Goal: Task Accomplishment & Management: Complete application form

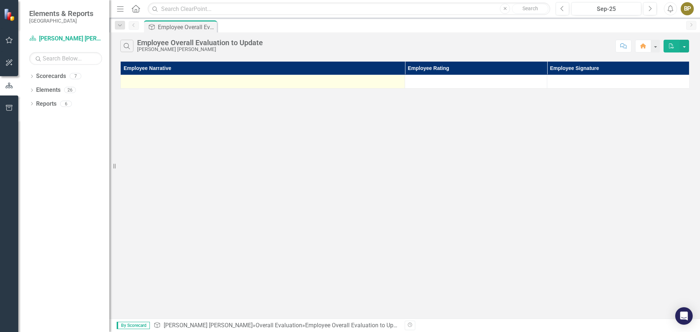
click at [223, 77] on td at bounding box center [263, 81] width 284 height 13
click at [350, 79] on div at bounding box center [262, 81] width 277 height 9
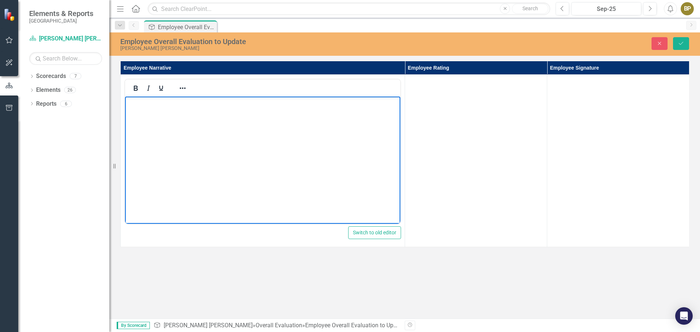
click at [137, 108] on body "Rich Text Area. Press ALT-0 for help." at bounding box center [262, 151] width 275 height 109
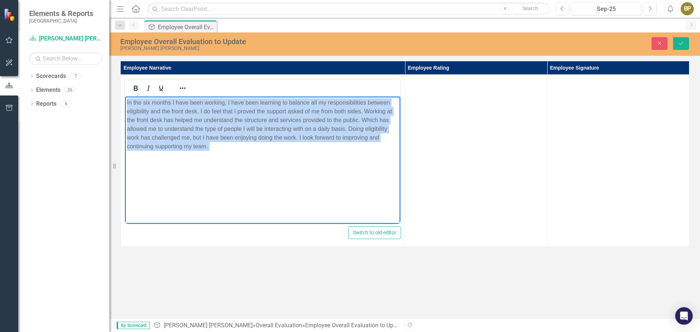
drag, startPoint x: 126, startPoint y: 101, endPoint x: 391, endPoint y: 162, distance: 271.7
click at [391, 162] on body "In the six months I have been working, I have been learning to balance all my r…" at bounding box center [262, 151] width 275 height 109
click at [179, 85] on icon "Reveal or hide additional toolbar items" at bounding box center [182, 88] width 9 height 9
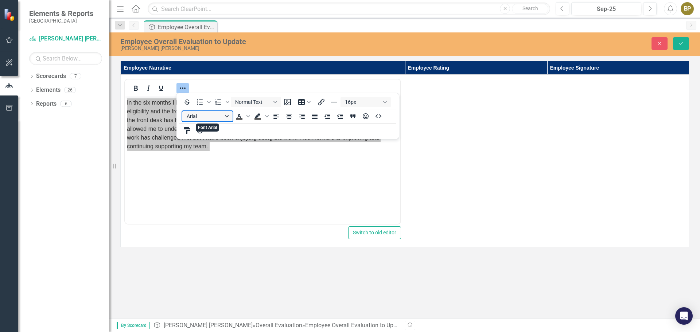
click at [225, 113] on button "Arial" at bounding box center [207, 116] width 50 height 10
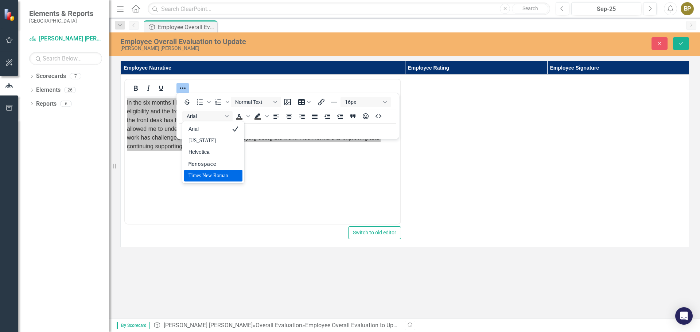
click at [224, 175] on div "Times New Roman" at bounding box center [207, 175] width 39 height 9
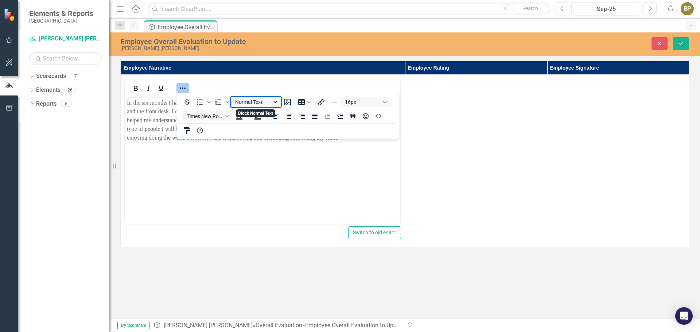
click at [274, 99] on button "Normal Text" at bounding box center [256, 102] width 50 height 10
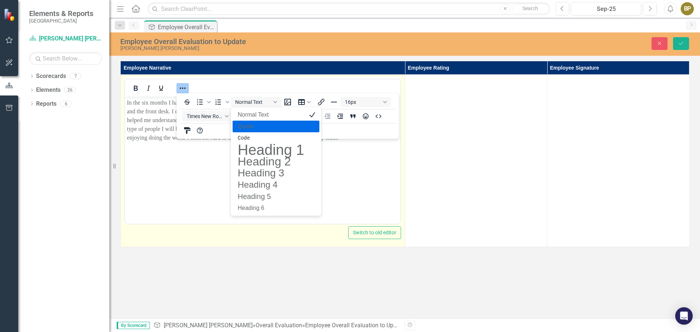
click at [173, 165] on body "In the six months I have been working, I have been learning to balance all my r…" at bounding box center [262, 151] width 275 height 109
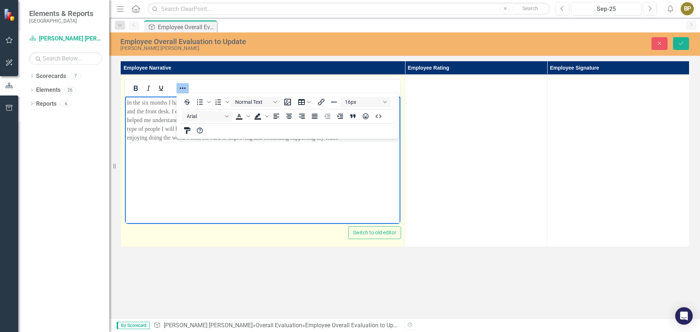
click at [221, 153] on p "Rich Text Area. Press ALT-0 for help." at bounding box center [262, 152] width 271 height 9
drag, startPoint x: 330, startPoint y: 152, endPoint x: 346, endPoint y: 142, distance: 18.8
click at [332, 152] on p "Rich Text Area. Press ALT-0 for help." at bounding box center [262, 152] width 271 height 9
click at [350, 140] on p "In the six months I have been working, I have been learning to balance all my r…" at bounding box center [262, 120] width 271 height 44
click at [179, 84] on icon "Reveal or hide additional toolbar items" at bounding box center [182, 88] width 9 height 9
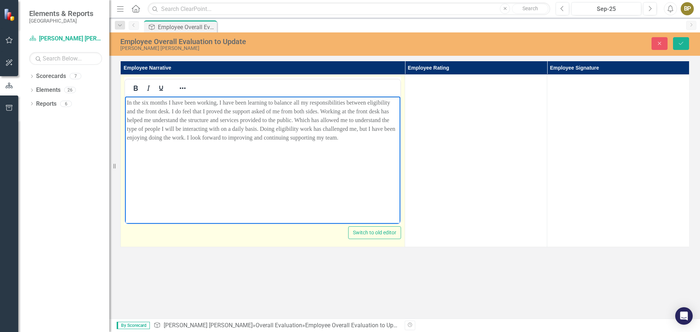
click at [353, 143] on body "In the six months I have been working, I have been learning to balance all my r…" at bounding box center [262, 151] width 275 height 109
click at [348, 139] on p "In the six months I have been working, I have been learning to balance all my r…" at bounding box center [262, 120] width 271 height 44
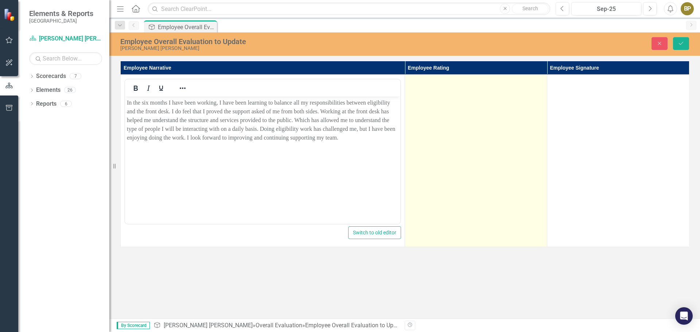
click at [458, 106] on td at bounding box center [476, 161] width 142 height 172
click at [471, 84] on div "Not Defined" at bounding box center [472, 83] width 117 height 8
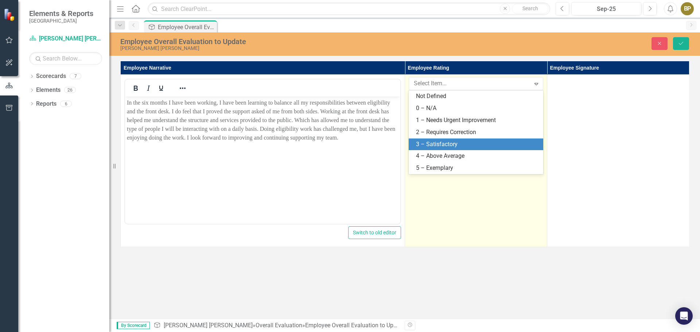
click at [476, 142] on div "3 – Satisfactory" at bounding box center [477, 144] width 123 height 8
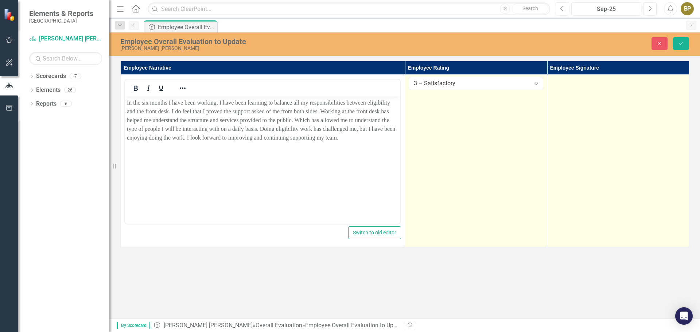
click at [577, 89] on td at bounding box center [618, 161] width 142 height 172
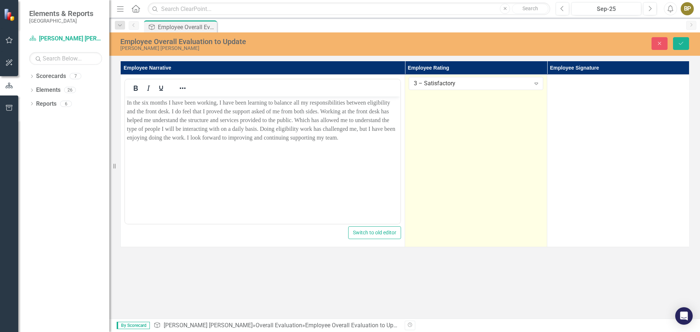
click at [443, 115] on td "3 – Satisfactory Expand" at bounding box center [476, 161] width 142 height 172
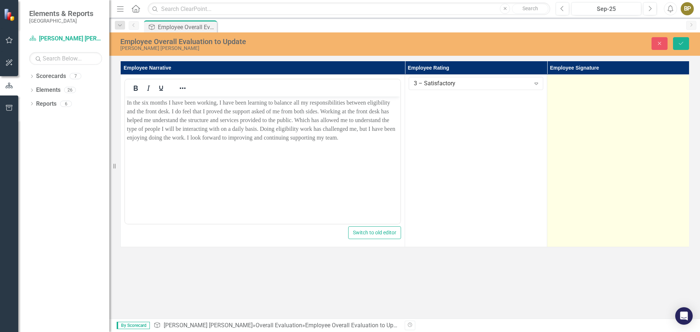
click at [567, 109] on td at bounding box center [618, 161] width 142 height 172
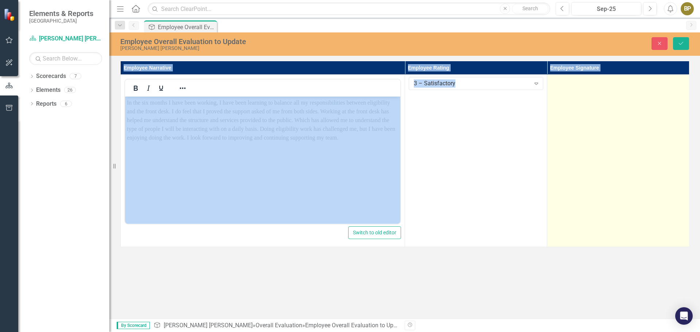
click at [567, 109] on td at bounding box center [618, 161] width 142 height 172
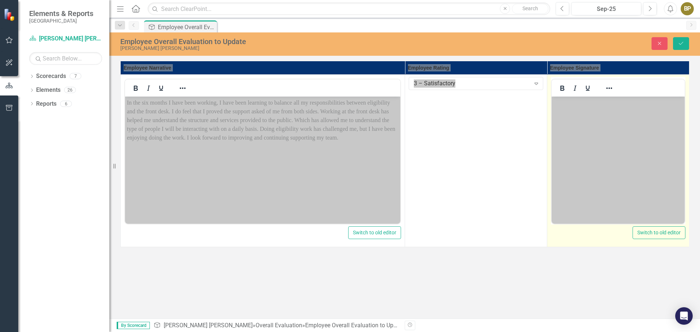
click at [590, 110] on body "Rich Text Area. Press ALT-0 for help." at bounding box center [617, 151] width 133 height 109
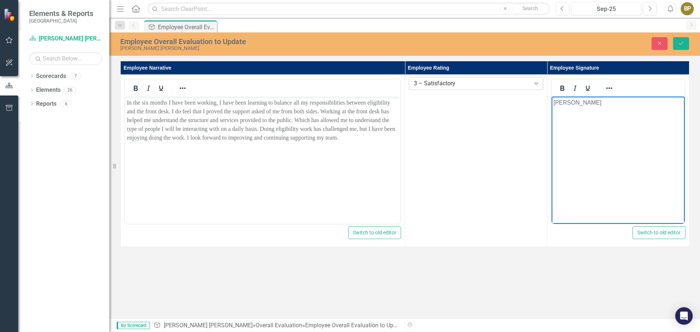
click at [532, 80] on div "Expand" at bounding box center [535, 84] width 13 height 12
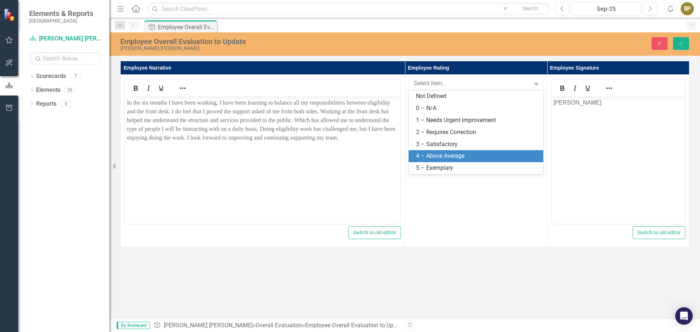
click at [475, 152] on div "4 – Above Average" at bounding box center [477, 156] width 123 height 8
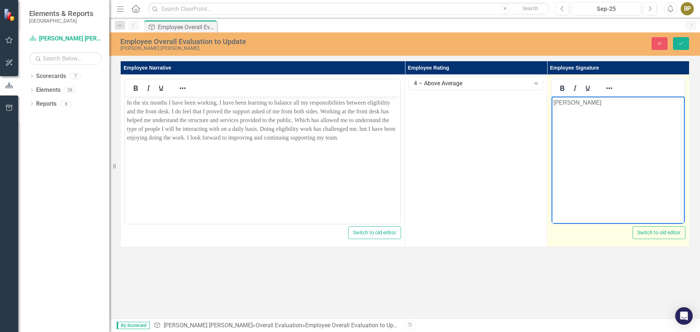
click at [604, 105] on p "[PERSON_NAME]" at bounding box center [617, 102] width 129 height 9
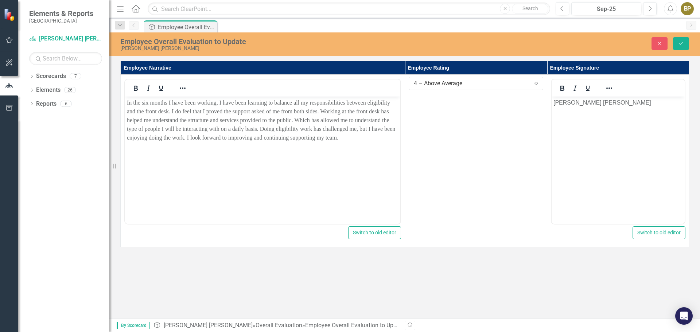
click at [646, 280] on div "Employee Overall Evaluation to Update [PERSON_NAME] [PERSON_NAME] Close Save Em…" at bounding box center [404, 175] width 590 height 286
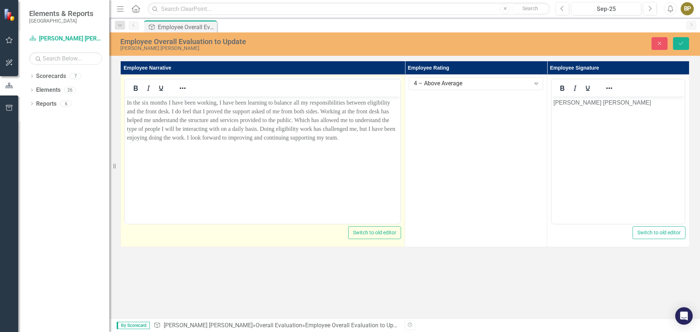
click at [302, 156] on p "Rich Text Area. Press ALT-0 for help." at bounding box center [262, 152] width 271 height 9
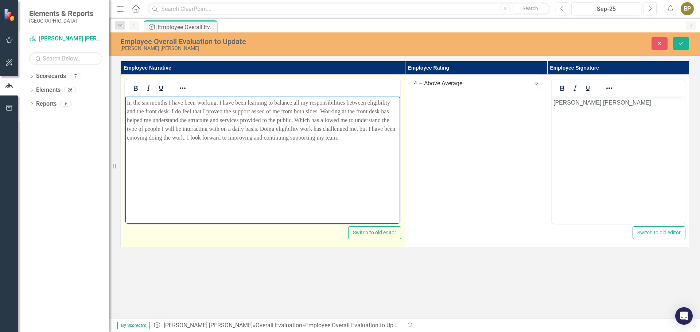
click at [362, 140] on p "In the six months I have been working, I have been learning to balance all my r…" at bounding box center [262, 120] width 271 height 44
click at [358, 137] on p "In the six months I have been working, I have been learning to balance all my r…" at bounding box center [262, 120] width 271 height 44
click at [343, 137] on p "In the six months I have been working, I have been learning to balance all my r…" at bounding box center [262, 120] width 271 height 44
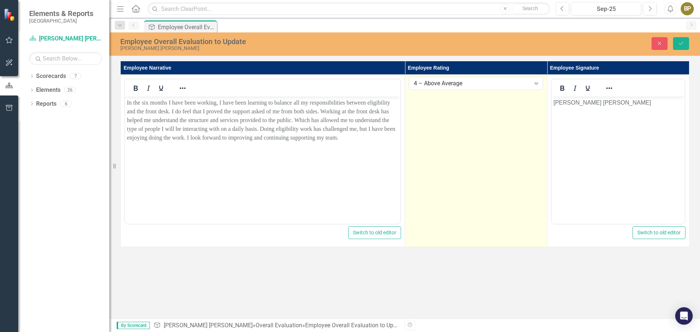
click at [475, 183] on td "4 – Above Average Expand" at bounding box center [476, 161] width 142 height 172
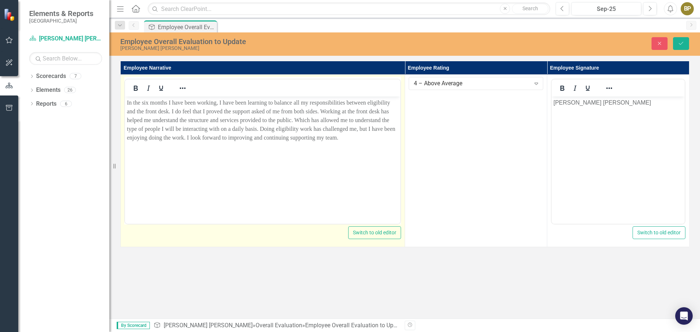
click at [337, 133] on p "In the six months I have been working, I have been learning to balance all my r…" at bounding box center [262, 120] width 271 height 44
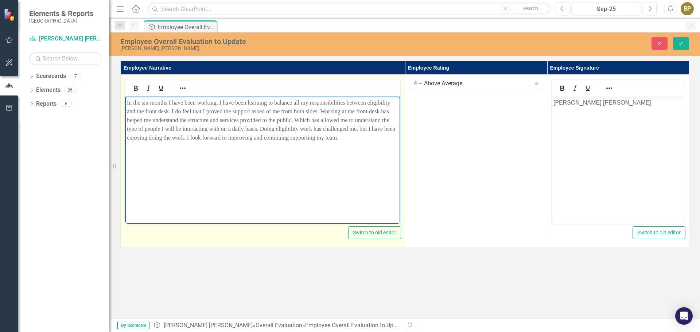
click at [344, 138] on p "In the six months I have been working, I have been learning to balance all my r…" at bounding box center [262, 120] width 271 height 44
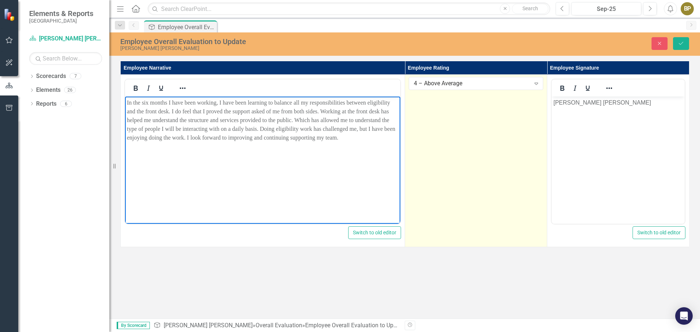
click at [450, 144] on td "4 – Above Average Expand" at bounding box center [476, 161] width 142 height 172
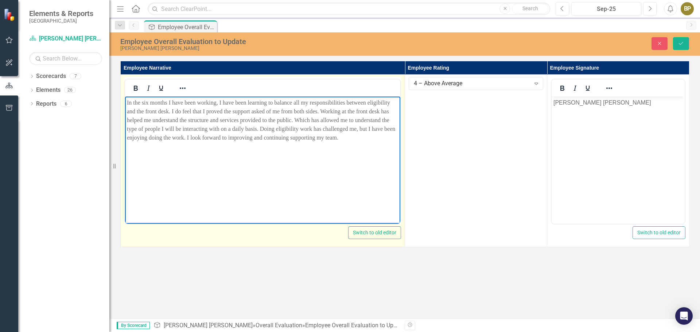
click at [360, 181] on body "In the six months I have been working, I have been learning to balance all my r…" at bounding box center [262, 151] width 275 height 109
click at [382, 227] on button "Switch to old editor" at bounding box center [374, 232] width 53 height 13
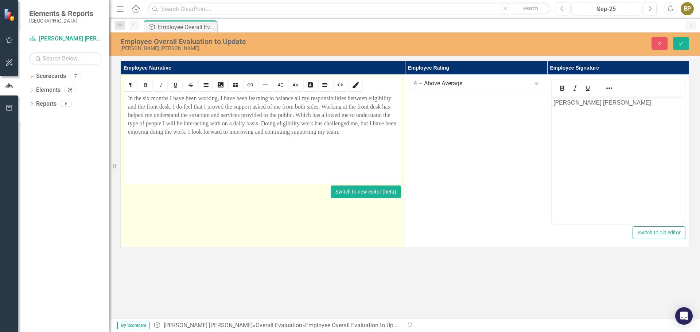
click at [372, 195] on button "Switch to new editor (beta)" at bounding box center [365, 191] width 70 height 13
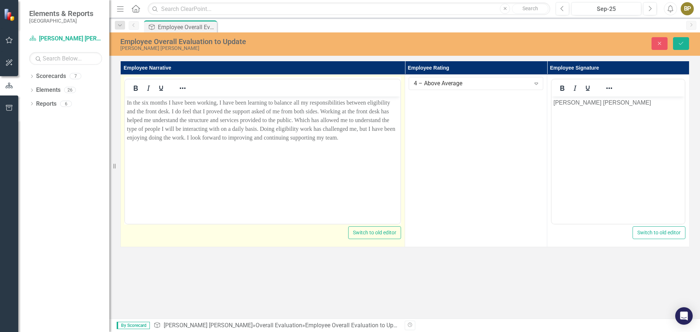
click at [356, 139] on p "In the six months I have been working, I have been learning to balance all my r…" at bounding box center [262, 120] width 271 height 44
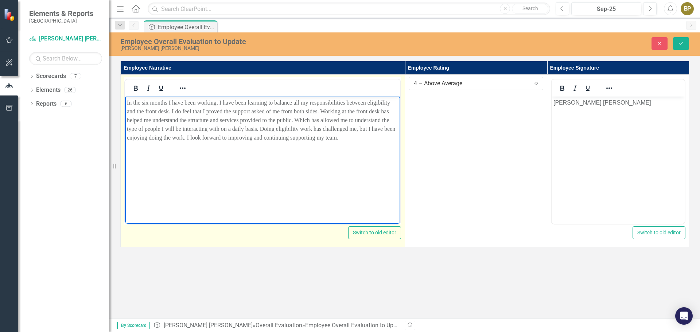
click at [300, 120] on span "In the six months I have been working, I have been learning to balance all my r…" at bounding box center [261, 119] width 268 height 41
click at [294, 118] on span "In the six months I have been working, I have been learning to balance all my r…" at bounding box center [261, 119] width 268 height 41
click at [372, 146] on body "In the six months I have been working, I have been learning to balance all my r…" at bounding box center [262, 151] width 275 height 109
click at [348, 133] on p "In the six months I have been working, I have been learning to balance all my r…" at bounding box center [262, 120] width 271 height 44
click at [348, 137] on p "In the six months I have been working, I have been learning to balance all my r…" at bounding box center [262, 120] width 271 height 44
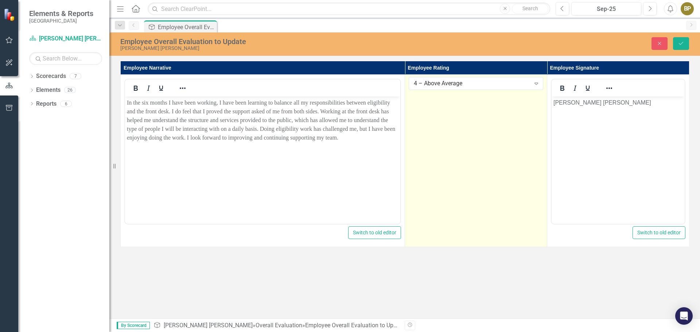
click at [487, 153] on td "4 – Above Average Expand" at bounding box center [476, 161] width 142 height 172
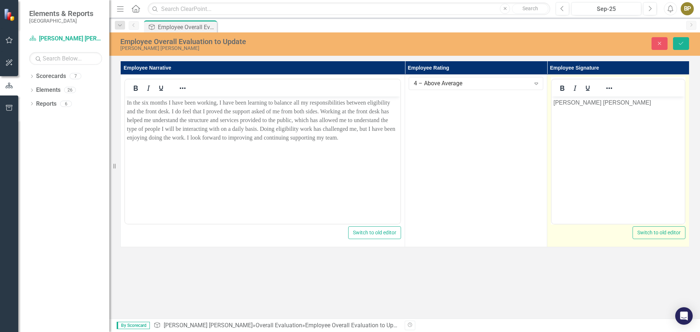
drag, startPoint x: 594, startPoint y: 155, endPoint x: 597, endPoint y: 163, distance: 8.2
click at [595, 156] on body "[PERSON_NAME] [PERSON_NAME]" at bounding box center [617, 151] width 133 height 109
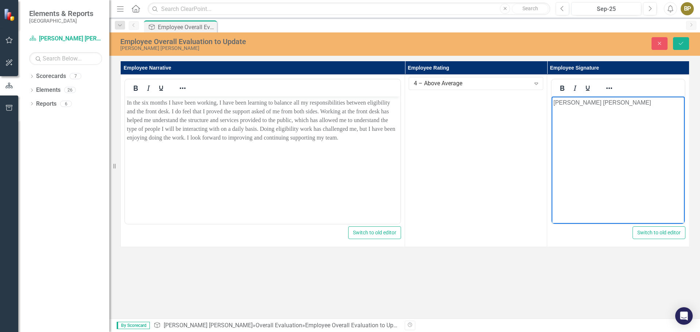
click at [635, 305] on div "Employee Overall Evaluation to Update [PERSON_NAME] [PERSON_NAME] Close Save Em…" at bounding box center [404, 175] width 590 height 286
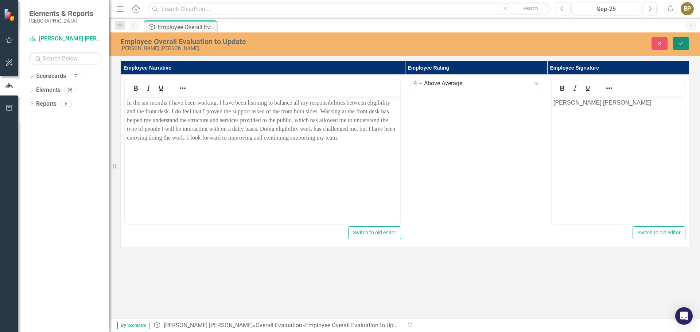
click at [681, 48] on button "Save" at bounding box center [681, 43] width 16 height 13
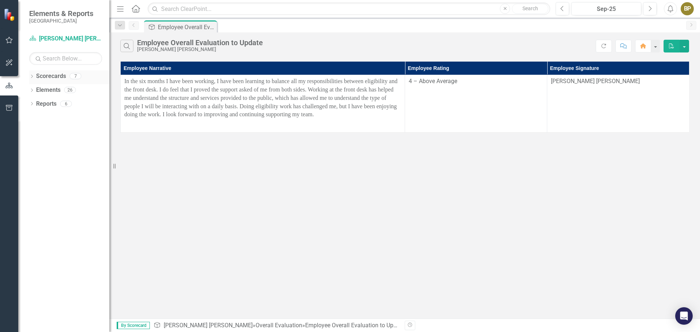
click at [54, 75] on link "Scorecards" at bounding box center [51, 76] width 30 height 8
click at [113, 166] on icon "Resize" at bounding box center [115, 166] width 7 height 6
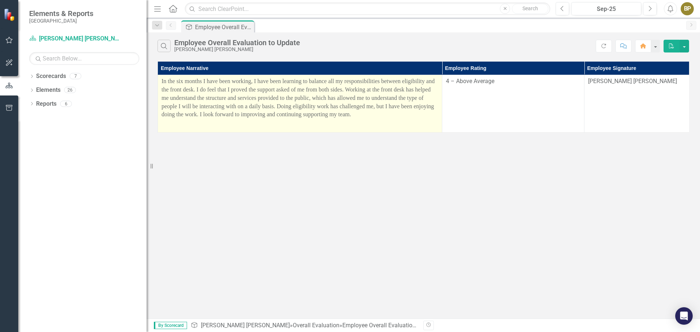
drag, startPoint x: 113, startPoint y: 166, endPoint x: 251, endPoint y: 117, distance: 146.2
click at [147, 169] on div "Resize" at bounding box center [149, 166] width 6 height 332
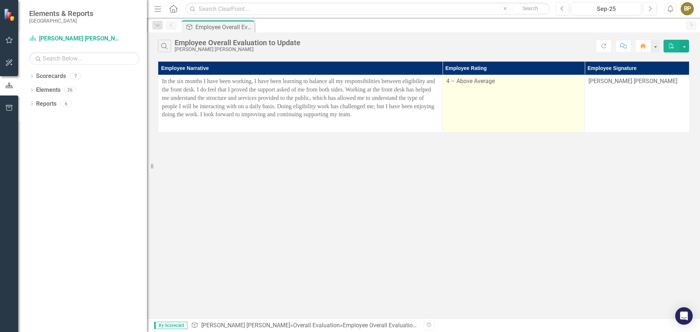
click at [544, 97] on td "4 – Above Average" at bounding box center [513, 104] width 142 height 58
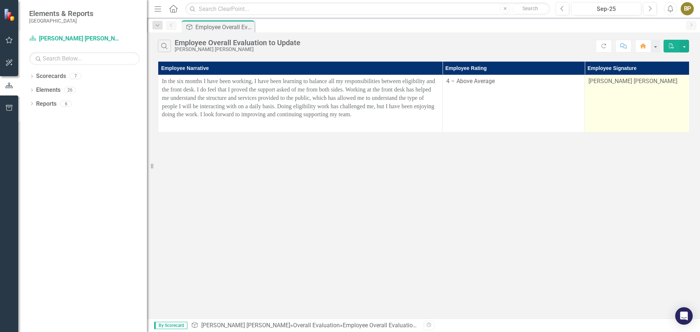
click at [622, 86] on div "[PERSON_NAME] [PERSON_NAME]" at bounding box center [655, 81] width 134 height 9
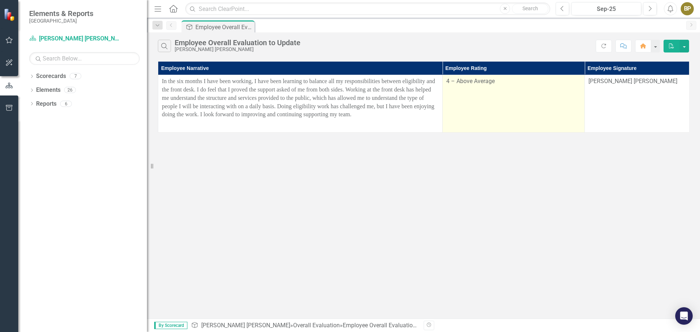
drag, startPoint x: 465, startPoint y: 109, endPoint x: 453, endPoint y: 130, distance: 23.8
click at [464, 111] on td "4 – Above Average" at bounding box center [513, 104] width 142 height 58
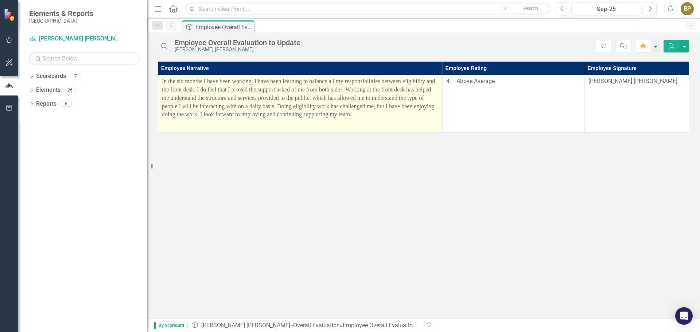
click at [353, 102] on p "In the six months I have been working, I have been learning to balance all my r…" at bounding box center [300, 98] width 277 height 43
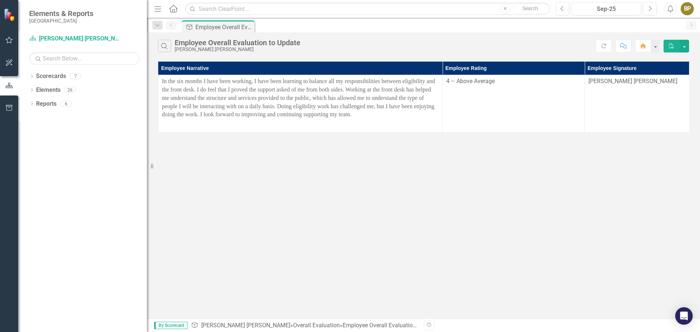
drag, startPoint x: 213, startPoint y: 90, endPoint x: 178, endPoint y: 68, distance: 41.4
click at [211, 89] on span "In the six months I have been working, I have been learning to balance all my r…" at bounding box center [298, 97] width 273 height 39
click at [31, 75] on icon "Dropdown" at bounding box center [31, 77] width 5 height 4
click at [51, 102] on link "Elements" at bounding box center [48, 104] width 24 height 8
click at [33, 119] on icon "Dropdown" at bounding box center [31, 118] width 5 height 4
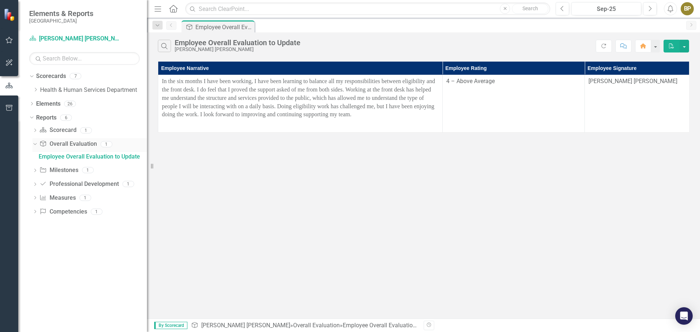
click at [73, 146] on link "Overall Evaluation Overall Evaluation" at bounding box center [67, 144] width 57 height 8
click at [58, 154] on div "Employee Overall Evaluation to Update" at bounding box center [93, 156] width 108 height 7
click at [30, 103] on icon "Dropdown" at bounding box center [31, 104] width 5 height 4
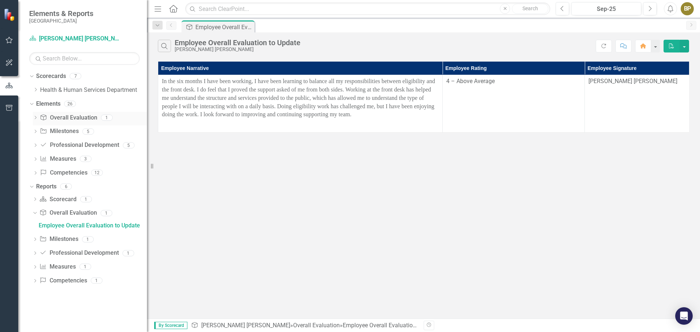
click at [62, 118] on link "Overall Evaluation Overall Evaluation" at bounding box center [68, 118] width 57 height 8
click at [64, 89] on link "Health & Human Services Department" at bounding box center [93, 90] width 107 height 8
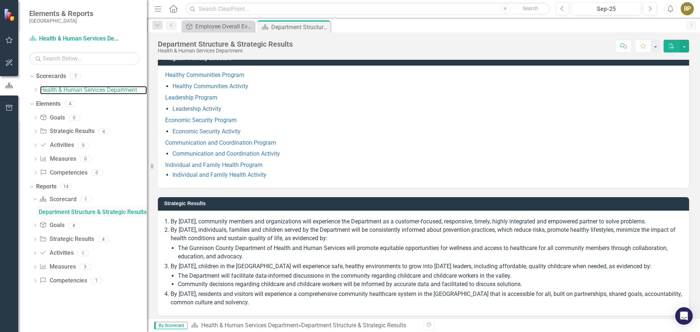
scroll to position [64, 0]
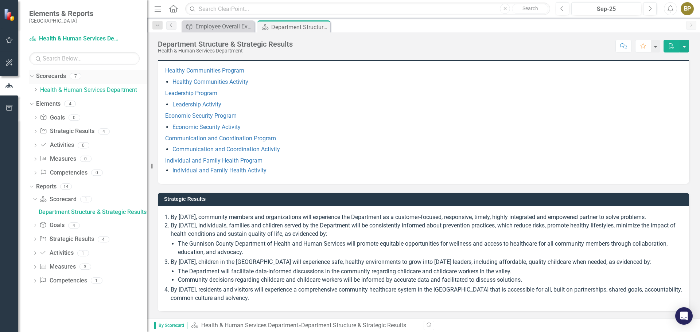
click at [35, 75] on div "Dropdown Scorecards 7" at bounding box center [88, 77] width 118 height 14
click at [34, 187] on div "Dropdown" at bounding box center [30, 186] width 6 height 5
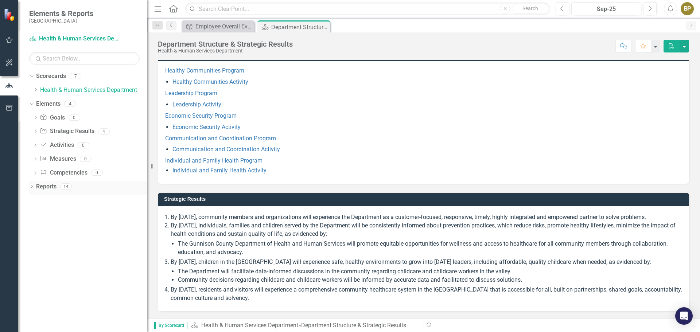
click at [35, 190] on div "Dropdown Reports 14" at bounding box center [88, 188] width 118 height 14
click at [35, 184] on div "Dropdown Reports 14" at bounding box center [88, 188] width 118 height 14
click at [49, 106] on link "Elements" at bounding box center [48, 104] width 24 height 8
click at [37, 105] on link "Elements" at bounding box center [48, 104] width 24 height 8
click at [51, 103] on link "Elements" at bounding box center [48, 104] width 24 height 8
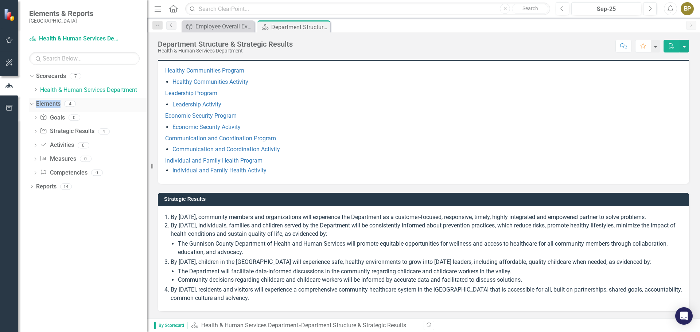
click at [51, 103] on link "Elements" at bounding box center [48, 104] width 24 height 8
click at [200, 21] on div "Goal Employee Overall Evaluation to Update Close" at bounding box center [217, 26] width 73 height 12
click at [216, 24] on div "Employee Overall Evaluation to Update" at bounding box center [219, 26] width 48 height 9
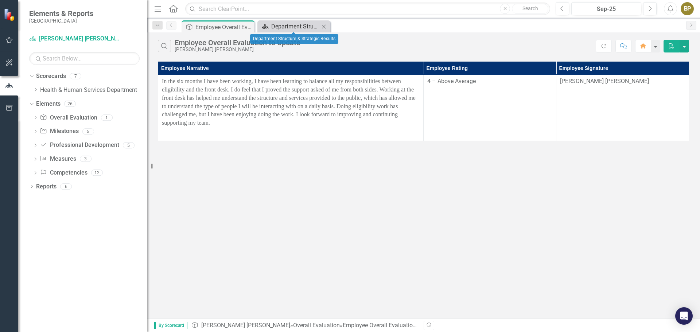
click at [299, 24] on div "Department Structure & Strategic Results" at bounding box center [295, 26] width 48 height 9
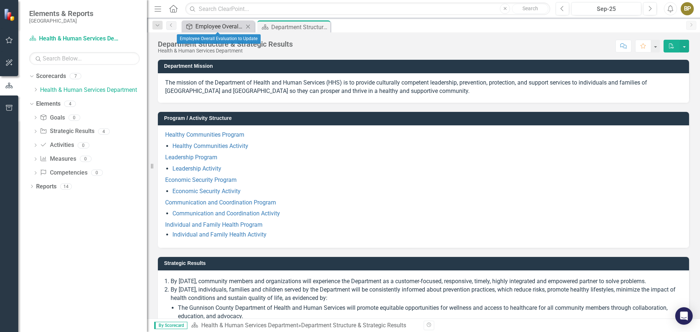
click at [199, 25] on div "Employee Overall Evaluation to Update" at bounding box center [219, 26] width 48 height 9
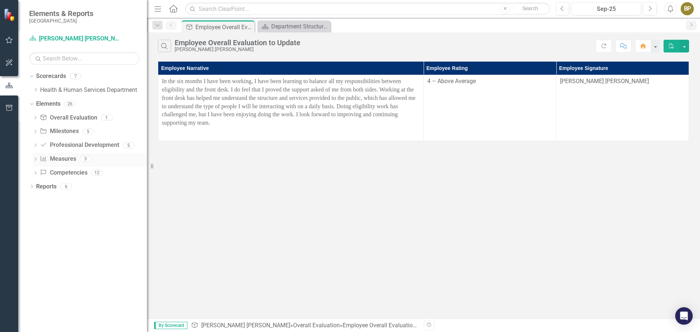
click at [63, 162] on link "Measure Measures" at bounding box center [58, 159] width 36 height 8
click at [78, 169] on link "Competency Competencies" at bounding box center [63, 173] width 47 height 8
click at [36, 173] on icon "Dropdown" at bounding box center [35, 174] width 5 height 4
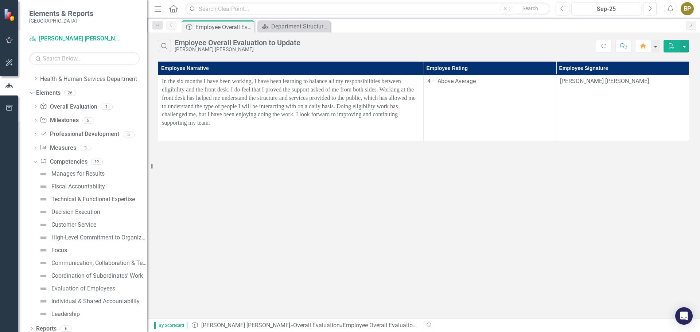
scroll to position [16, 0]
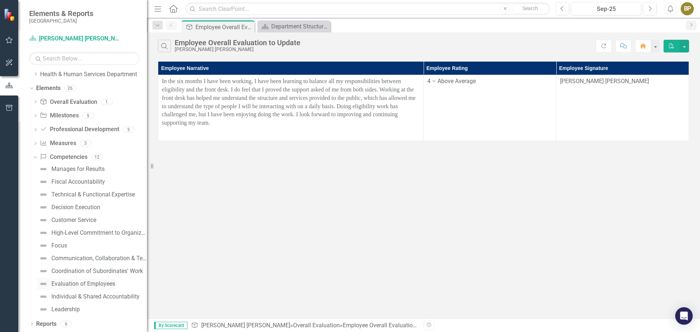
click at [96, 286] on div "Evaluation of Employees" at bounding box center [83, 284] width 64 height 7
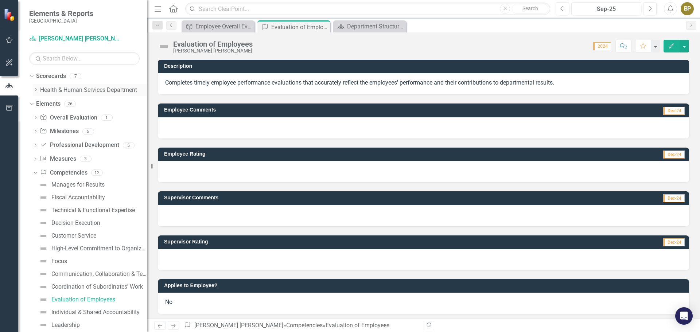
click at [41, 91] on link "Health & Human Services Department" at bounding box center [93, 90] width 107 height 8
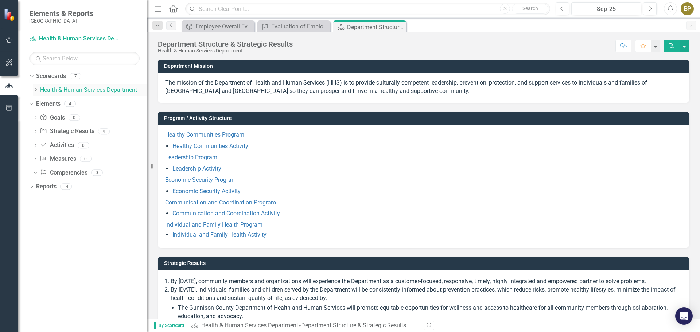
click at [36, 90] on icon at bounding box center [36, 90] width 2 height 4
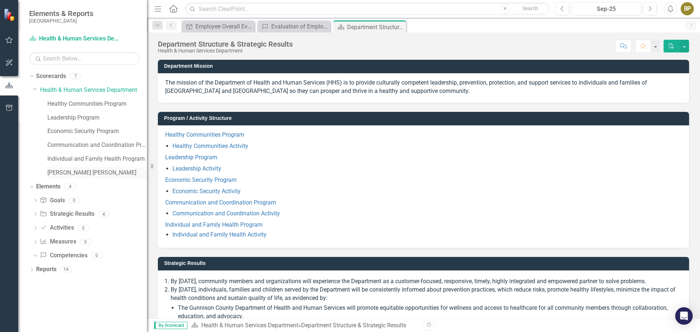
click at [78, 171] on link "[PERSON_NAME] [PERSON_NAME]" at bounding box center [96, 173] width 99 height 8
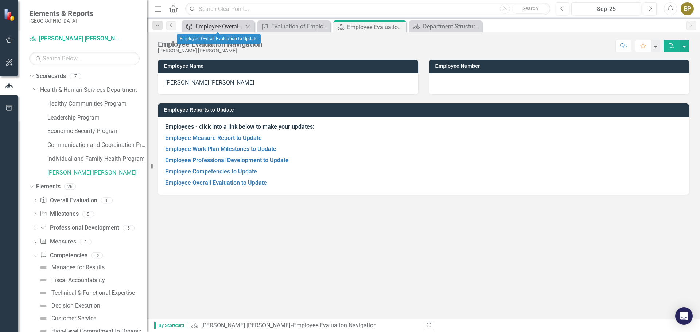
click at [219, 23] on div "Employee Overall Evaluation to Update" at bounding box center [219, 26] width 48 height 9
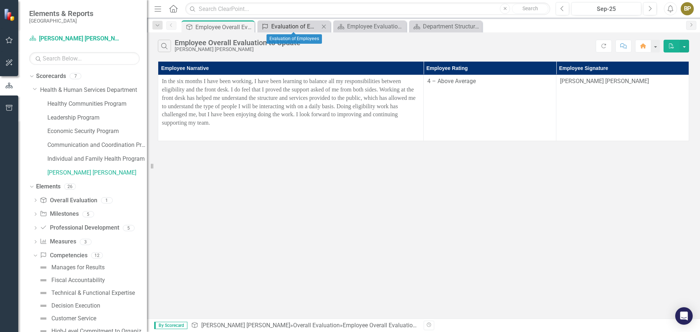
click at [280, 23] on div "Evaluation of Employees" at bounding box center [295, 26] width 48 height 9
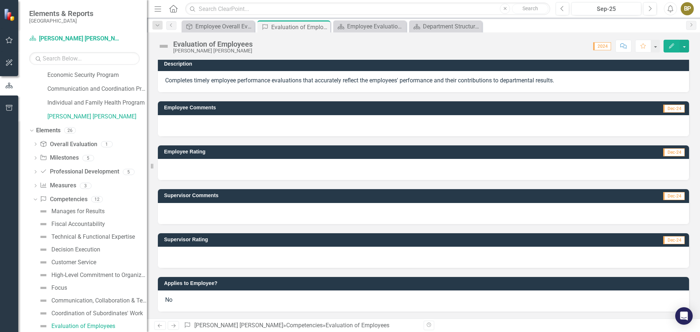
scroll to position [3, 0]
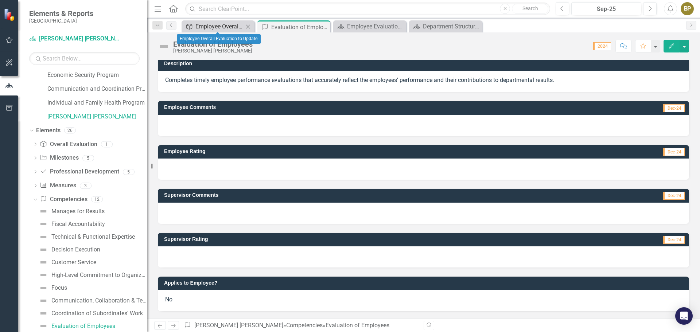
click at [212, 26] on div "Employee Overall Evaluation to Update" at bounding box center [219, 26] width 48 height 9
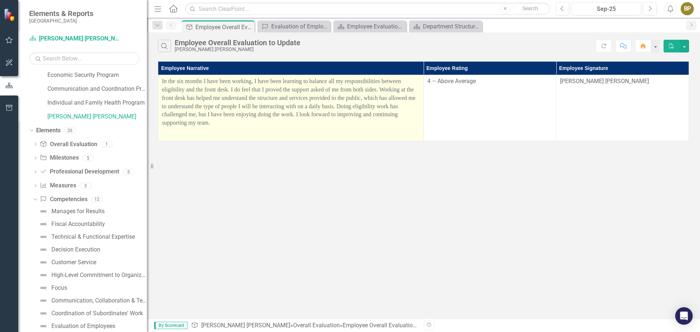
click at [268, 101] on span "In the six months I have been working, I have been learning to balance all my r…" at bounding box center [289, 102] width 254 height 48
click at [270, 100] on span "In the six months I have been working, I have been learning to balance all my r…" at bounding box center [289, 102] width 254 height 48
click at [266, 116] on span "In the six months I have been working, I have been learning to balance all my r…" at bounding box center [289, 102] width 254 height 48
drag, startPoint x: 266, startPoint y: 116, endPoint x: 259, endPoint y: 123, distance: 9.8
click at [259, 123] on p "In the six months I have been working, I have been learning to balance all my r…" at bounding box center [291, 102] width 258 height 51
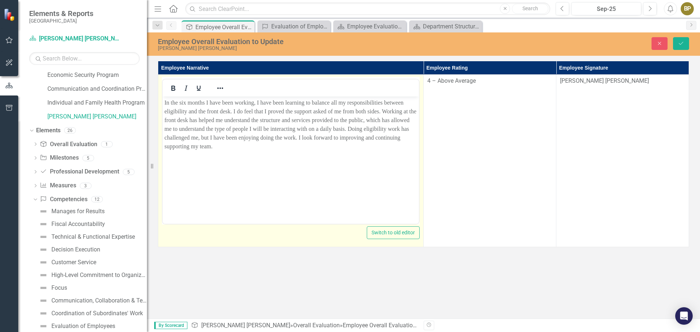
click at [232, 152] on body "In the six months I have been working, I have been learning to balance all my r…" at bounding box center [291, 151] width 256 height 109
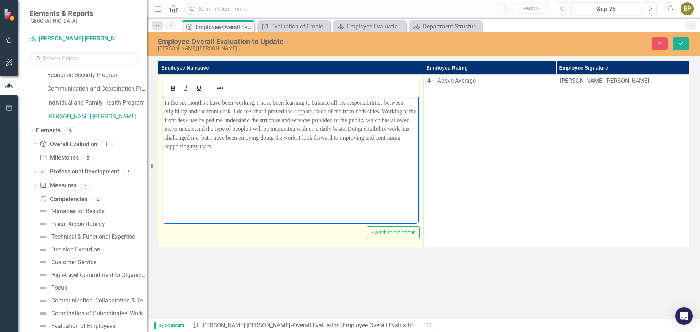
click at [229, 148] on p "In the six months I have been working, I have been learning to balance all my r…" at bounding box center [290, 124] width 252 height 52
click at [222, 92] on icon "Reveal or hide additional toolbar items" at bounding box center [220, 88] width 9 height 9
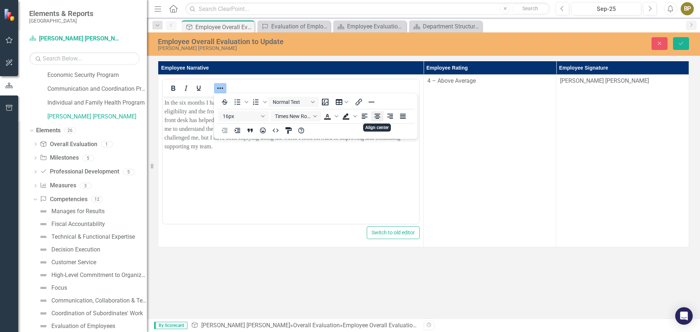
click at [381, 115] on icon "Align center" at bounding box center [377, 116] width 9 height 9
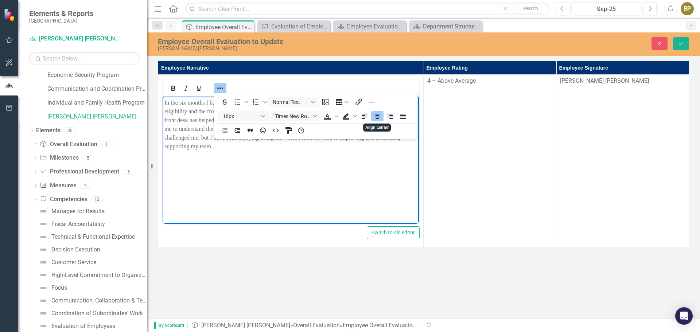
click at [379, 115] on icon "Align center" at bounding box center [377, 116] width 6 height 5
click at [373, 117] on icon "Align center" at bounding box center [377, 116] width 9 height 9
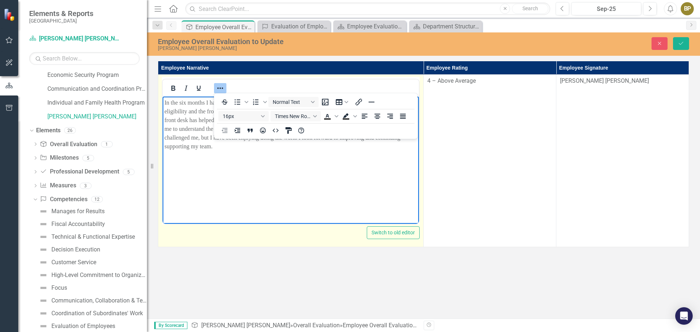
click at [321, 157] on p "Rich Text Area. Press ALT-0 for help." at bounding box center [290, 161] width 252 height 9
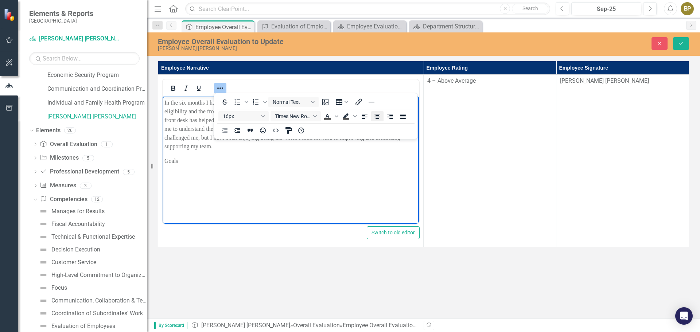
click at [377, 119] on icon "Align center" at bounding box center [377, 116] width 6 height 5
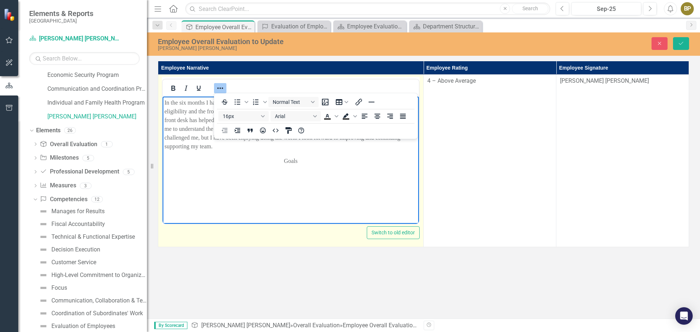
click at [249, 178] on p "Rich Text Area. Press ALT-0 for help." at bounding box center [290, 175] width 252 height 9
click at [303, 160] on p "Goals" at bounding box center [290, 161] width 252 height 9
click at [247, 159] on p "Goals" at bounding box center [290, 161] width 252 height 9
click at [380, 189] on body "In the six months I have been working, I have been learning to balance all my r…" at bounding box center [291, 151] width 256 height 109
click at [303, 164] on p "Goals" at bounding box center [290, 161] width 252 height 9
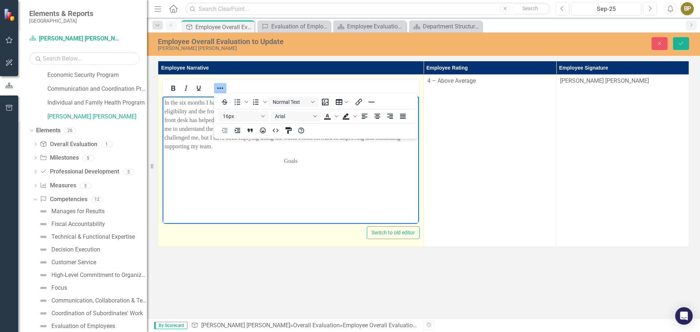
click at [178, 176] on p "Rich Text Area. Press ALT-0 for help." at bounding box center [290, 175] width 252 height 9
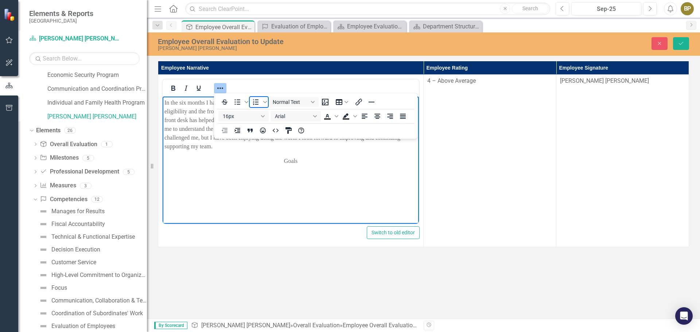
click at [253, 102] on icon "Numbered list" at bounding box center [255, 102] width 9 height 9
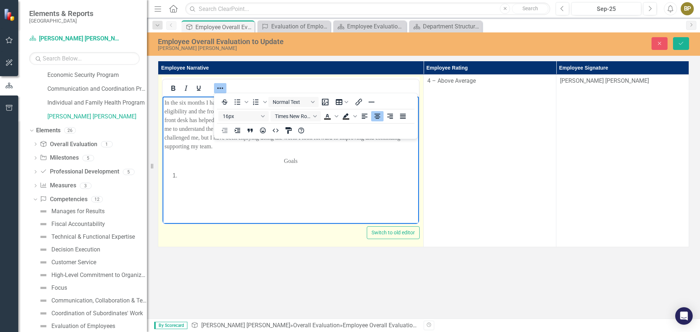
click at [298, 164] on p "Goals" at bounding box center [290, 161] width 252 height 9
click at [182, 174] on li "Rich Text Area. Press ALT-0 for help." at bounding box center [298, 175] width 238 height 9
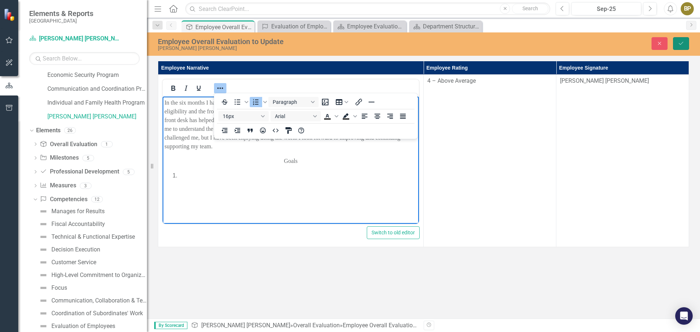
click at [681, 42] on icon "Save" at bounding box center [680, 43] width 7 height 5
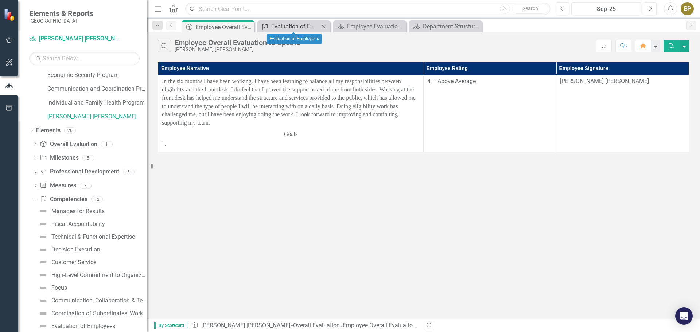
click at [281, 23] on div "Evaluation of Employees" at bounding box center [295, 26] width 48 height 9
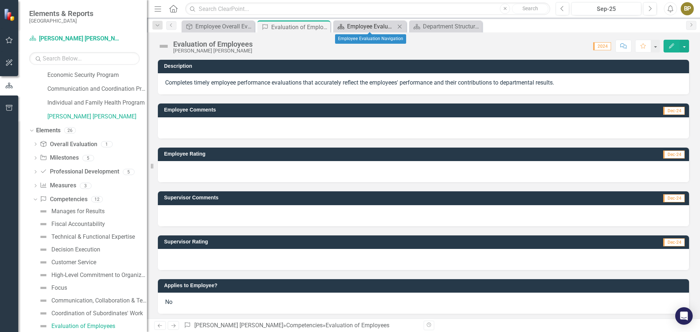
click at [375, 23] on div "Employee Evaluation Navigation" at bounding box center [371, 26] width 48 height 9
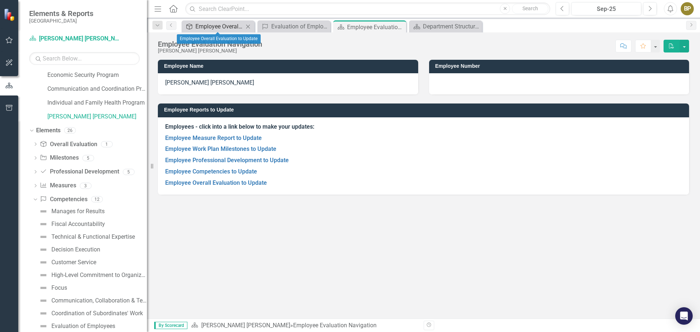
click at [207, 27] on div "Employee Overall Evaluation to Update" at bounding box center [219, 26] width 48 height 9
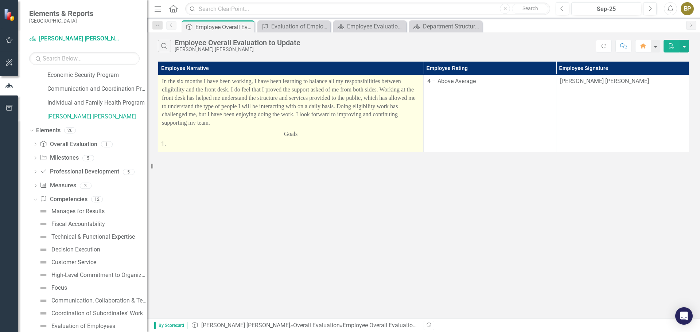
click at [382, 133] on p "Goals" at bounding box center [291, 134] width 258 height 10
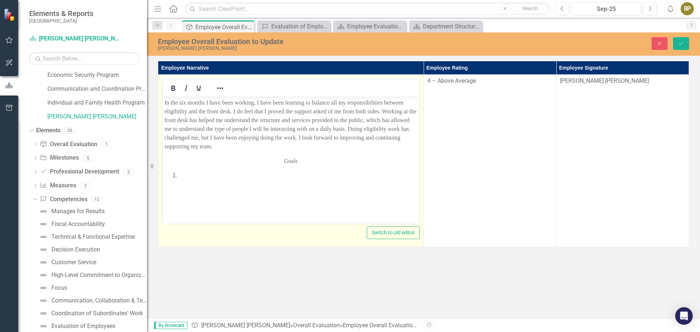
click at [206, 176] on li "Rich Text Area. Press ALT-0 for help." at bounding box center [298, 175] width 238 height 9
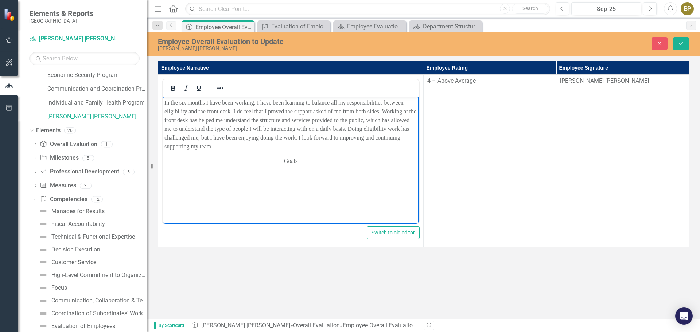
click at [208, 172] on p "Rich Text Area. Press ALT-0 for help." at bounding box center [290, 175] width 252 height 9
click at [325, 166] on body "In the six months I have been working, I have been learning to balance all my r…" at bounding box center [291, 151] width 256 height 109
click at [172, 173] on p "Rich Text Area. Press ALT-0 for help." at bounding box center [290, 175] width 252 height 9
drag, startPoint x: 172, startPoint y: 173, endPoint x: 294, endPoint y: 167, distance: 121.5
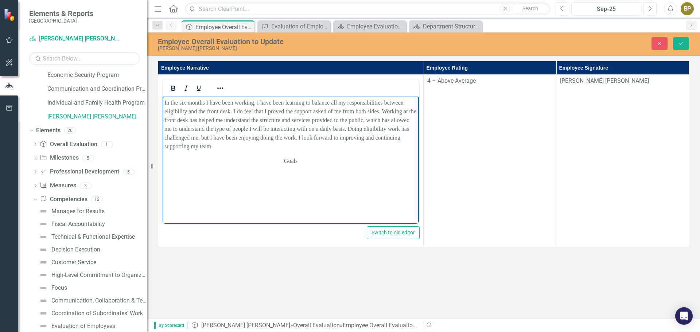
click at [290, 169] on body "In the six months I have been working, I have been learning to balance all my r…" at bounding box center [291, 151] width 256 height 109
click at [302, 161] on p "Goals" at bounding box center [290, 161] width 252 height 9
click at [220, 88] on icon "Reveal or hide additional toolbar items" at bounding box center [220, 87] width 6 height 1
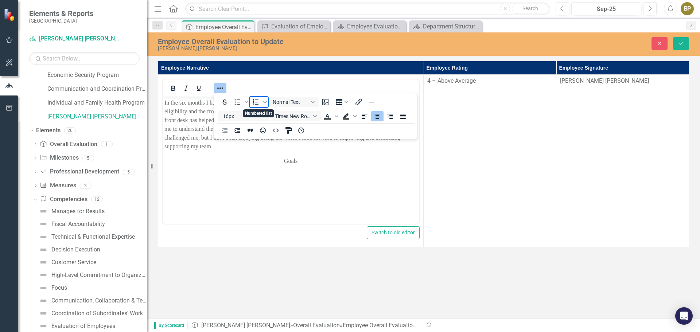
click at [259, 100] on icon "Numbered list" at bounding box center [255, 102] width 9 height 9
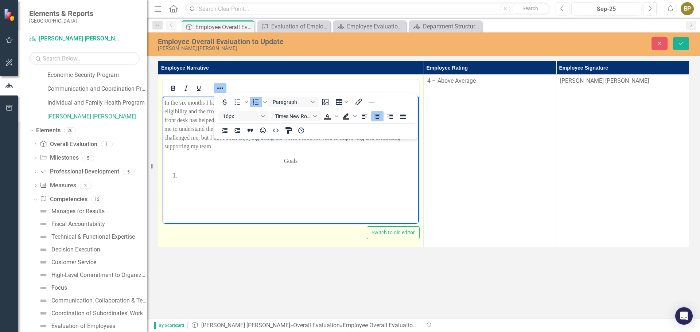
click at [191, 181] on body "In the six months I have been working, I have been learning to balance all my r…" at bounding box center [291, 151] width 256 height 109
click at [185, 175] on li "Rich Text Area. Press ALT-0 for help." at bounding box center [298, 175] width 238 height 9
click at [183, 177] on li "Rich Text Area. Press ALT-0 for help." at bounding box center [298, 175] width 238 height 9
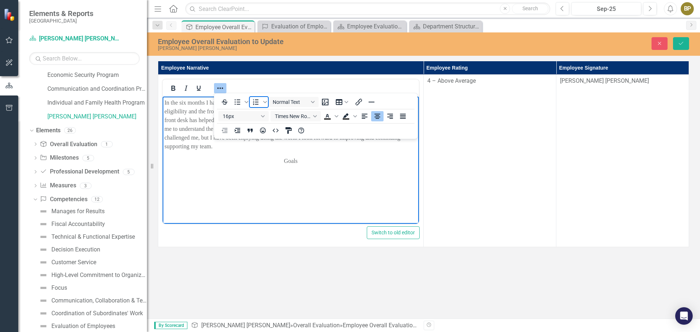
click at [258, 105] on icon "Numbered list" at bounding box center [255, 102] width 9 height 9
click at [194, 163] on li "Goals" at bounding box center [298, 161] width 238 height 9
click at [305, 159] on p "Goals" at bounding box center [290, 161] width 252 height 9
click at [256, 99] on icon "Numbered list" at bounding box center [255, 102] width 9 height 9
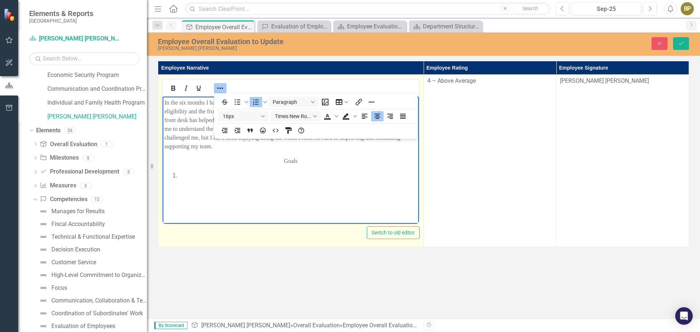
click at [186, 172] on li "Rich Text Area. Press ALT-0 for help." at bounding box center [298, 175] width 238 height 9
click at [179, 173] on li "Rich Text Area. Press ALT-0 for help." at bounding box center [298, 175] width 238 height 9
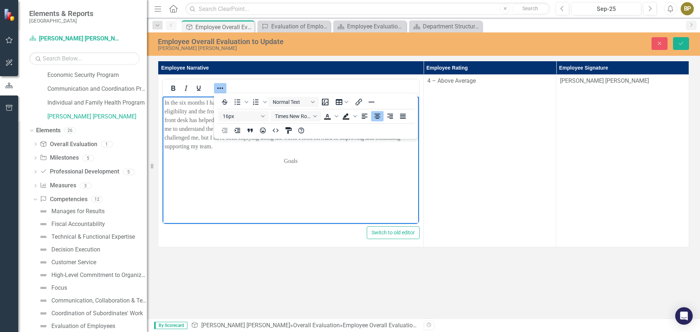
click at [252, 97] on div "To open the popup, press Shift+Enter To open the popup, press Shift+Enter Norma…" at bounding box center [315, 116] width 203 height 43
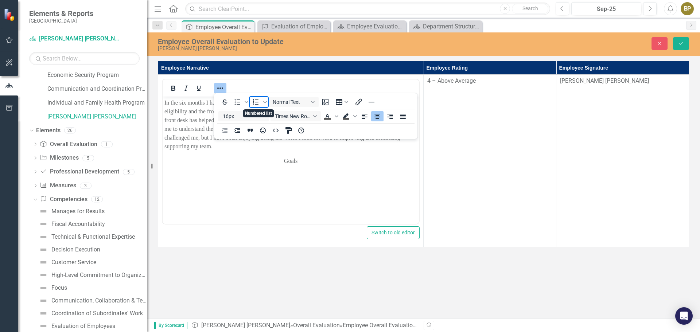
click at [254, 98] on icon "Numbered list" at bounding box center [255, 102] width 9 height 9
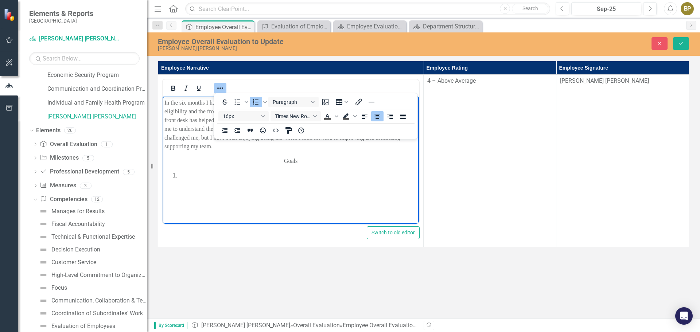
click at [184, 171] on li "Rich Text Area. Press ALT-0 for help." at bounding box center [298, 175] width 238 height 9
click at [183, 173] on li "Rich Text Area. Press ALT-0 for help." at bounding box center [298, 175] width 238 height 9
click at [183, 174] on li "Rich Text Area. Press ALT-0 for help." at bounding box center [298, 175] width 238 height 9
click at [185, 174] on li "Rich Text Area. Press ALT-0 for help." at bounding box center [298, 175] width 238 height 9
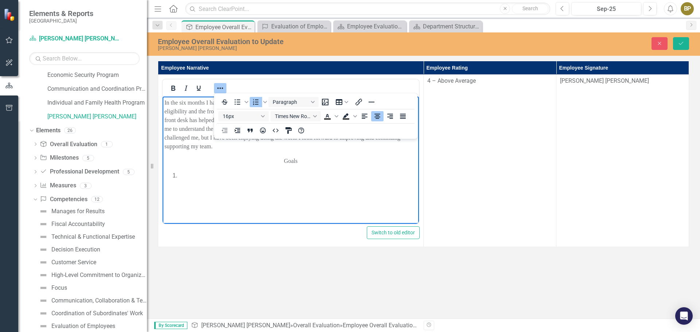
click at [185, 174] on li "Rich Text Area. Press ALT-0 for help." at bounding box center [298, 175] width 238 height 9
click at [187, 174] on li "Rich Text Area. Press ALT-0 for help." at bounding box center [298, 175] width 238 height 9
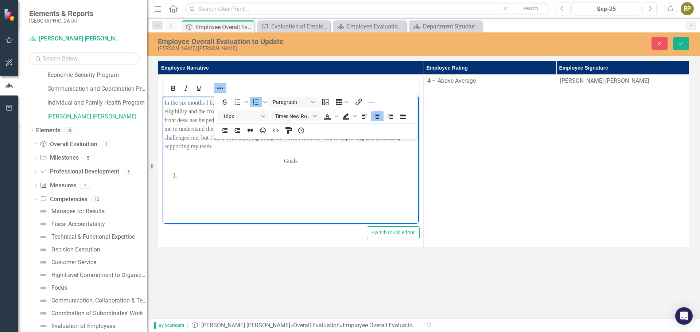
click at [188, 174] on li "Rich Text Area. Press ALT-0 for help." at bounding box center [298, 175] width 238 height 9
click at [190, 174] on li "Rich Text Area. Press ALT-0 for help." at bounding box center [298, 175] width 238 height 9
click at [191, 174] on li "Rich Text Area. Press ALT-0 for help." at bounding box center [298, 175] width 238 height 9
drag, startPoint x: 191, startPoint y: 174, endPoint x: 192, endPoint y: 165, distance: 8.8
click at [193, 169] on body "In the six months I have been working, I have been learning to balance all my r…" at bounding box center [291, 151] width 256 height 109
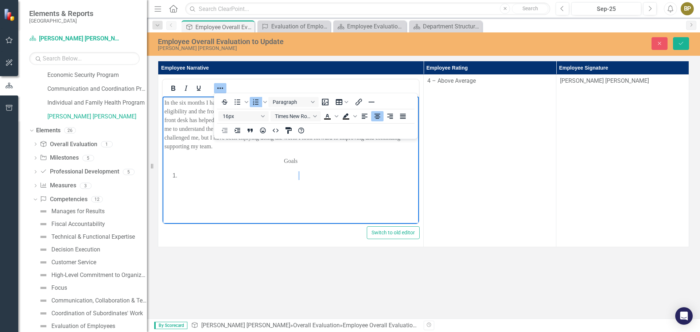
drag, startPoint x: 192, startPoint y: 165, endPoint x: 191, endPoint y: 161, distance: 5.0
click at [192, 165] on body "In the six months I have been working, I have been learning to balance all my r…" at bounding box center [291, 151] width 256 height 109
drag, startPoint x: 198, startPoint y: 162, endPoint x: 210, endPoint y: 170, distance: 13.6
click at [200, 163] on p "Goals" at bounding box center [290, 161] width 252 height 9
click at [222, 170] on body "In the six months I have been working, I have been learning to balance all my r…" at bounding box center [291, 151] width 256 height 109
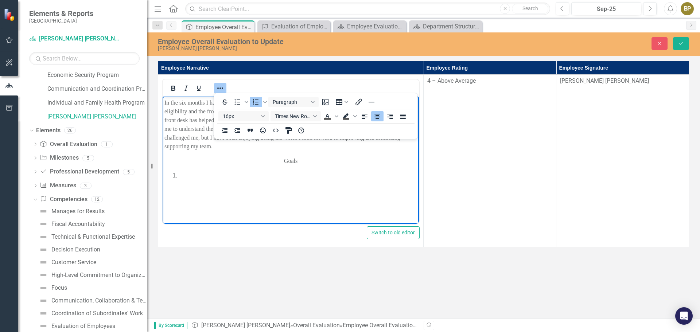
click at [215, 169] on body "In the six months I have been working, I have been learning to balance all my r…" at bounding box center [291, 151] width 256 height 109
click at [362, 116] on icon "Align left" at bounding box center [364, 116] width 9 height 9
click at [379, 113] on icon "Align center" at bounding box center [377, 116] width 9 height 9
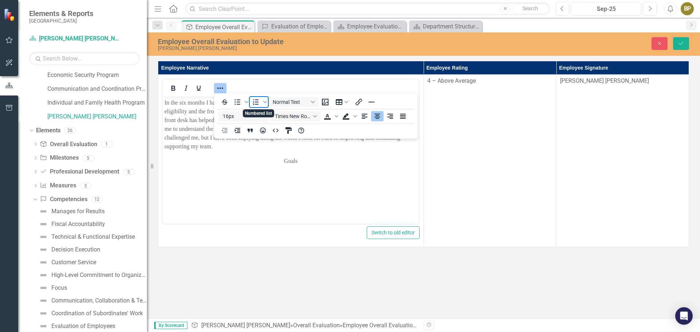
click at [256, 100] on icon "Numbered list" at bounding box center [255, 102] width 5 height 6
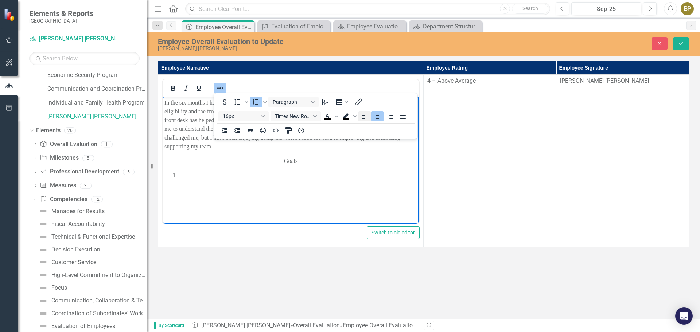
click at [370, 115] on button "Align left" at bounding box center [364, 116] width 12 height 10
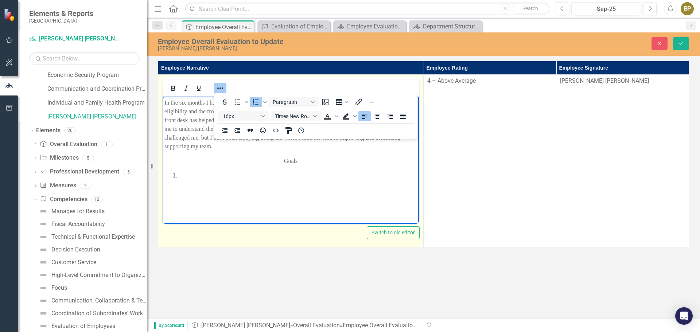
click at [188, 172] on li "Rich Text Area. Press ALT-0 for help." at bounding box center [298, 175] width 238 height 9
click at [248, 177] on li "Do more interview" at bounding box center [298, 175] width 238 height 9
click at [180, 185] on li "Rich Text Area. Press ALT-0 for help." at bounding box center [298, 184] width 238 height 9
click at [185, 184] on li "﻿" at bounding box center [298, 184] width 238 height 9
click at [189, 187] on li "﻿" at bounding box center [298, 184] width 238 height 9
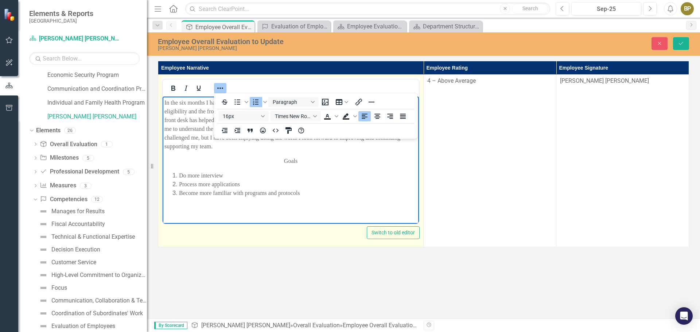
click at [231, 175] on li "Do more interview" at bounding box center [298, 175] width 238 height 9
click at [320, 191] on li "Become more familiar with programs and protocols ﻿" at bounding box center [298, 193] width 238 height 9
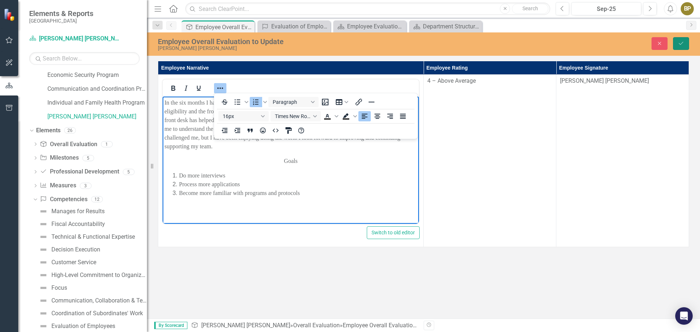
click at [682, 40] on button "Save" at bounding box center [681, 43] width 16 height 13
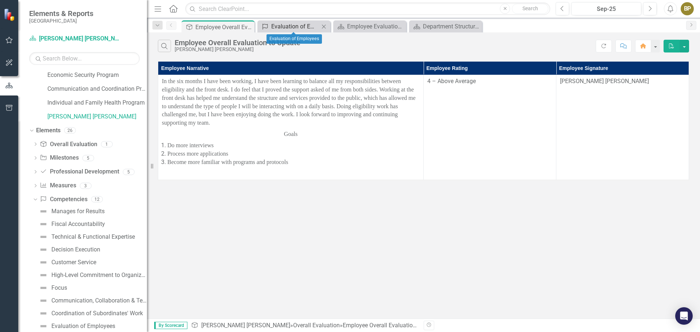
click at [277, 27] on div "Evaluation of Employees" at bounding box center [295, 26] width 48 height 9
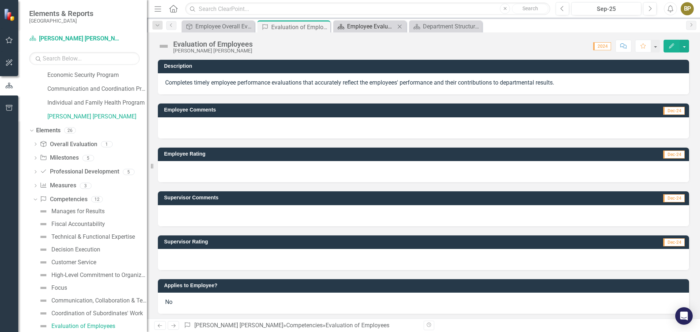
click at [348, 26] on div "Employee Evaluation Navigation" at bounding box center [371, 26] width 48 height 9
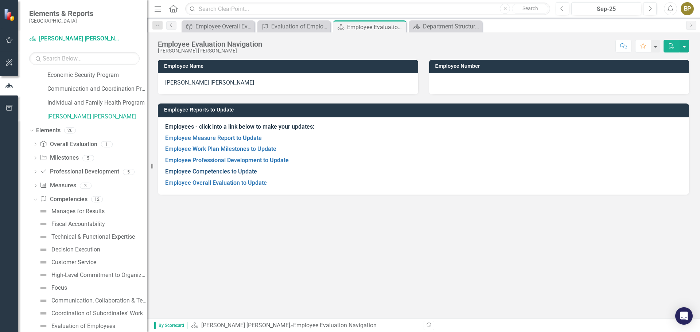
click at [227, 172] on link "Employee Competencies to Update" at bounding box center [211, 171] width 92 height 7
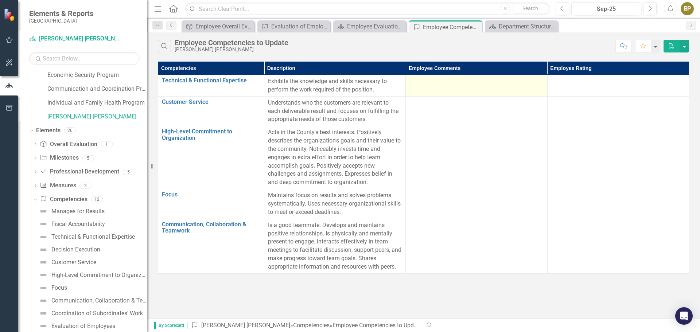
click at [445, 81] on div at bounding box center [476, 81] width 134 height 9
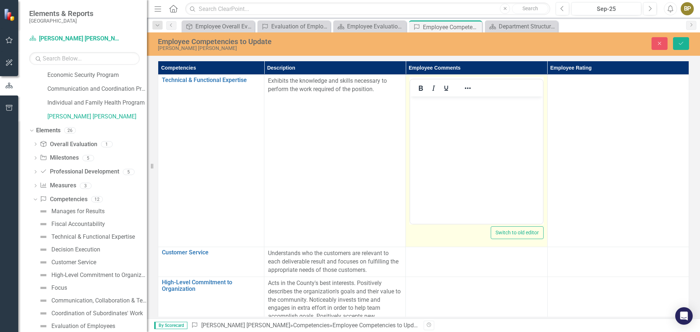
click at [441, 105] on p "Rich Text Area. Press ALT-0 for help." at bounding box center [476, 102] width 129 height 9
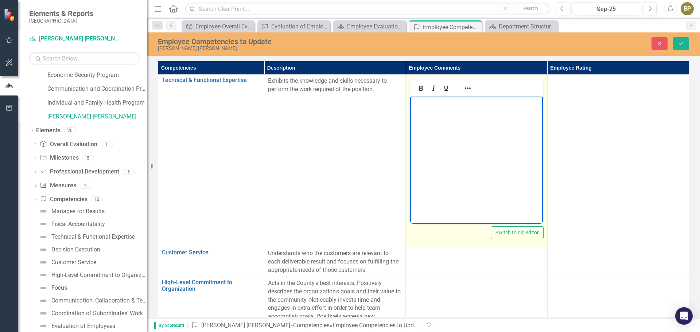
click at [427, 107] on body "Rich Text Area. Press ALT-0 for help." at bounding box center [476, 151] width 132 height 109
click at [469, 85] on icon "Reveal or hide additional toolbar items" at bounding box center [467, 88] width 9 height 9
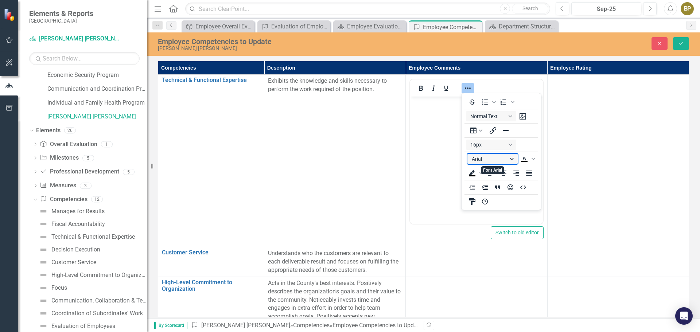
click at [510, 160] on button "Arial" at bounding box center [492, 159] width 50 height 10
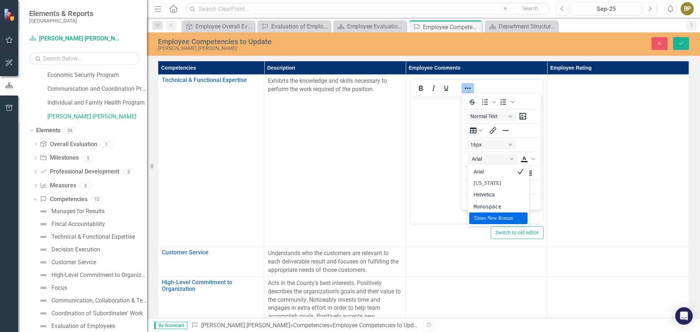
click at [504, 218] on div "Times New Roman" at bounding box center [492, 218] width 39 height 9
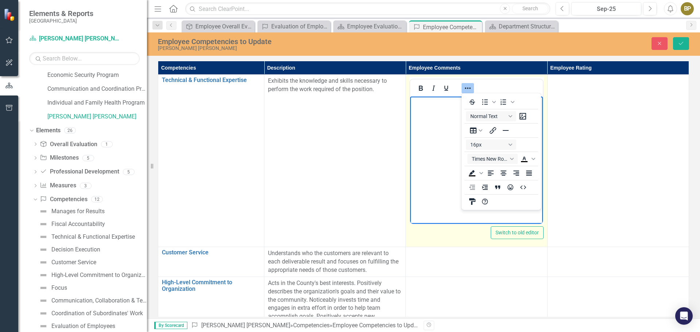
click at [446, 124] on body "﻿" at bounding box center [476, 151] width 132 height 109
click at [427, 107] on p "﻿" at bounding box center [476, 102] width 129 height 9
click at [464, 84] on icon "Reveal or hide additional toolbar items" at bounding box center [467, 88] width 9 height 9
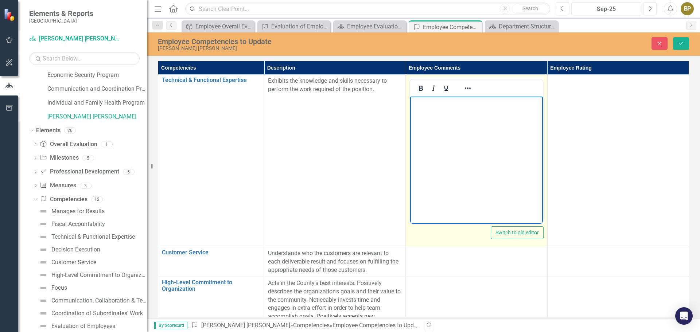
click at [430, 108] on body "﻿" at bounding box center [476, 151] width 132 height 109
click at [466, 90] on icon "Reveal or hide additional toolbar items" at bounding box center [467, 88] width 9 height 9
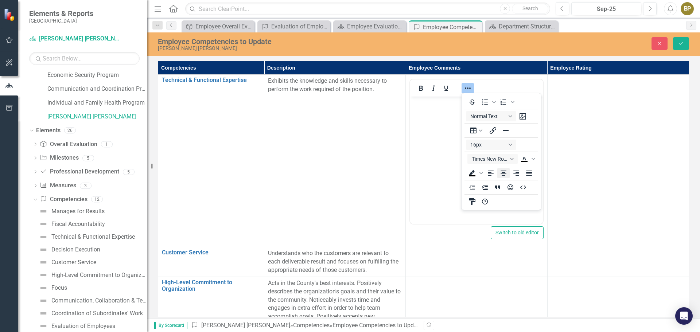
click at [500, 171] on icon "Align center" at bounding box center [503, 173] width 6 height 5
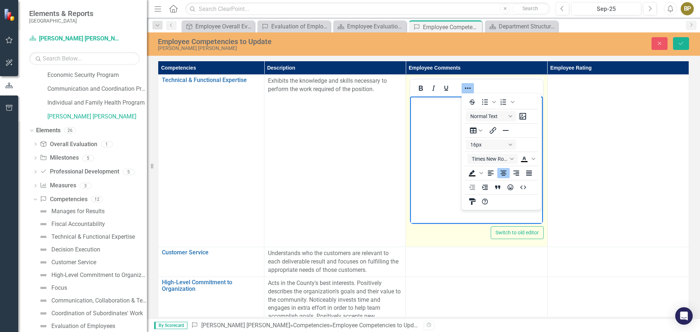
click at [446, 105] on p "﻿" at bounding box center [476, 102] width 129 height 9
click at [466, 86] on icon "Reveal or hide additional toolbar items" at bounding box center [467, 88] width 9 height 9
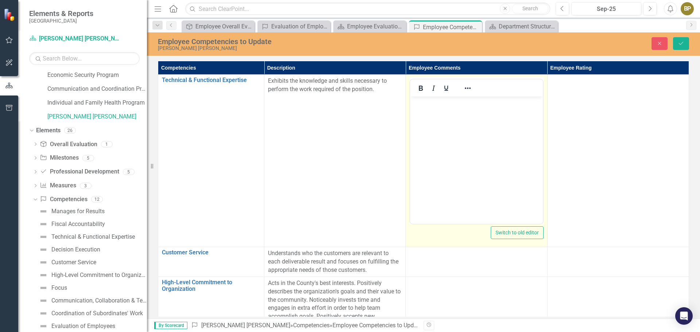
click at [473, 111] on body "﻿" at bounding box center [476, 151] width 132 height 109
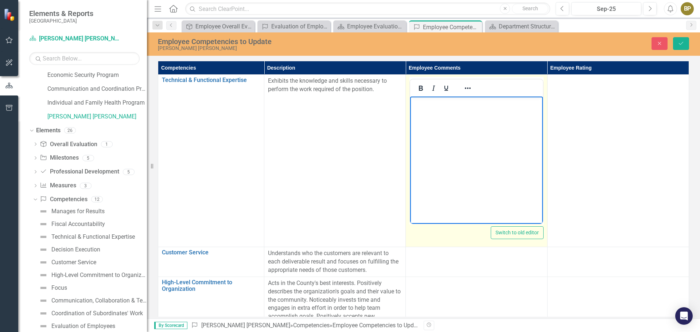
click at [464, 108] on body "﻿" at bounding box center [476, 151] width 132 height 109
click at [524, 102] on p "I have been able to use the knowledge ﻿" at bounding box center [476, 102] width 129 height 9
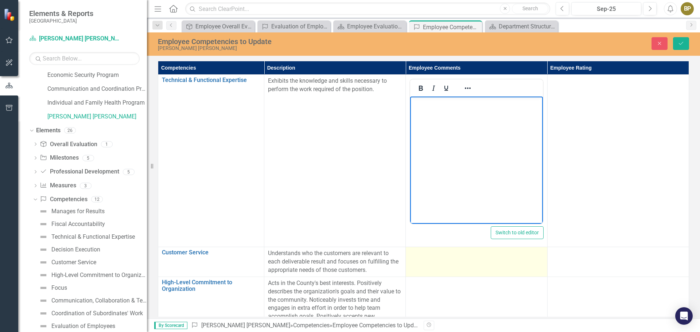
click at [488, 251] on div at bounding box center [476, 253] width 134 height 9
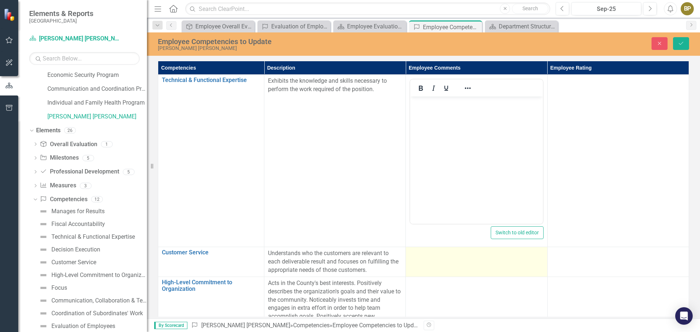
click at [488, 251] on div at bounding box center [476, 253] width 134 height 9
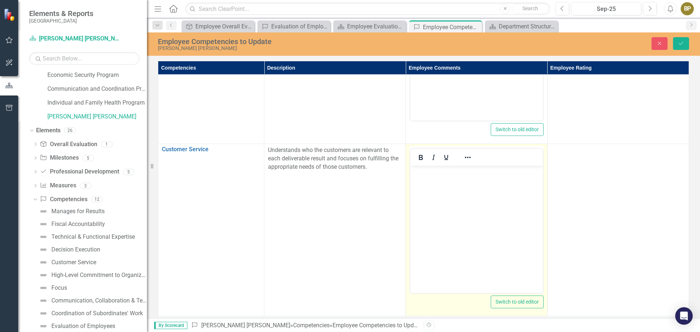
scroll to position [109, 0]
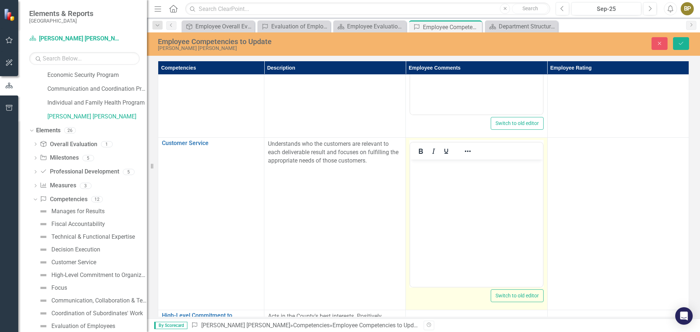
click at [438, 167] on p "Rich Text Area. Press ALT-0 for help." at bounding box center [476, 165] width 129 height 9
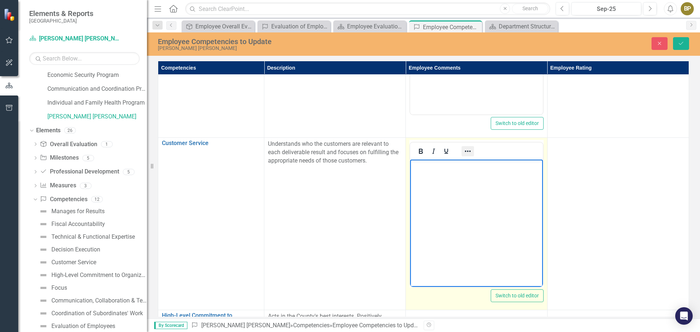
click at [462, 150] on button "Reveal or hide additional toolbar items" at bounding box center [467, 151] width 12 height 10
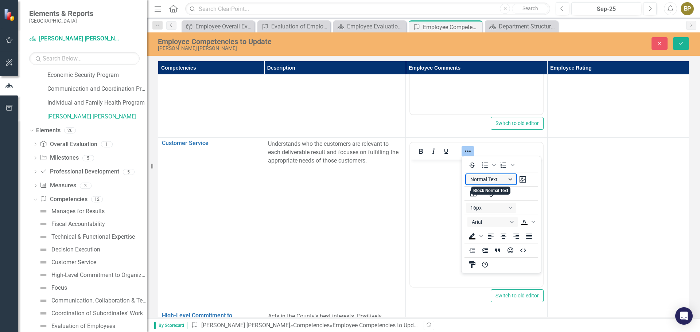
click at [494, 175] on button "Normal Text" at bounding box center [491, 179] width 50 height 10
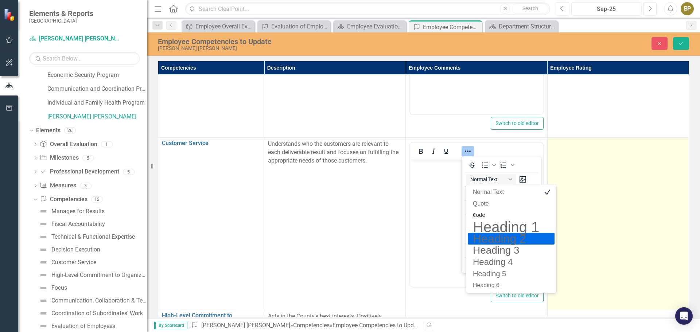
click at [589, 222] on td at bounding box center [617, 224] width 141 height 172
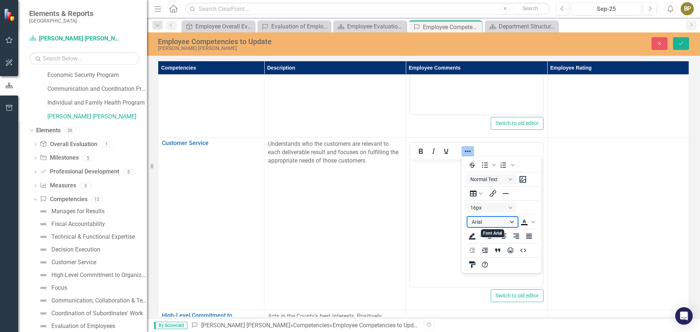
click at [505, 220] on button "Arial" at bounding box center [492, 222] width 50 height 10
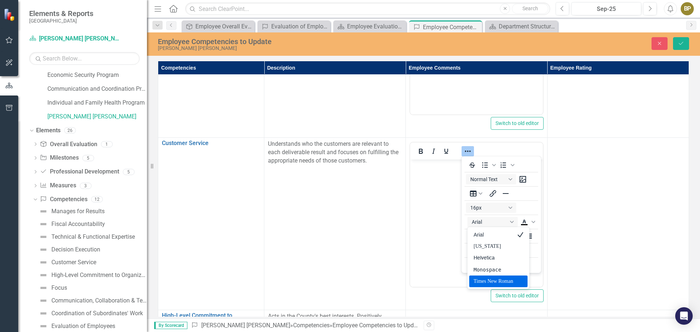
drag, startPoint x: 507, startPoint y: 281, endPoint x: 101, endPoint y: 114, distance: 439.4
click at [507, 281] on div "Times New Roman" at bounding box center [492, 281] width 39 height 9
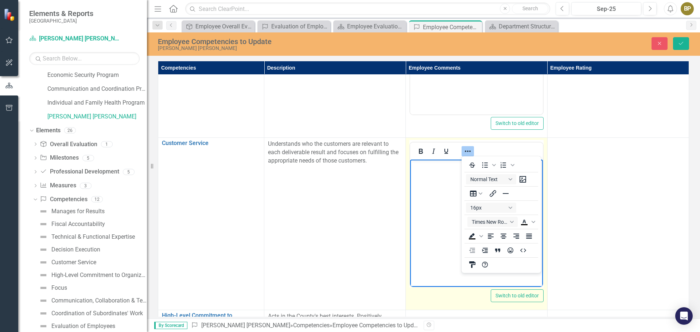
click at [454, 173] on body "﻿" at bounding box center [476, 214] width 132 height 109
click at [453, 173] on body "﻿" at bounding box center [476, 214] width 132 height 109
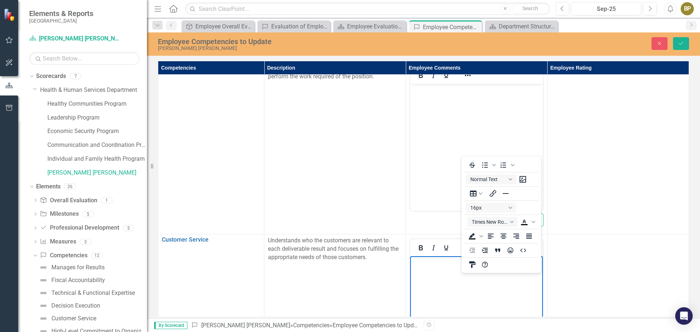
scroll to position [0, 0]
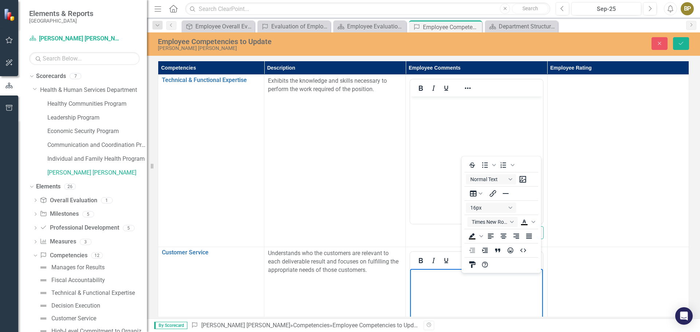
click at [432, 137] on body "Rich Text Area. Press ALT-0 for help." at bounding box center [476, 151] width 132 height 109
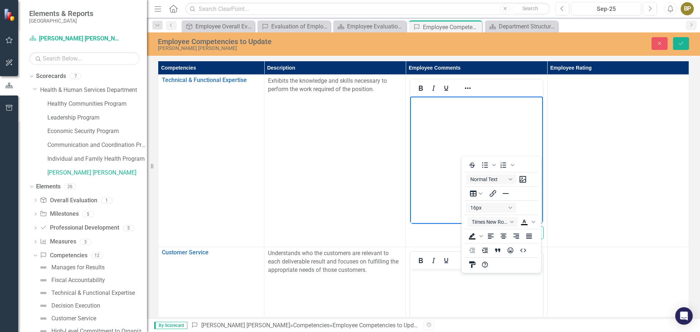
click at [502, 231] on div "To open the popup, press Shift+Enter To open the popup, press Shift+Enter Norma…" at bounding box center [500, 215] width 79 height 114
click at [504, 233] on icon "Align center" at bounding box center [503, 236] width 9 height 9
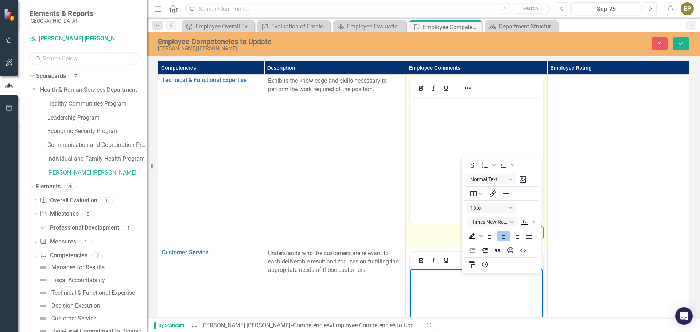
click at [473, 115] on body "Rich Text Area. Press ALT-0 for help." at bounding box center [476, 151] width 132 height 109
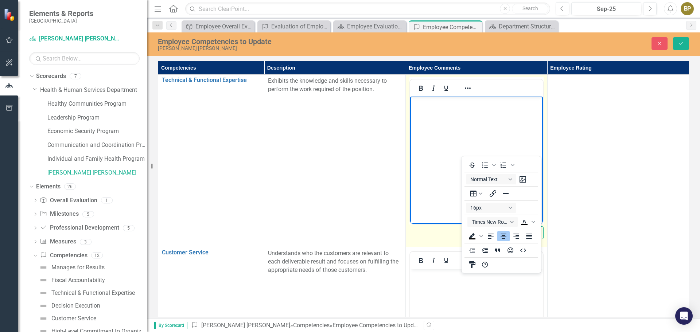
click at [474, 113] on body "Rich Text Area. Press ALT-0 for help." at bounding box center [476, 151] width 132 height 109
drag, startPoint x: 460, startPoint y: 100, endPoint x: 459, endPoint y: 126, distance: 26.2
click at [459, 102] on p "Rich Text Area. Press ALT-0 for help." at bounding box center [476, 102] width 129 height 9
click at [500, 235] on icon "Align center" at bounding box center [503, 236] width 9 height 9
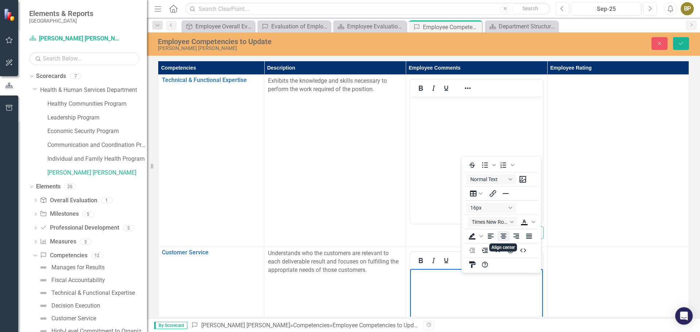
click at [500, 235] on icon "Align center" at bounding box center [503, 236] width 9 height 9
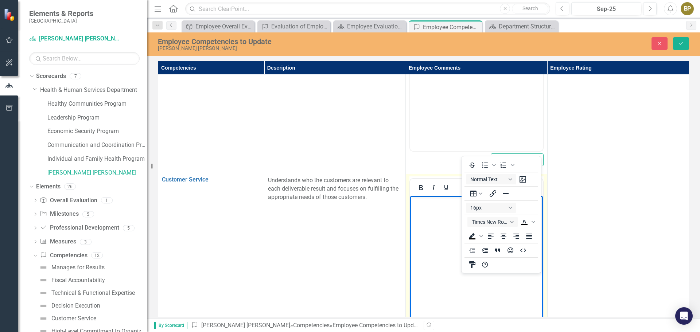
click at [453, 198] on p "﻿" at bounding box center [476, 202] width 129 height 9
drag, startPoint x: 428, startPoint y: 226, endPoint x: 442, endPoint y: 220, distance: 14.5
click at [429, 227] on body "﻿" at bounding box center [476, 250] width 132 height 109
drag, startPoint x: 425, startPoint y: 310, endPoint x: 453, endPoint y: 275, distance: 44.3
click at [434, 301] on html "﻿" at bounding box center [476, 250] width 132 height 109
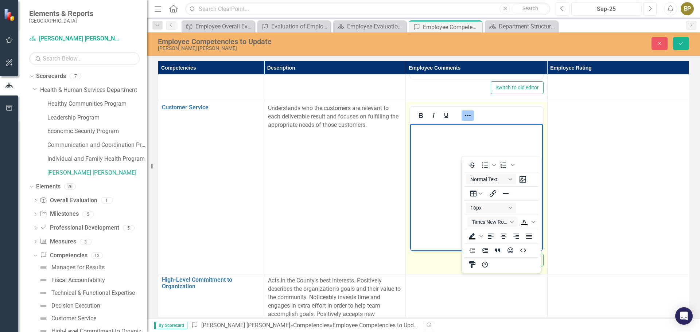
scroll to position [109, 0]
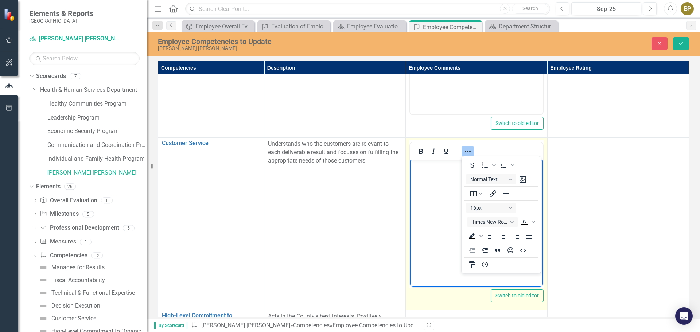
click at [465, 148] on icon "Reveal or hide additional toolbar items" at bounding box center [467, 151] width 9 height 9
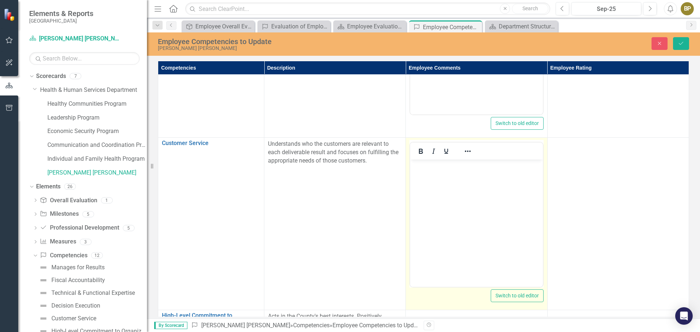
click at [449, 173] on body "﻿" at bounding box center [476, 214] width 132 height 109
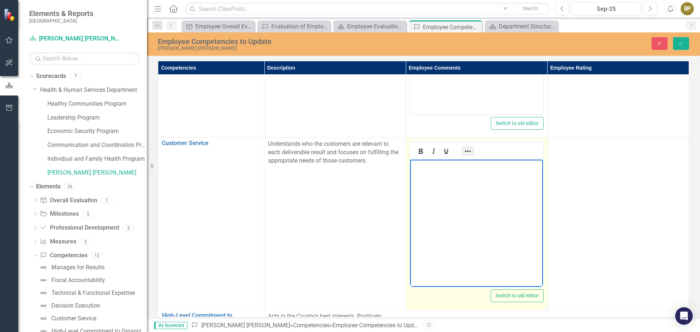
click at [467, 153] on icon "Reveal or hide additional toolbar items" at bounding box center [467, 151] width 9 height 9
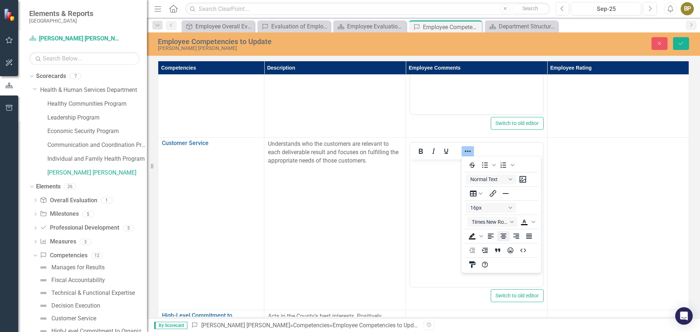
click at [500, 234] on icon "Align center" at bounding box center [503, 236] width 9 height 9
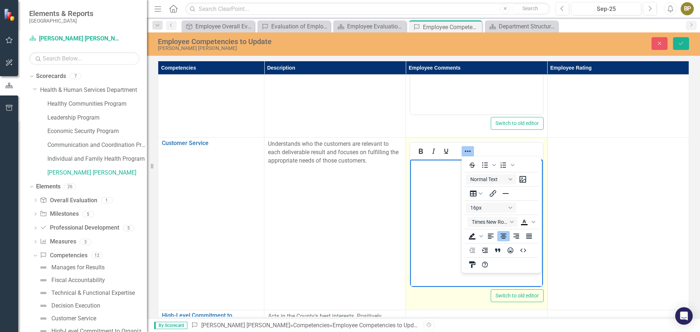
click at [456, 170] on p "﻿" at bounding box center [476, 165] width 129 height 9
click at [459, 171] on body "﻿" at bounding box center [476, 214] width 132 height 109
click at [466, 146] on button "Reveal or hide additional toolbar items" at bounding box center [467, 151] width 12 height 10
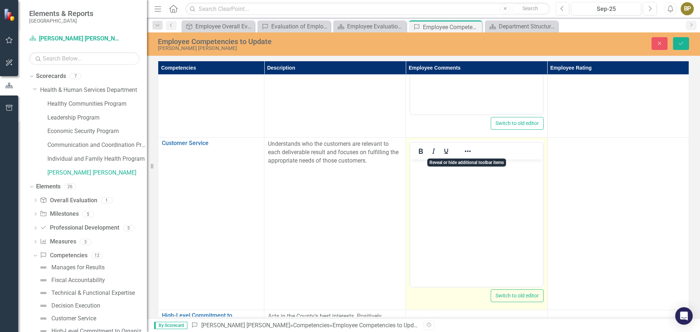
click at [479, 175] on body "﻿" at bounding box center [476, 214] width 132 height 109
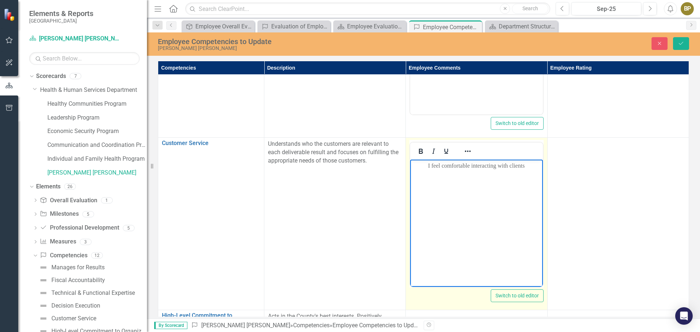
click at [530, 166] on p "I feel comfortable interacting with clients" at bounding box center [476, 165] width 129 height 9
click at [511, 169] on p "I feel comfortable interacting with clients and assisting them with their needs." at bounding box center [476, 169] width 129 height 17
click at [508, 178] on p "I feel comfortable interacting with clients and assisting them with their needs." at bounding box center [476, 169] width 129 height 17
drag, startPoint x: 463, startPoint y: 175, endPoint x: 380, endPoint y: 152, distance: 86.3
click at [410, 160] on html "I feel comfortable interacting with clients and assisting them with their needs…" at bounding box center [476, 214] width 132 height 109
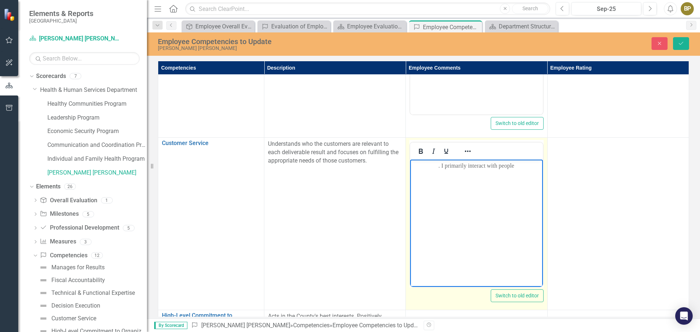
click at [438, 164] on span ". I primarily interact with people" at bounding box center [476, 166] width 76 height 6
click at [441, 164] on span ". I primarily interact with people" at bounding box center [476, 166] width 76 height 6
click at [515, 165] on p "I primarily interact with people" at bounding box center [476, 165] width 129 height 9
click at [531, 177] on span "I primarily interact with people at the front desk. I have grown comfortable as…" at bounding box center [475, 175] width 119 height 24
click at [529, 177] on p "I primarily interact with people at the front desk. I have grown comfortable as…" at bounding box center [476, 174] width 129 height 26
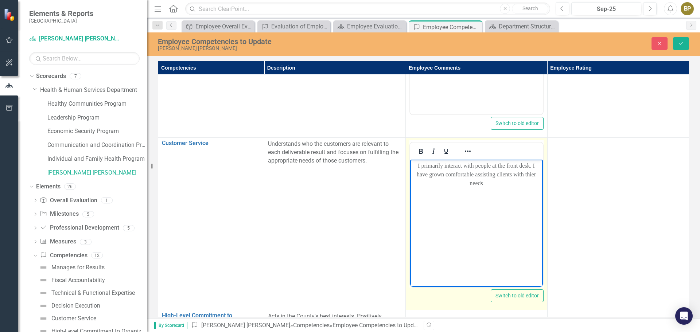
click at [529, 177] on p "I primarily interact with people at the front desk. I have grown comfortable as…" at bounding box center [476, 174] width 129 height 26
click at [528, 175] on span "I primarily interact with people at the front desk. I have grown comfortable as…" at bounding box center [475, 175] width 119 height 24
click at [498, 181] on p "I primarily interact with people at the front desk. I have grown comfortable as…" at bounding box center [476, 174] width 129 height 26
click at [525, 185] on span "I primarily interact with people at the front desk. I have grown comfortable as…" at bounding box center [476, 179] width 126 height 32
click at [521, 195] on p "I primarily interact with people at the front desk. I have grown comfortable as…" at bounding box center [476, 178] width 129 height 35
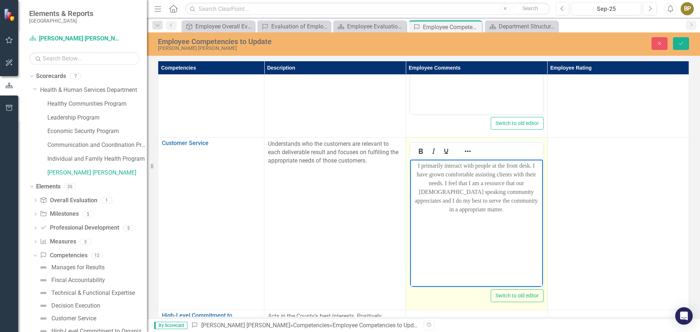
click at [531, 197] on p "I primarily interact with people at the front desk. I have grown comfortable as…" at bounding box center [476, 187] width 129 height 52
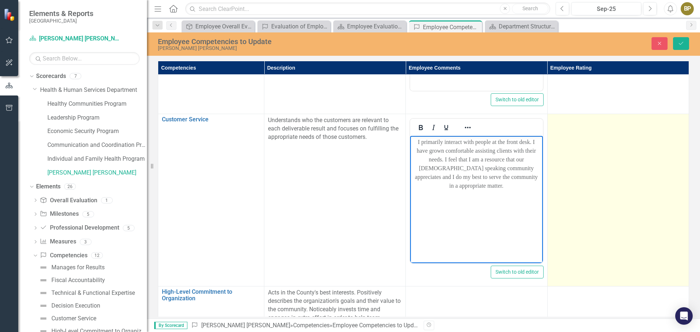
scroll to position [146, 0]
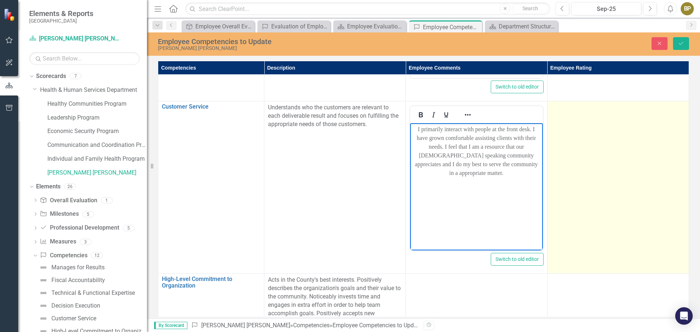
click at [608, 160] on td at bounding box center [617, 187] width 141 height 172
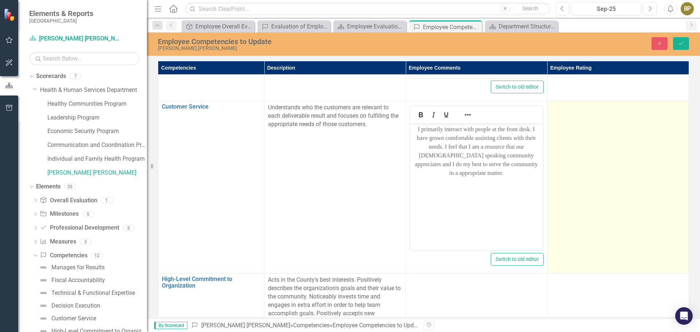
click at [609, 151] on td at bounding box center [617, 187] width 141 height 172
drag, startPoint x: 611, startPoint y: 151, endPoint x: 639, endPoint y: 150, distance: 28.4
click at [639, 150] on td at bounding box center [617, 187] width 141 height 172
click at [619, 111] on div "Not Defined" at bounding box center [614, 110] width 116 height 8
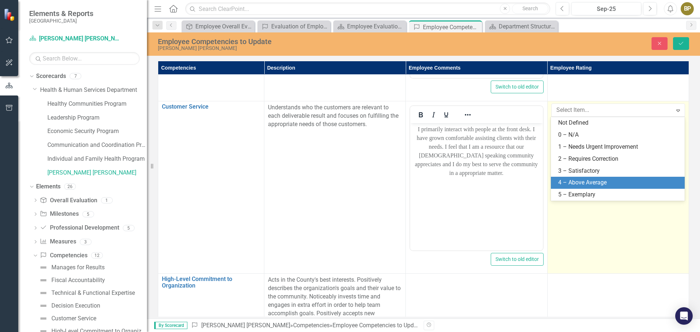
click at [608, 180] on div "4 – Above Average" at bounding box center [619, 183] width 122 height 8
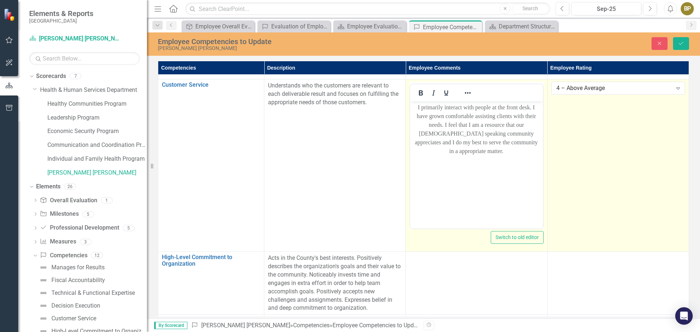
scroll to position [256, 0]
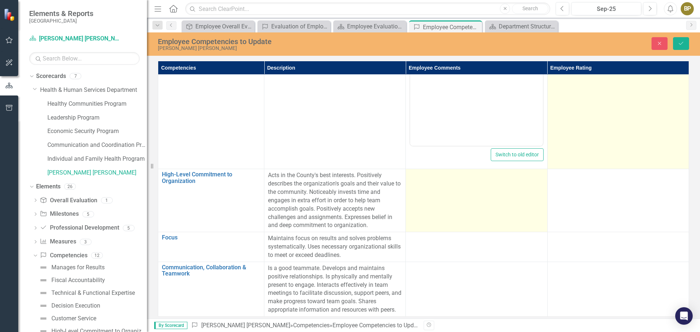
click at [453, 177] on td at bounding box center [476, 200] width 141 height 63
click at [454, 178] on td at bounding box center [476, 200] width 141 height 63
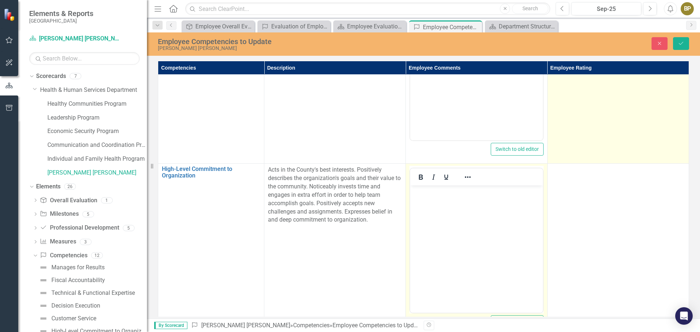
scroll to position [0, 0]
click at [476, 232] on body "Rich Text Area. Press ALT-0 for help." at bounding box center [476, 239] width 132 height 109
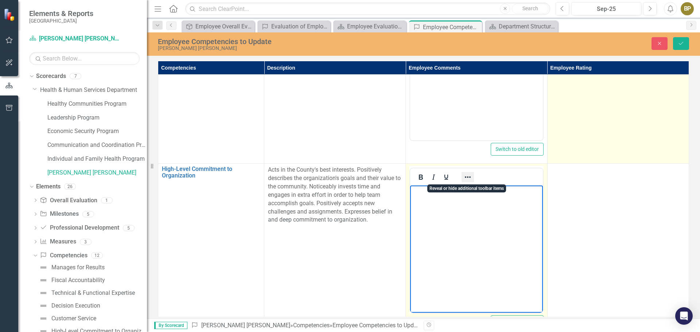
click at [468, 177] on icon "Reveal or hide additional toolbar items" at bounding box center [467, 177] width 9 height 9
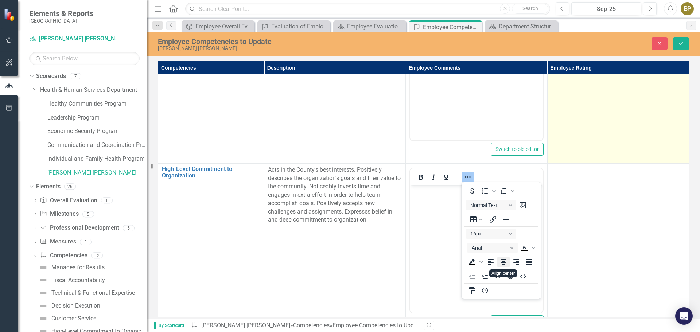
click at [501, 262] on icon "Align center" at bounding box center [503, 262] width 9 height 9
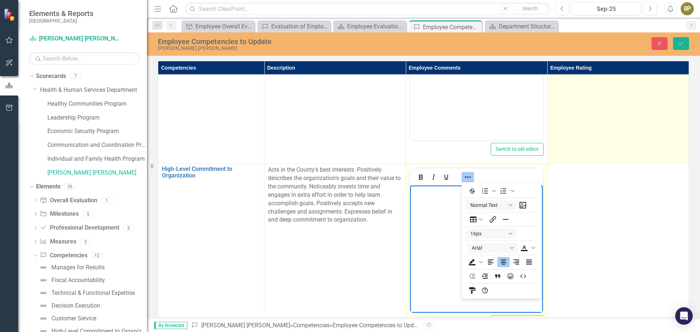
click at [455, 196] on p "Rich Text Area. Press ALT-0 for help." at bounding box center [476, 191] width 129 height 9
click at [468, 175] on icon "Reveal or hide additional toolbar items" at bounding box center [467, 177] width 9 height 9
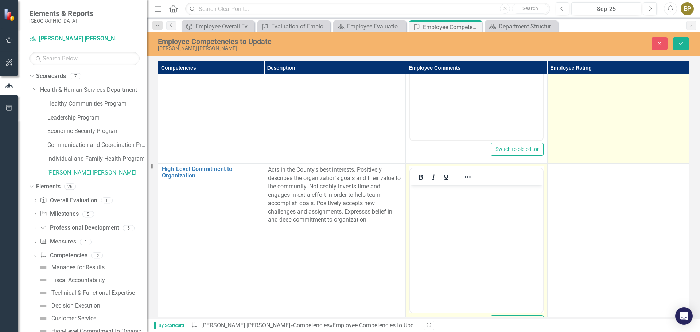
click at [473, 201] on body "Rich Text Area. Press ALT-0 for help." at bounding box center [476, 239] width 132 height 109
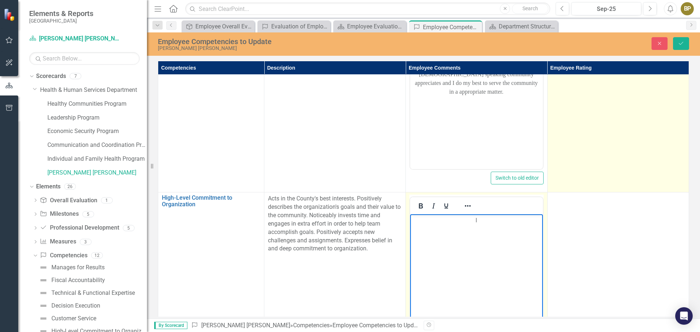
scroll to position [291, 0]
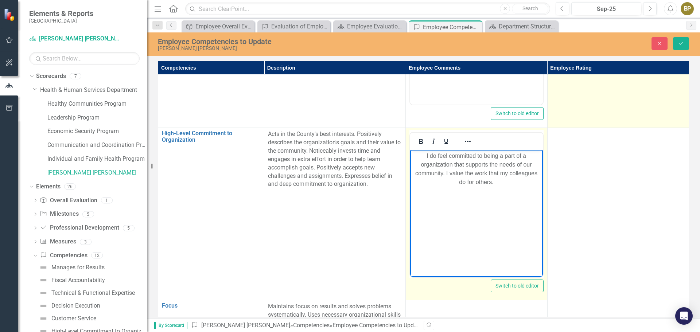
click at [517, 188] on body "I do feel committed to being a part of a organization that supports the needs o…" at bounding box center [476, 204] width 132 height 109
click at [492, 181] on p "I do feel committed to being a part of a organization that supports the needs o…" at bounding box center [476, 169] width 129 height 35
click at [537, 181] on p "I do feel committed to being a part of a organization that supports the needs o…" at bounding box center [476, 169] width 129 height 35
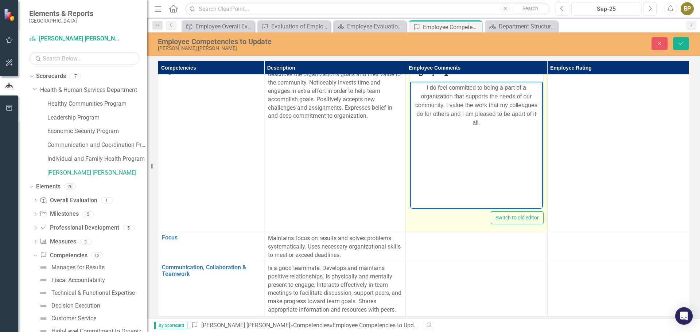
scroll to position [365, 0]
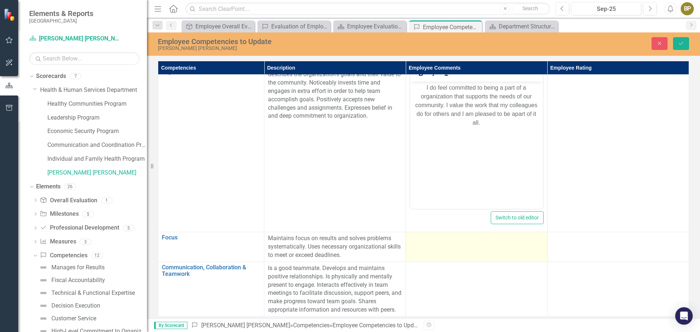
click at [463, 234] on div at bounding box center [476, 238] width 134 height 9
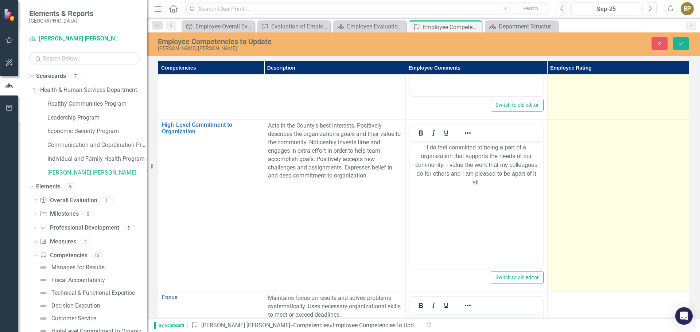
scroll to position [292, 0]
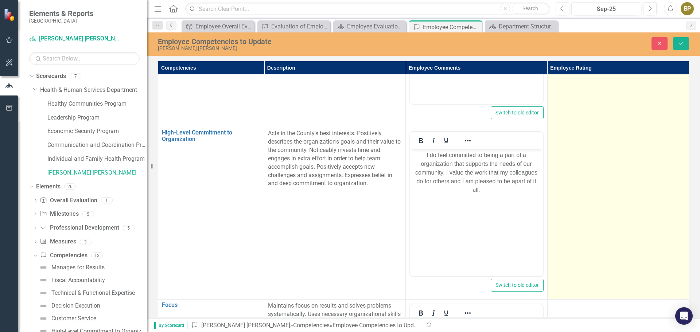
click at [588, 144] on td at bounding box center [617, 213] width 141 height 172
click at [601, 136] on div "Not Defined" at bounding box center [614, 136] width 116 height 8
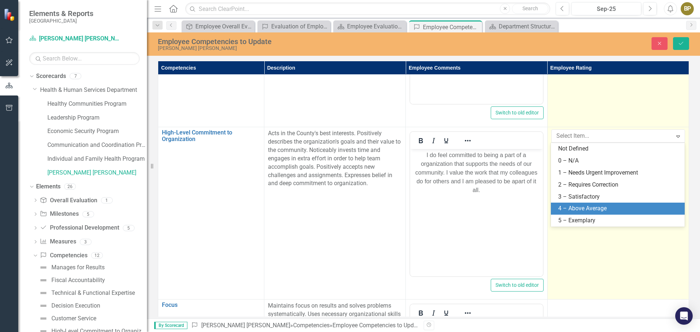
click at [607, 210] on div "4 – Above Average" at bounding box center [619, 208] width 122 height 8
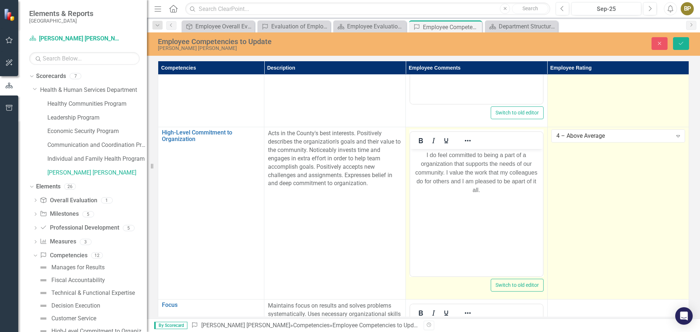
scroll to position [474, 0]
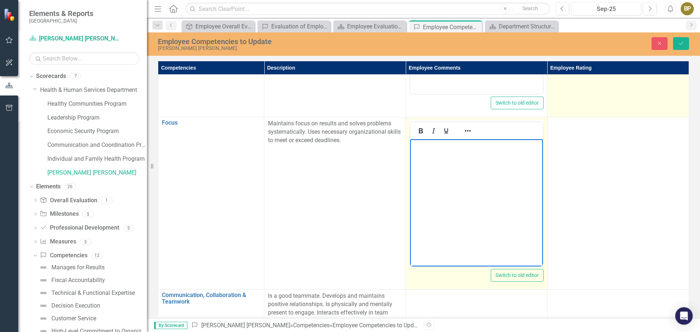
click at [478, 164] on body "Rich Text Area. Press ALT-0 for help." at bounding box center [476, 193] width 132 height 109
click at [463, 128] on button "Reveal or hide additional toolbar items" at bounding box center [467, 131] width 12 height 10
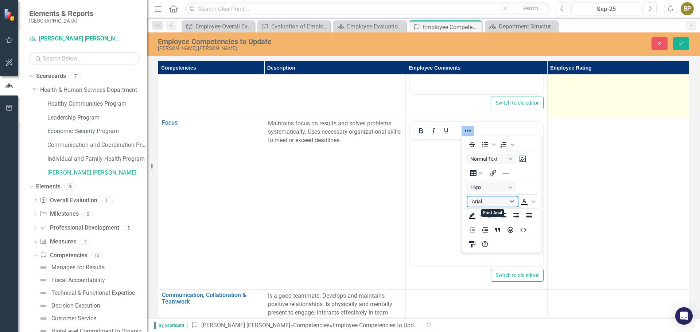
click at [510, 201] on button "Arial" at bounding box center [492, 201] width 50 height 10
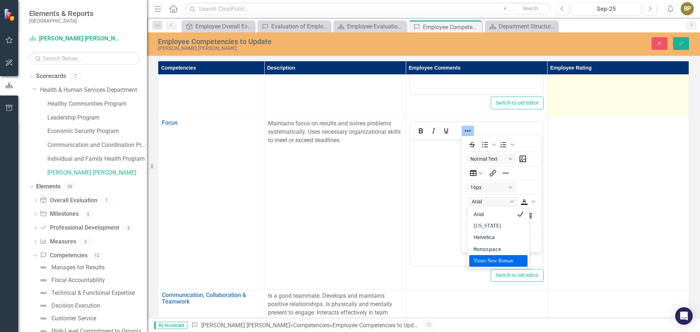
click at [488, 260] on div "Times New Roman" at bounding box center [492, 261] width 39 height 9
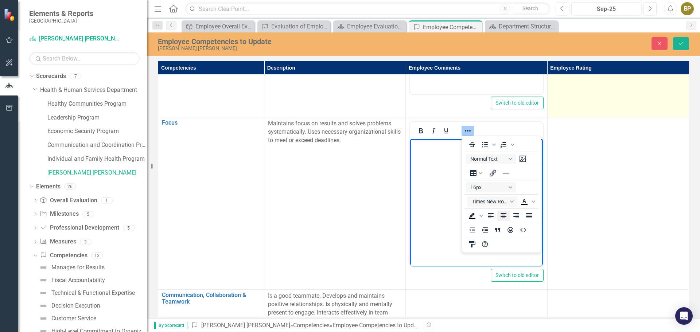
click at [502, 214] on icon "Align center" at bounding box center [503, 215] width 6 height 5
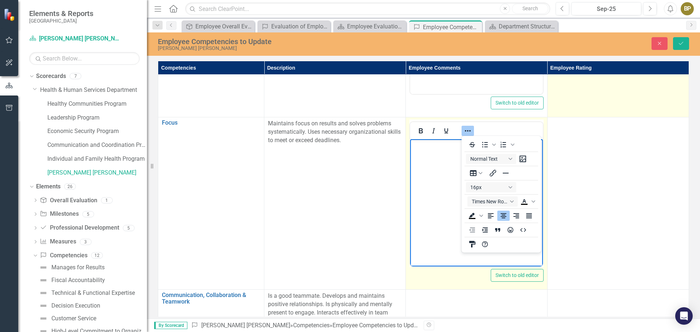
click at [467, 131] on icon "Reveal or hide additional toolbar items" at bounding box center [467, 130] width 9 height 9
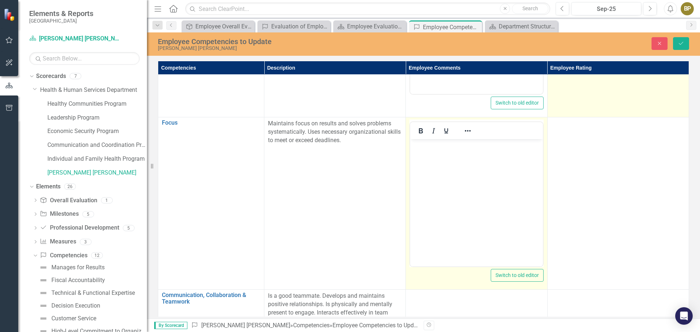
click at [468, 145] on p "﻿" at bounding box center [476, 145] width 129 height 9
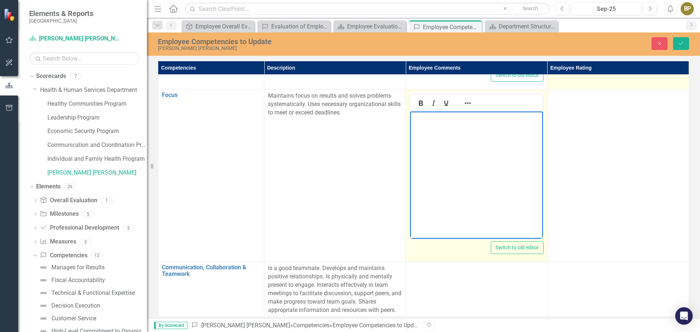
scroll to position [508, 0]
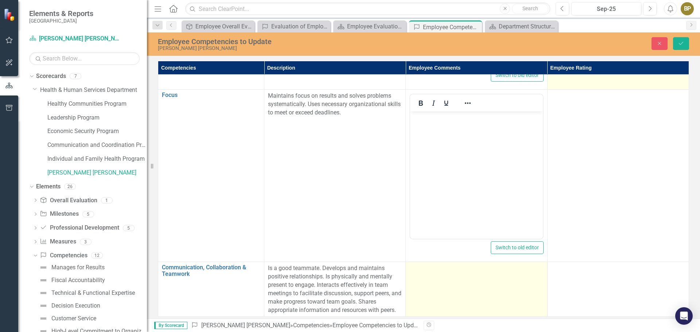
click at [458, 278] on td at bounding box center [476, 289] width 141 height 55
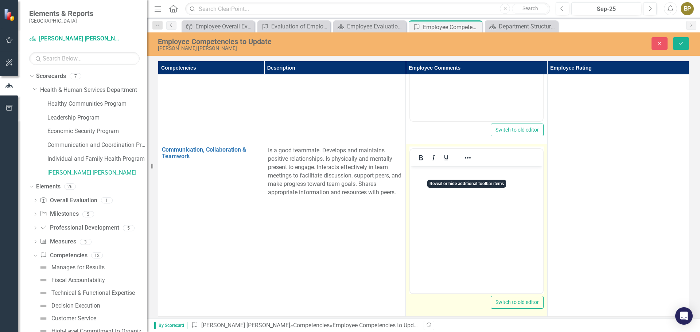
scroll to position [625, 0]
click at [468, 153] on icon "Reveal or hide additional toolbar items" at bounding box center [467, 157] width 9 height 9
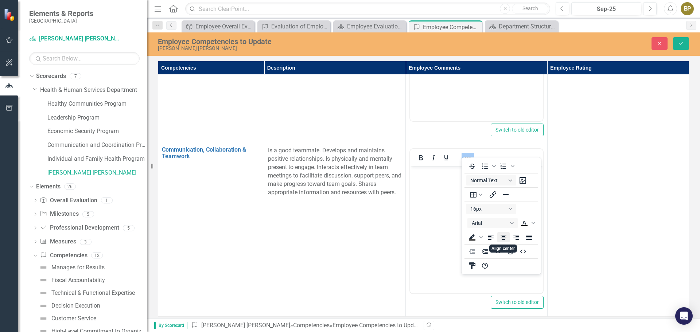
click at [505, 238] on icon "Align center" at bounding box center [503, 237] width 6 height 5
click at [496, 220] on button "Arial" at bounding box center [492, 223] width 50 height 10
click at [510, 283] on div "Times New Roman" at bounding box center [492, 282] width 39 height 9
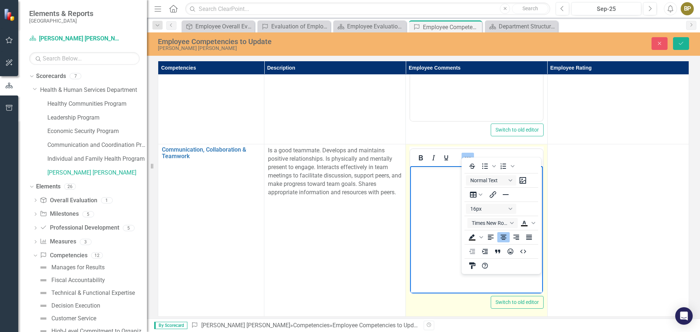
click at [464, 153] on icon "Reveal or hide additional toolbar items" at bounding box center [467, 157] width 9 height 9
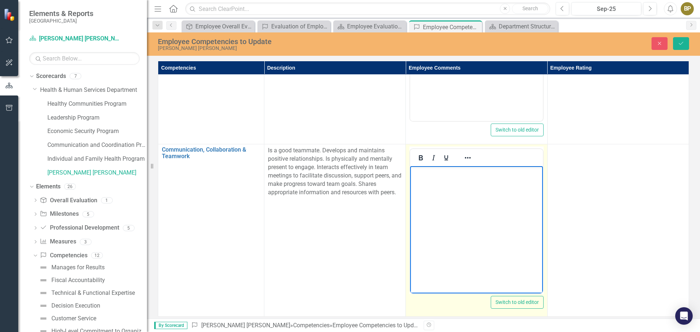
click at [458, 180] on body "﻿" at bounding box center [476, 220] width 132 height 109
click at [503, 193] on p "I do my best to be a supportive team member and am open to growing with my team…" at bounding box center [476, 181] width 129 height 26
click at [503, 188] on p "I do my best to be a supportive team member and am open to growing with my team…" at bounding box center [476, 181] width 129 height 26
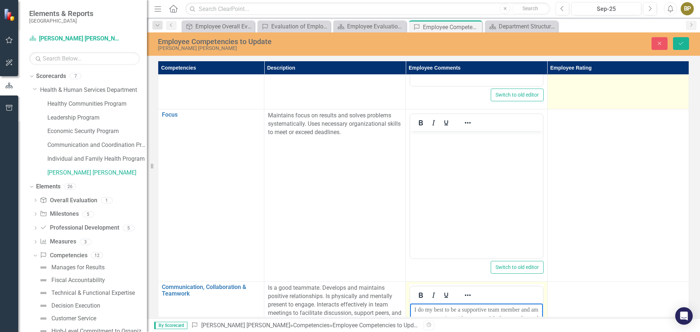
scroll to position [479, 0]
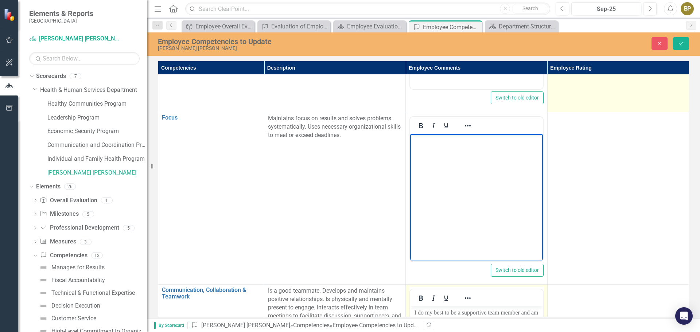
click at [532, 183] on body "﻿" at bounding box center [476, 188] width 132 height 109
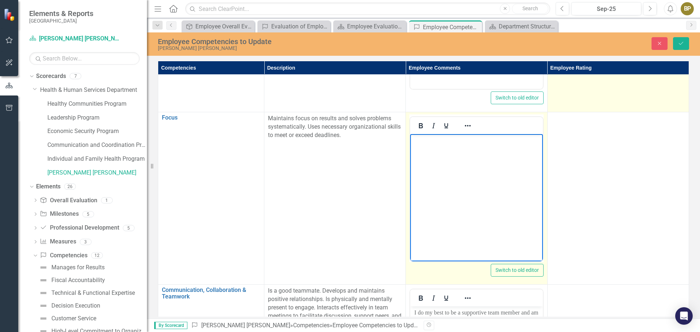
scroll to position [589, 0]
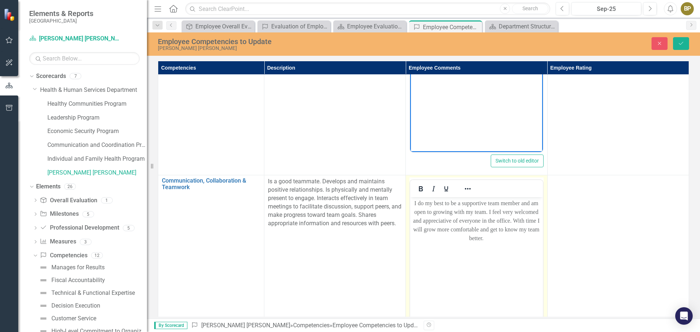
click at [505, 237] on p "I do my best to be a supportive team member and am open to growing with my team…" at bounding box center [476, 221] width 129 height 44
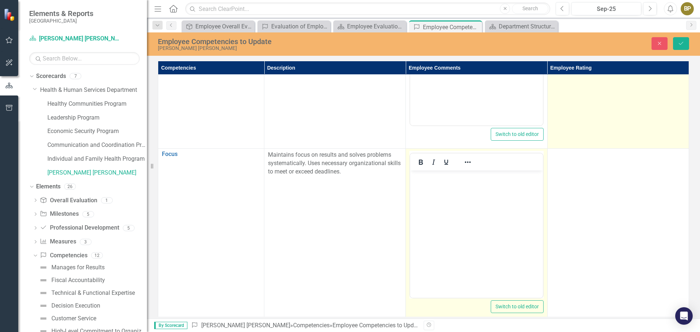
click at [508, 228] on body "﻿" at bounding box center [476, 225] width 132 height 109
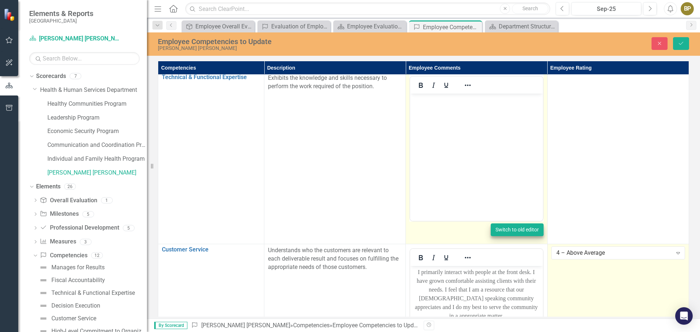
scroll to position [0, 0]
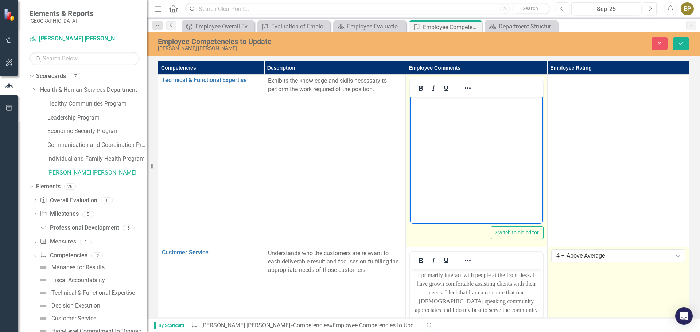
click at [459, 122] on body "Rich Text Area. Press ALT-0 for help." at bounding box center [476, 151] width 132 height 109
click at [468, 121] on body "Rich Text Area. Press ALT-0 for help." at bounding box center [476, 151] width 132 height 109
click at [473, 118] on body "Rich Text Area. Press ALT-0 for help." at bounding box center [476, 151] width 132 height 109
click at [469, 89] on icon "Reveal or hide additional toolbar items" at bounding box center [467, 88] width 9 height 9
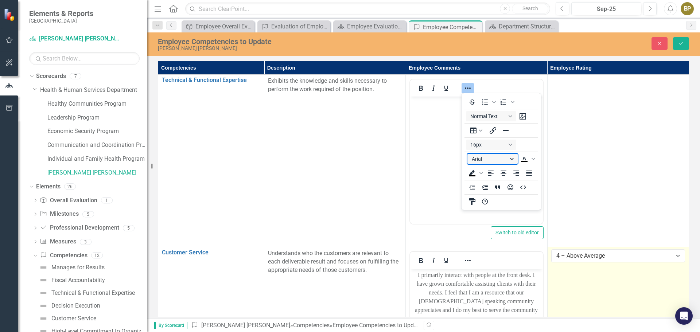
click at [488, 154] on button "Arial" at bounding box center [492, 159] width 50 height 10
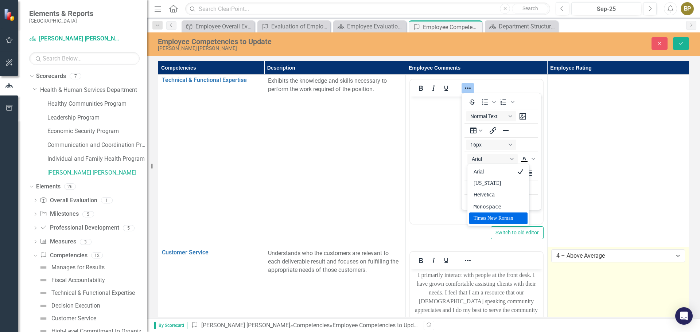
click at [507, 218] on div "Times New Roman" at bounding box center [492, 218] width 39 height 9
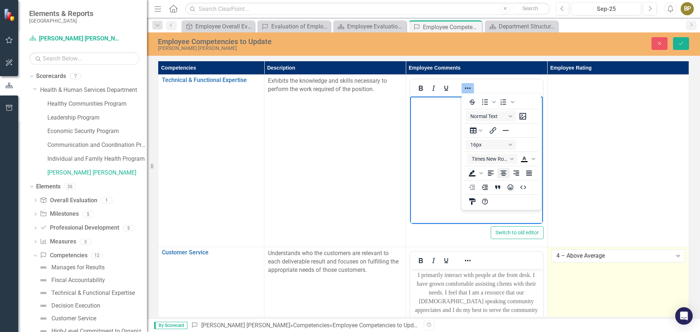
click at [505, 174] on icon "Align center" at bounding box center [503, 173] width 6 height 5
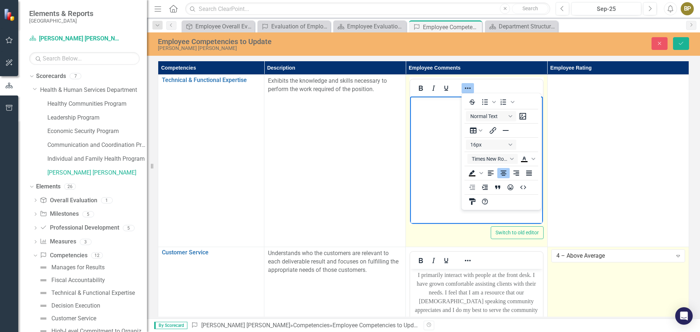
click at [467, 83] on button "Reveal or hide additional toolbar items" at bounding box center [467, 88] width 12 height 10
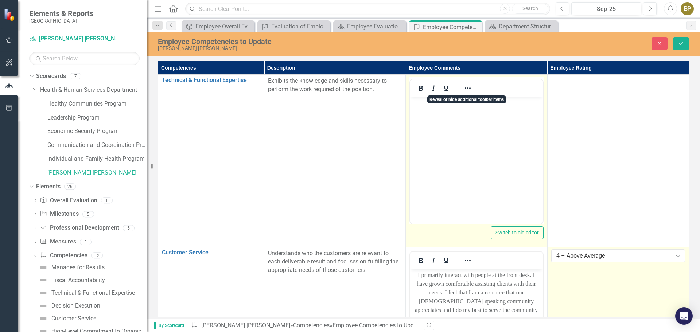
click at [464, 111] on body "﻿" at bounding box center [476, 151] width 132 height 109
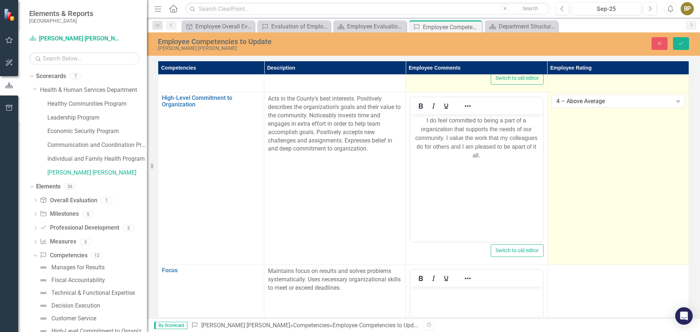
scroll to position [291, 0]
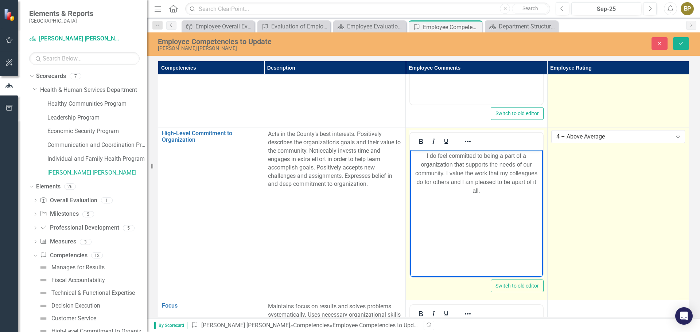
drag, startPoint x: 485, startPoint y: 161, endPoint x: 541, endPoint y: 201, distance: 69.3
click at [541, 201] on body "I do feel committed to being a part of a organization that supports the needs o…" at bounding box center [476, 204] width 132 height 109
click at [469, 139] on icon "Reveal or hide additional toolbar items" at bounding box center [467, 141] width 9 height 9
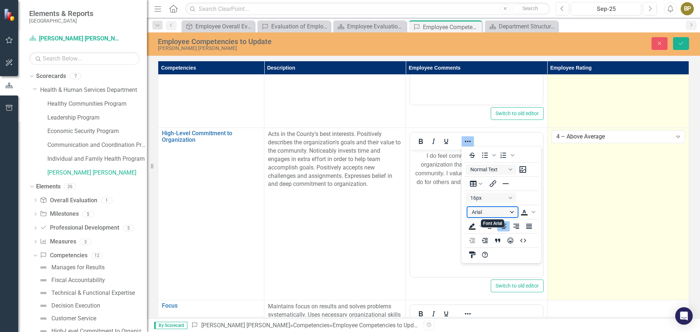
click at [500, 209] on button "Arial" at bounding box center [492, 212] width 50 height 10
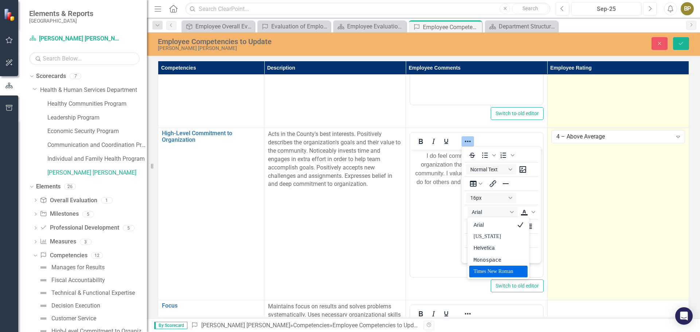
click at [491, 267] on div "Times New Roman" at bounding box center [492, 271] width 39 height 9
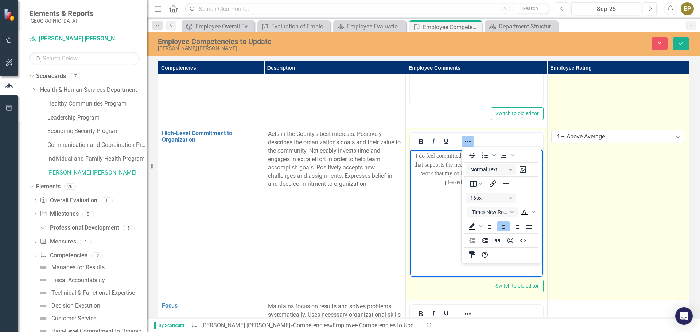
click at [450, 211] on body "I do feel committed to being a part of a organization that supports the needs o…" at bounding box center [476, 204] width 132 height 109
click at [455, 201] on body "I do feel committed to being a part of a organization that supports the needs o…" at bounding box center [476, 204] width 132 height 109
click at [455, 199] on body "I do feel committed to being a part of a organization that supports the needs o…" at bounding box center [476, 204] width 132 height 109
click at [468, 137] on button "Reveal or hide additional toolbar items" at bounding box center [467, 141] width 12 height 10
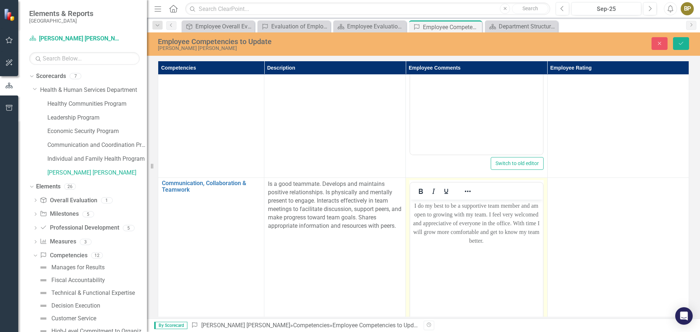
scroll to position [625, 0]
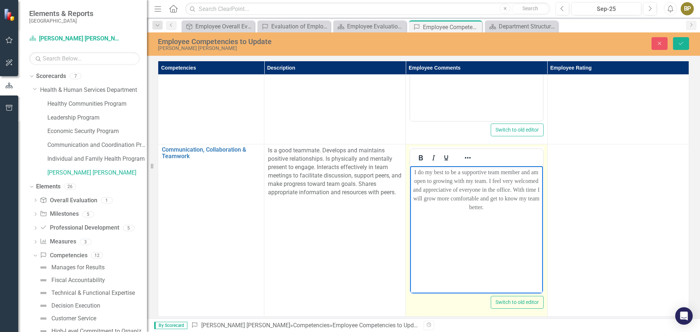
drag, startPoint x: 414, startPoint y: 171, endPoint x: 545, endPoint y: 218, distance: 139.3
click at [542, 218] on html "I do my best to be a supportive team member and am open to growing with my team…" at bounding box center [476, 220] width 132 height 109
click at [470, 153] on icon "Reveal or hide additional toolbar items" at bounding box center [467, 157] width 9 height 9
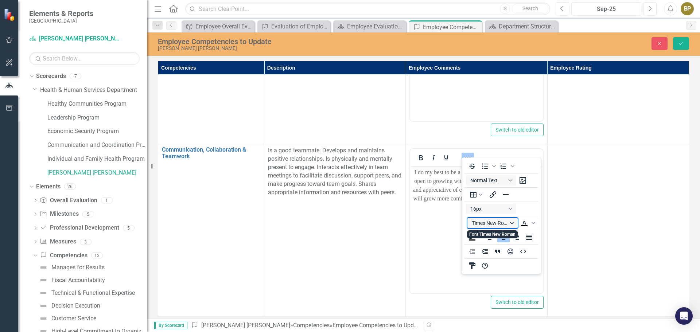
click at [506, 223] on button "Times New Roman" at bounding box center [492, 223] width 50 height 10
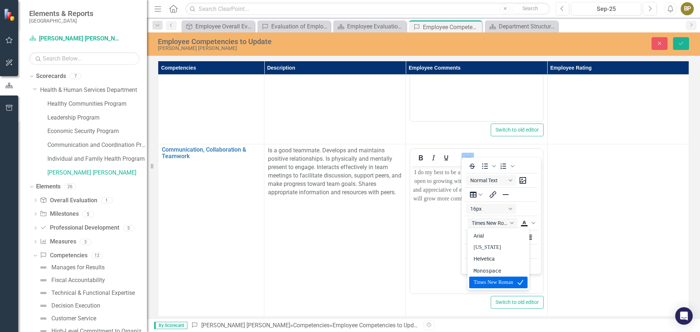
drag, startPoint x: 492, startPoint y: 278, endPoint x: 46, endPoint y: 76, distance: 488.9
click at [492, 278] on div "Times New Roman" at bounding box center [498, 283] width 58 height 12
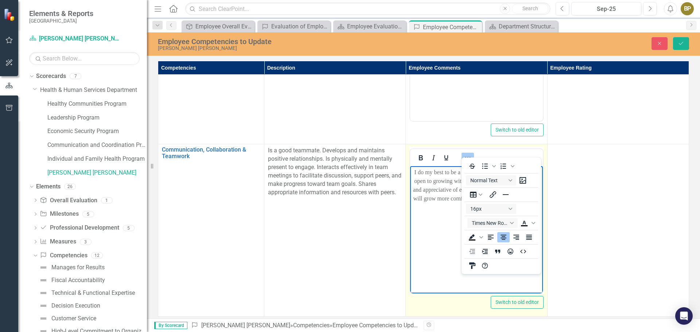
click at [444, 229] on body "I do my best to be a supportive team member and am open to growing with my team…" at bounding box center [476, 220] width 132 height 109
click at [439, 219] on body "I do my best to be a supportive team member and am open to growing with my team…" at bounding box center [476, 220] width 132 height 109
click at [467, 153] on icon "Reveal or hide additional toolbar items" at bounding box center [467, 157] width 9 height 9
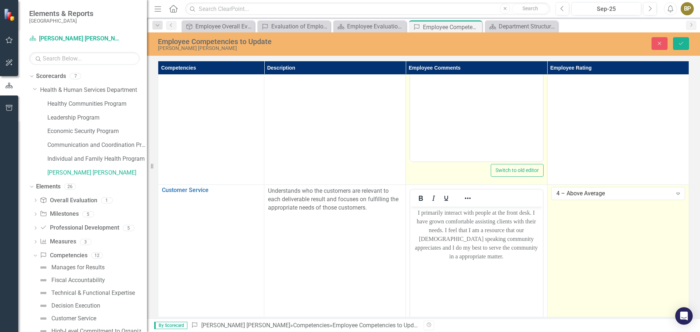
scroll to position [0, 0]
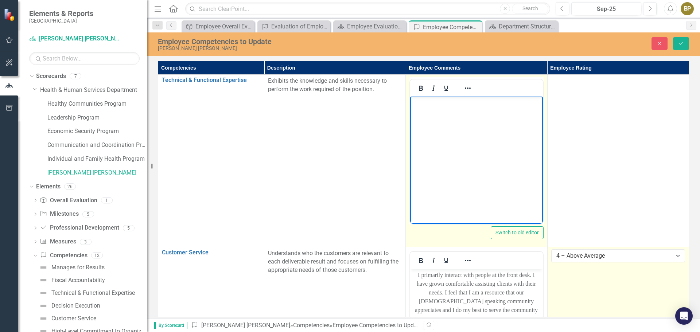
click at [474, 127] on body "﻿" at bounding box center [476, 151] width 132 height 109
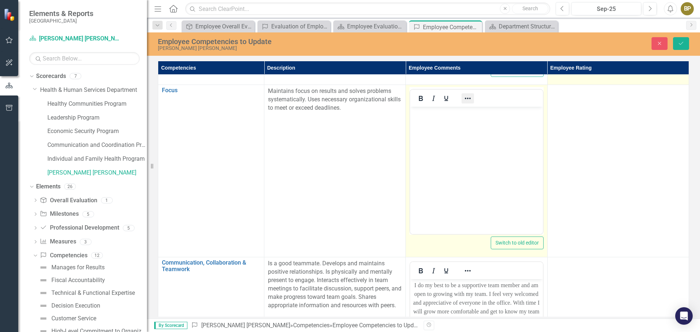
scroll to position [474, 0]
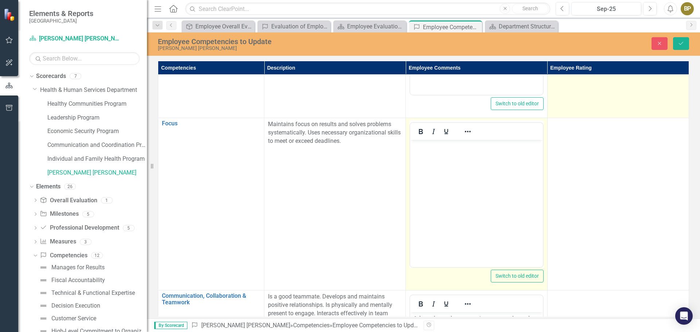
click at [474, 150] on p "﻿" at bounding box center [476, 146] width 129 height 9
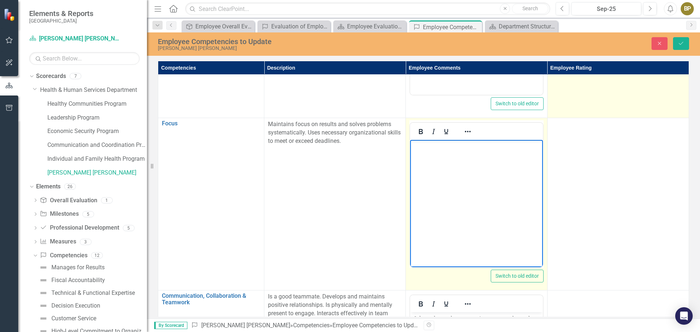
click at [474, 150] on p "﻿" at bounding box center [476, 146] width 129 height 9
click at [525, 156] on span "I do try to remain focused on the work I am doing. Especially when processing a…" at bounding box center [476, 150] width 118 height 15
click at [525, 154] on p "I do try to remain focused on the work I am doing. Especially when processing a…" at bounding box center [476, 150] width 129 height 17
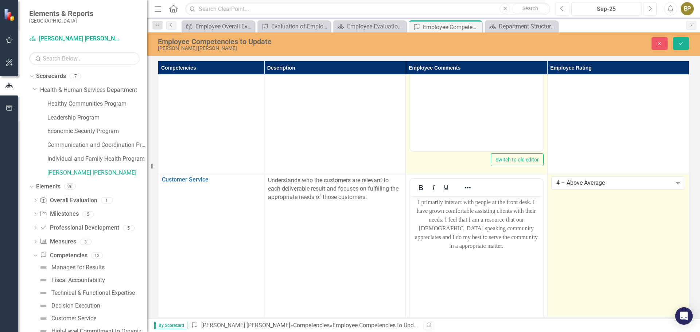
scroll to position [0, 0]
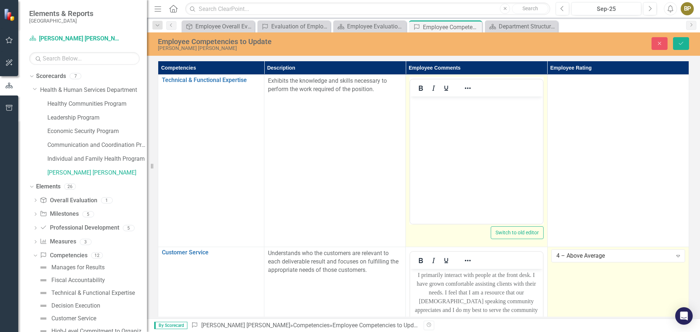
click at [494, 121] on body "﻿" at bounding box center [476, 151] width 132 height 109
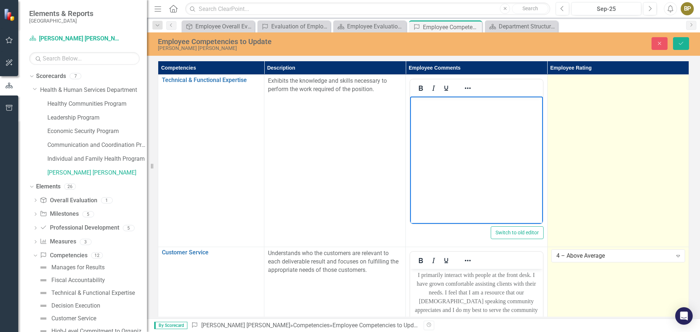
click at [576, 107] on td at bounding box center [617, 161] width 141 height 172
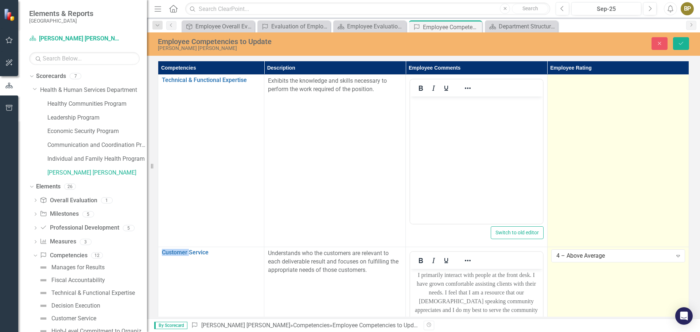
click at [576, 107] on td at bounding box center [617, 161] width 141 height 172
click at [578, 87] on div "Not Defined" at bounding box center [614, 83] width 116 height 8
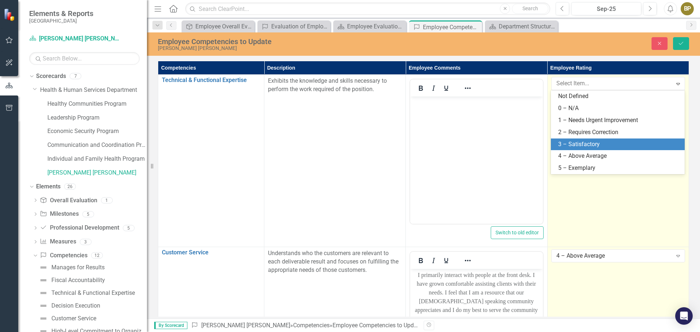
click at [606, 139] on div "3 – Satisfactory" at bounding box center [618, 144] width 134 height 12
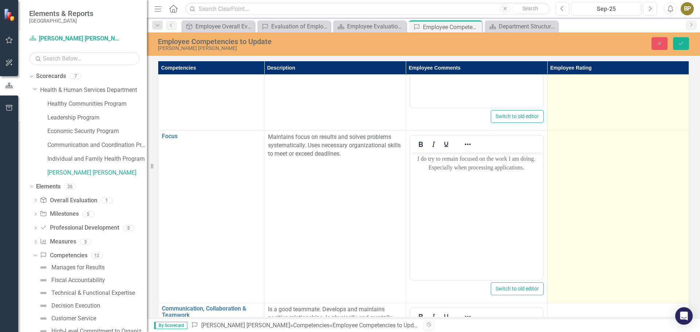
scroll to position [474, 0]
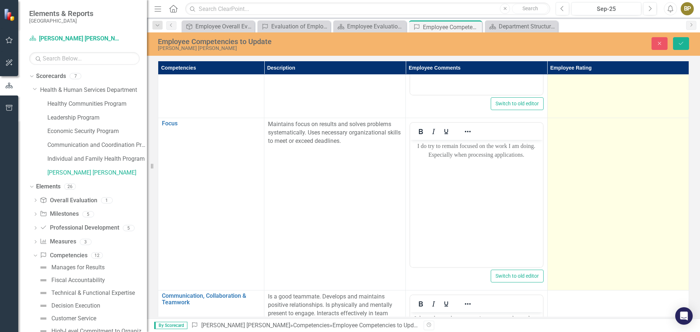
click at [612, 168] on td at bounding box center [617, 204] width 141 height 172
click at [587, 126] on div "Not Defined" at bounding box center [614, 127] width 116 height 8
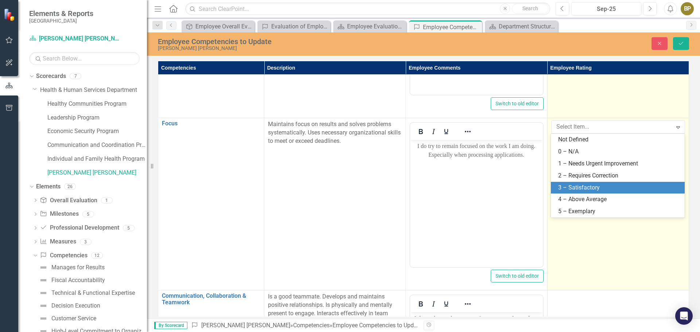
click at [600, 192] on div "3 – Satisfactory" at bounding box center [618, 188] width 134 height 12
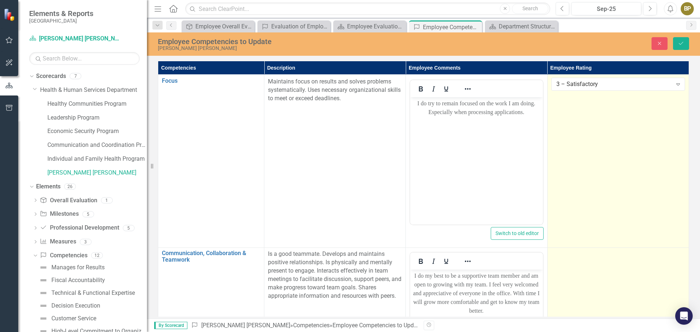
scroll to position [619, 0]
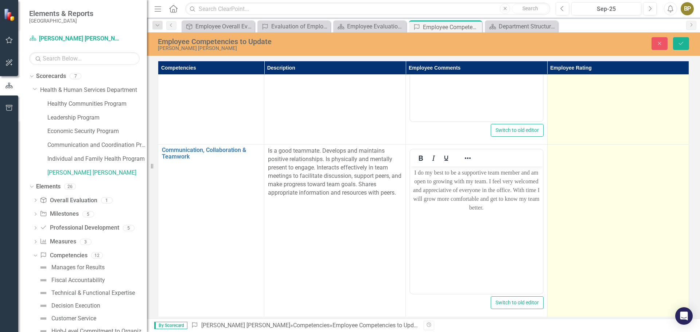
click at [603, 161] on td at bounding box center [617, 231] width 141 height 172
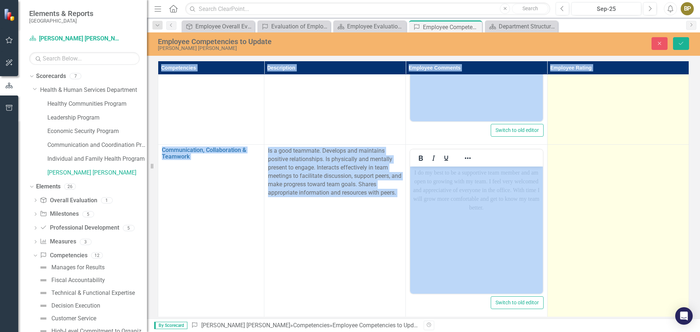
click at [603, 161] on td at bounding box center [617, 231] width 141 height 172
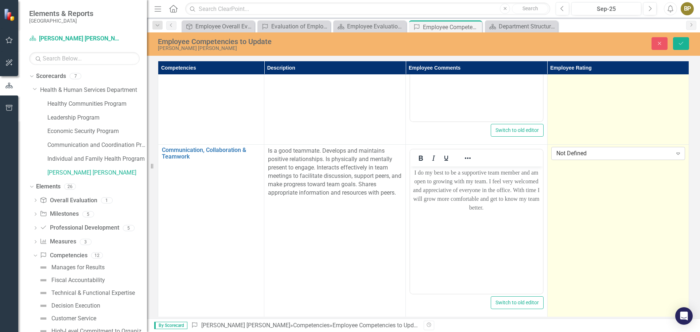
click at [598, 153] on div "Not Defined" at bounding box center [614, 153] width 116 height 8
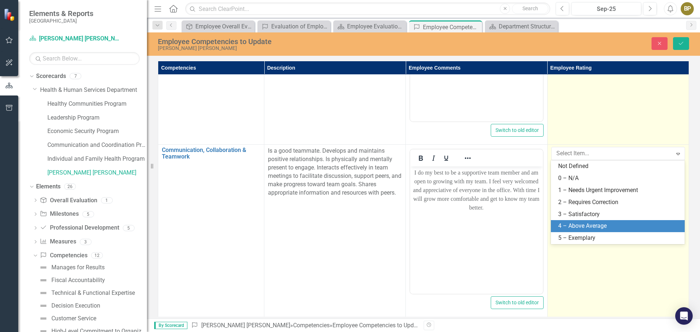
click at [616, 223] on div "4 – Above Average" at bounding box center [619, 226] width 122 height 8
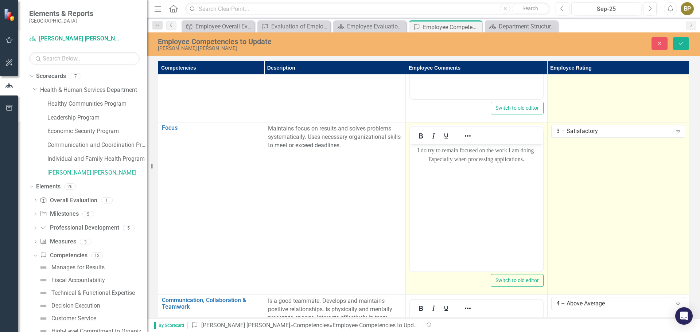
scroll to position [474, 0]
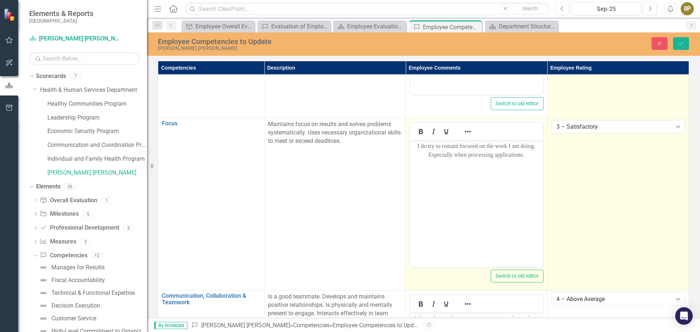
drag, startPoint x: 495, startPoint y: 170, endPoint x: 513, endPoint y: 160, distance: 20.4
click at [497, 170] on body "I do try to remain focused on the work I am doing. Especially when processing a…" at bounding box center [476, 194] width 132 height 109
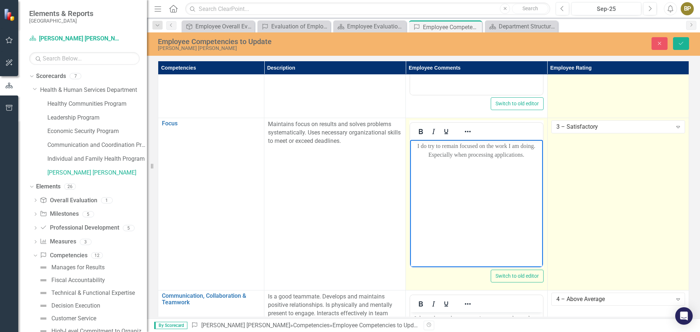
click at [528, 156] on p "I do try to remain focused on the work I am doing. Especially when processing a…" at bounding box center [476, 150] width 129 height 17
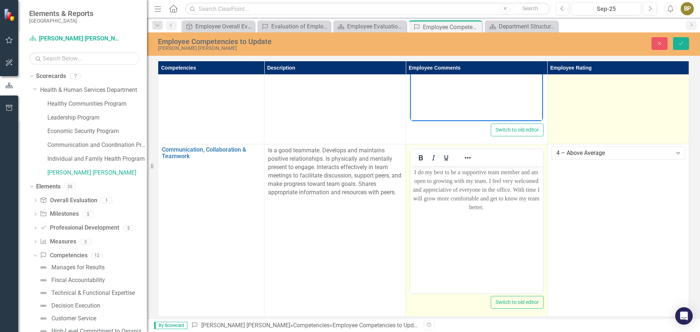
scroll to position [625, 0]
click at [506, 206] on p "I do my best to be a supportive team member and am open to growing with my team…" at bounding box center [476, 190] width 129 height 44
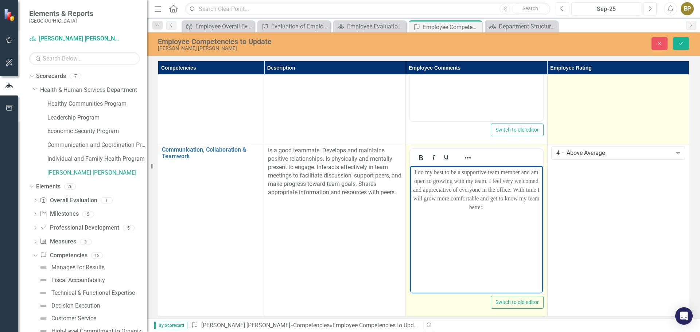
click at [493, 215] on body "I do my best to be a supportive team member and am open to growing with my team…" at bounding box center [476, 220] width 132 height 109
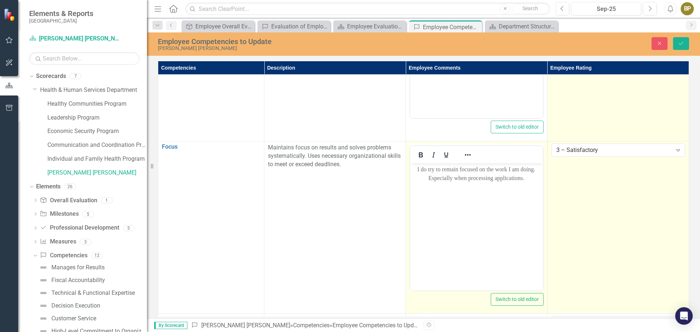
scroll to position [407, 0]
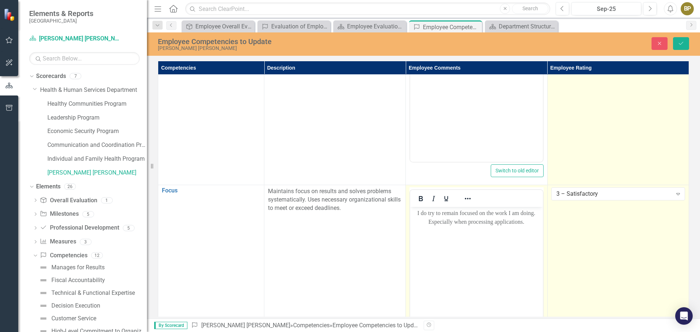
click at [534, 228] on body "I do try to remain focused on the work I am doing. Especially when processing a…" at bounding box center [476, 261] width 132 height 109
click at [534, 227] on body "I do try to remain focused on the work I am doing. Especially when processing a…" at bounding box center [476, 261] width 132 height 109
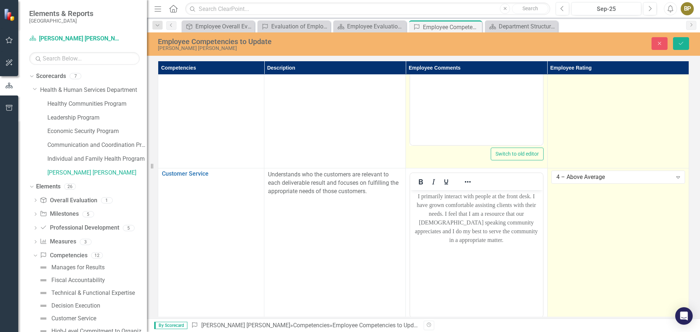
scroll to position [0, 0]
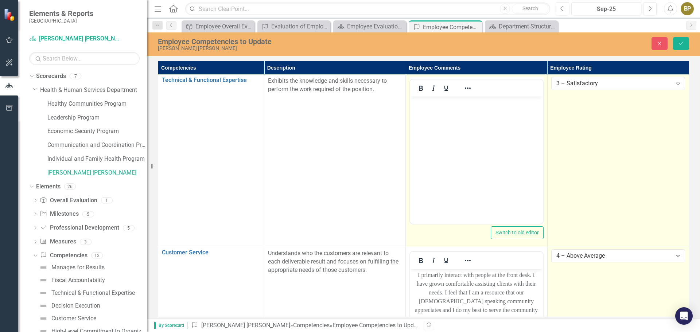
click at [489, 133] on body "﻿" at bounding box center [476, 151] width 132 height 109
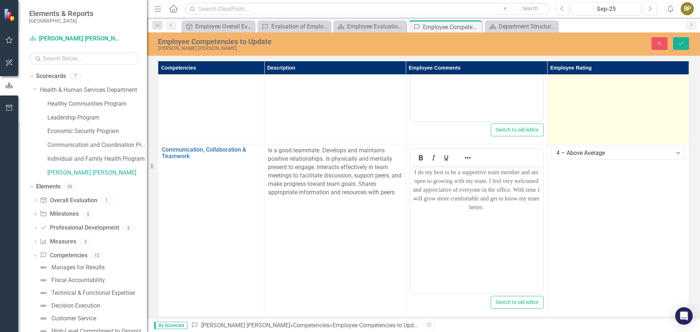
scroll to position [516, 0]
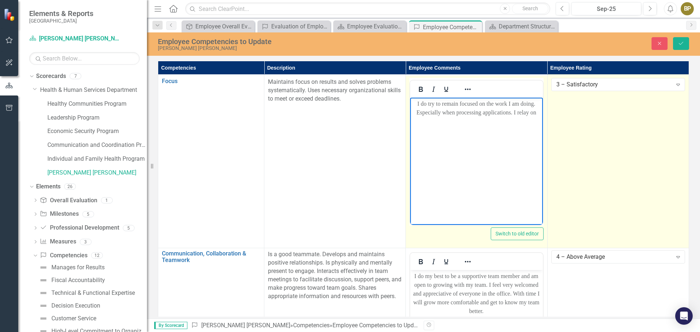
click at [539, 111] on p "I do try to remain focused on the work I am doing. Especially when processing a…" at bounding box center [476, 107] width 129 height 17
click at [500, 120] on p "I do try to remain focused on the work I am doing. Especially when processing a…" at bounding box center [476, 112] width 129 height 26
click at [518, 141] on p "I do try to remain focused on the work I am doing. Especially when processing a…" at bounding box center [476, 121] width 129 height 44
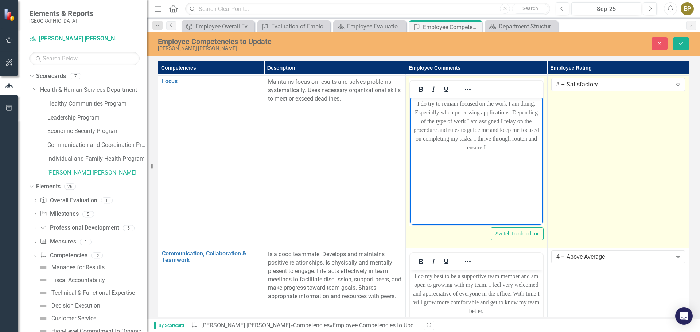
scroll to position [479, 0]
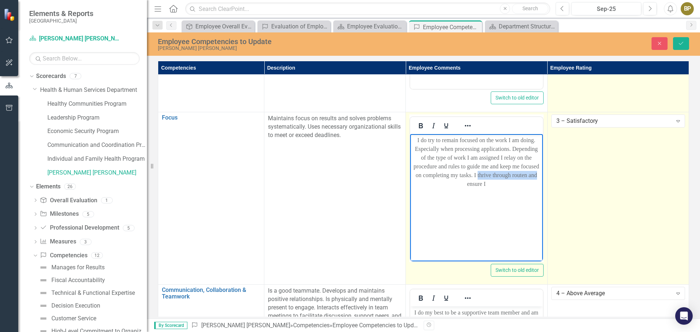
drag, startPoint x: 539, startPoint y: 176, endPoint x: 477, endPoint y: 174, distance: 61.6
click at [477, 174] on p "I do try to remain focused on the work I am doing. Especially when processing a…" at bounding box center [476, 162] width 129 height 52
click at [535, 175] on p "I do try to remain focused on the work I am doing. Especially when processing a…" at bounding box center [476, 158] width 129 height 44
click at [535, 142] on span "I do try to remain focused on the work I am doing. Especially when processing a…" at bounding box center [475, 166] width 125 height 59
click at [418, 148] on span "I do try to remain focused on the work I am doing, Especially when processing a…" at bounding box center [475, 166] width 125 height 59
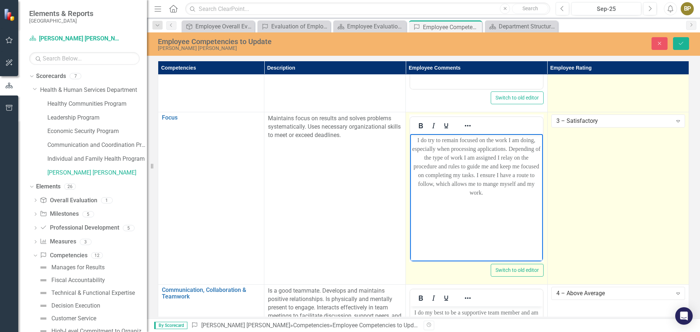
click at [538, 146] on span "I do try to remain focused on the work I am doing, especially when processing a…" at bounding box center [476, 166] width 128 height 59
click at [540, 148] on span "I do try to remain focused on the work I am doing, especially when processing a…" at bounding box center [476, 166] width 128 height 59
click at [528, 175] on span "I do try to remain focused on the work I am doing, especially when processing a…" at bounding box center [475, 166] width 125 height 59
click at [508, 189] on p "I do try to remain focused on the work I am doing, especially when processing a…" at bounding box center [476, 166] width 129 height 61
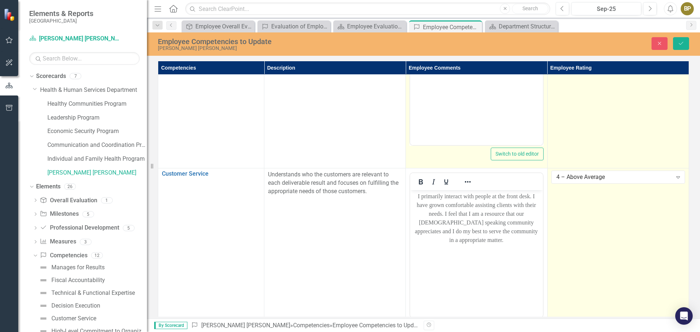
scroll to position [0, 0]
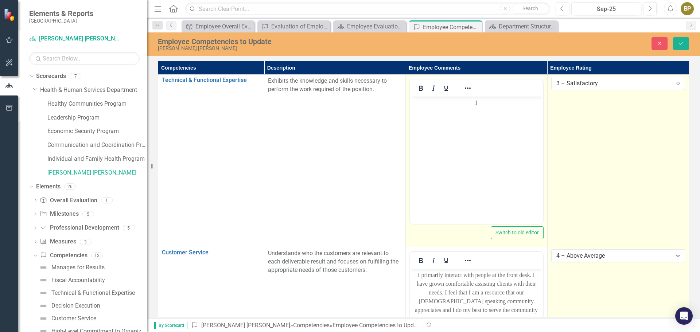
click at [485, 100] on p "I﻿" at bounding box center [476, 102] width 129 height 9
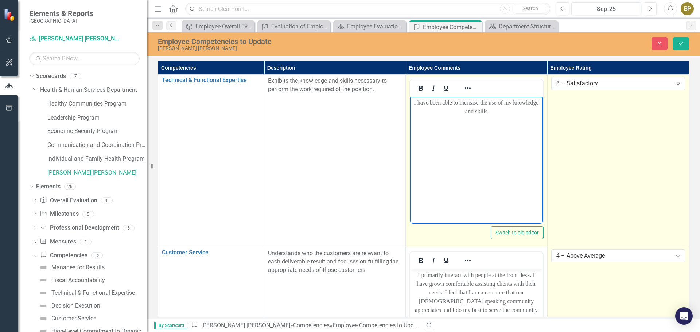
click at [489, 113] on p "I﻿ have been able to increase the use of my knowledge and skills" at bounding box center [476, 106] width 129 height 17
click at [530, 133] on p "I﻿ have been able to increase the use of my knowledge and skills, mostly workin…" at bounding box center [476, 115] width 129 height 35
click at [513, 111] on span "I﻿ have been able to increase the use of my knowledge and skills, mostly workin…" at bounding box center [476, 115] width 125 height 32
click at [526, 127] on p "I﻿ have been able to increase the use of my knowledge and skills, mostly workin…" at bounding box center [476, 115] width 129 height 35
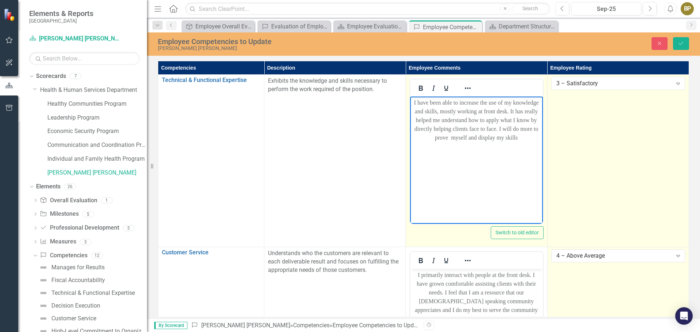
click at [525, 134] on p "I﻿ have been able to increase the use of my knowledge and skills, mostly workin…" at bounding box center [476, 120] width 129 height 44
click at [526, 134] on p "I﻿ have been able to increase the use of my knowledge and skills, mostly workin…" at bounding box center [476, 120] width 129 height 44
click at [523, 137] on p "I﻿ have been able to increase the use of my knowledge and skills, mostly workin…" at bounding box center [476, 120] width 129 height 44
click at [450, 137] on span "I﻿ have been able to increase the use of my knowledge and skills, mostly workin…" at bounding box center [476, 119] width 125 height 41
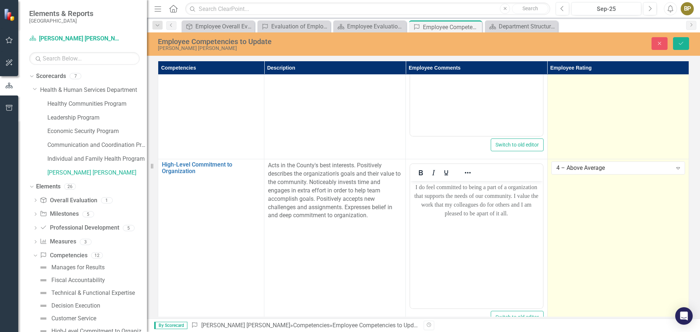
scroll to position [328, 0]
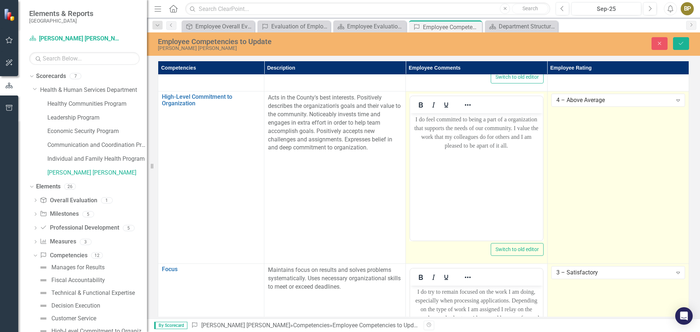
click at [526, 148] on p "I do feel committed to being a part of a organization that supports the needs o…" at bounding box center [476, 132] width 129 height 35
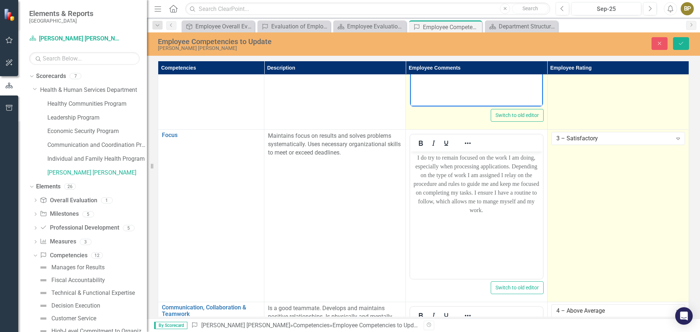
scroll to position [474, 0]
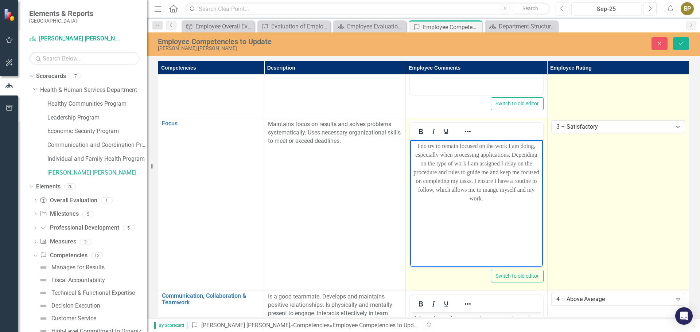
click at [501, 165] on span "I do try to remain focused on the work I am doing, especially when processing a…" at bounding box center [475, 172] width 125 height 59
click at [497, 191] on span "I do try to remain focused on the work I am doing, especially when processing a…" at bounding box center [475, 172] width 125 height 59
click at [502, 199] on p "I do try to remain focused on the work I am doing, especially when processing a…" at bounding box center [476, 172] width 129 height 61
click at [493, 191] on span "I do try to remain focused on the work I am doing, especially when processing a…" at bounding box center [475, 172] width 125 height 59
click at [488, 194] on p "I do try to remain focused on the work I am doing, especially when processing a…" at bounding box center [476, 172] width 129 height 61
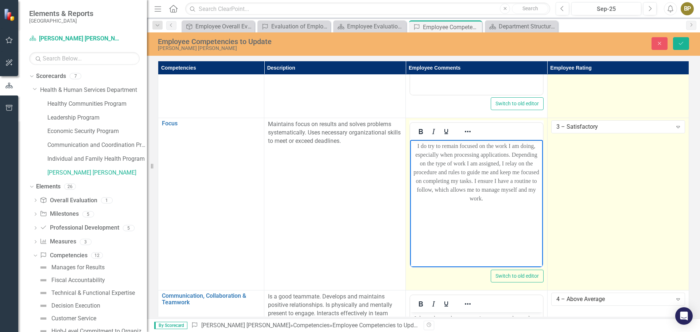
click at [495, 204] on body "I do try to remain focused on the work I am doing, especially when processing a…" at bounding box center [476, 194] width 132 height 109
click at [435, 173] on span "I do try to remain focused on the work I am doing, especially when processing a…" at bounding box center [475, 172] width 125 height 59
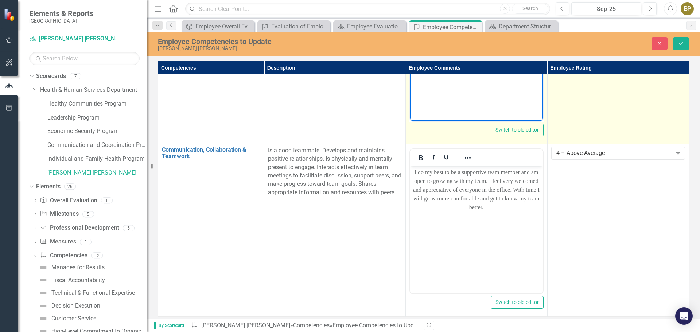
scroll to position [625, 0]
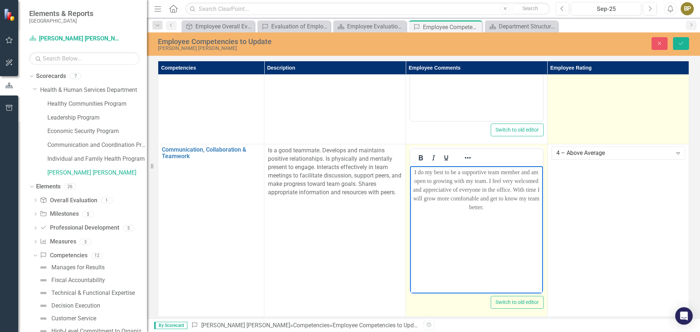
click at [484, 204] on span "I do my best to be a supportive team member and am open to growing with my team…" at bounding box center [476, 189] width 126 height 41
click at [489, 199] on span "I do my best to be a supportive team member and am open to growing with my team…" at bounding box center [476, 189] width 126 height 41
click at [488, 212] on body "I do my best to be a supportive team member and am open to growing with my team…" at bounding box center [476, 220] width 132 height 109
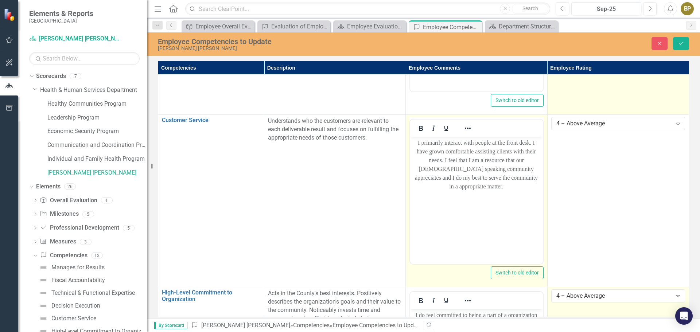
scroll to position [115, 0]
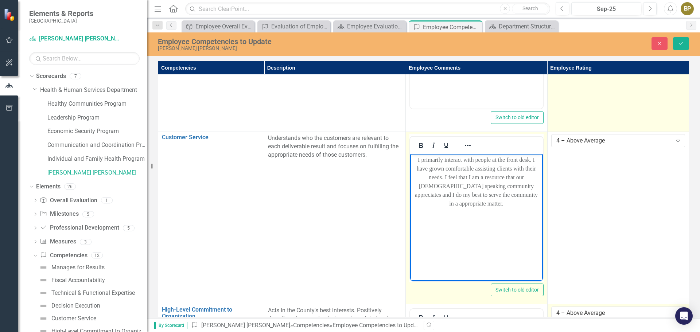
click at [483, 194] on span "I primarily interact with people at the front desk. I have grown comfortable as…" at bounding box center [476, 182] width 123 height 50
drag, startPoint x: 529, startPoint y: 193, endPoint x: 473, endPoint y: 198, distance: 56.3
click at [474, 198] on p "I primarily interact with people at the front desk. I have grown comfortable as…" at bounding box center [476, 182] width 129 height 52
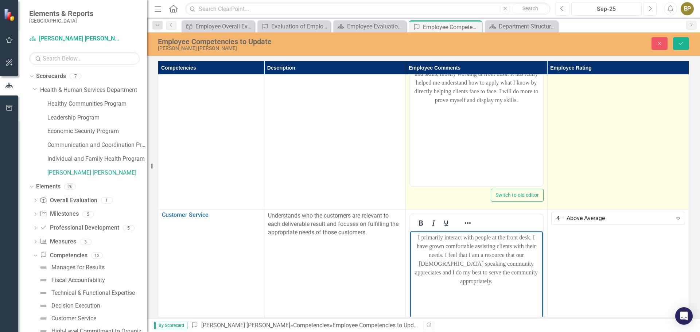
scroll to position [6, 0]
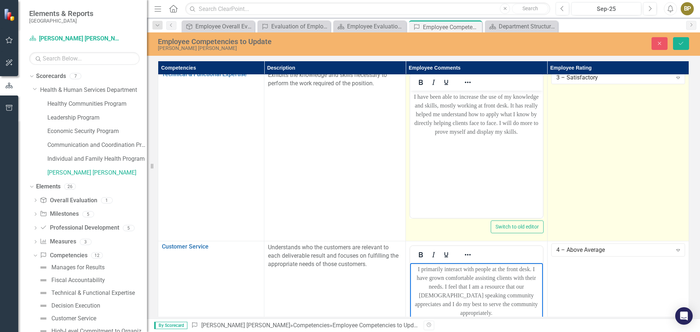
click at [481, 103] on span "I﻿ have been able to increase the use of my knowledge and skills, mostly workin…" at bounding box center [476, 114] width 125 height 41
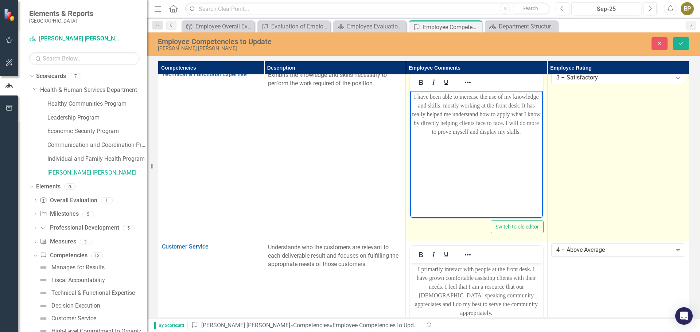
click at [520, 132] on span "I﻿ have been able to increase the use of my knowledge and skills, mostly workin…" at bounding box center [476, 114] width 128 height 41
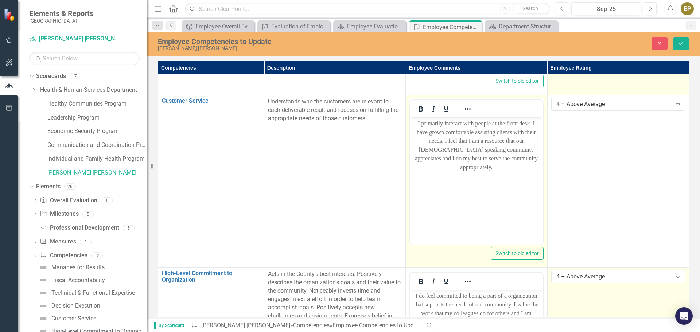
scroll to position [188, 0]
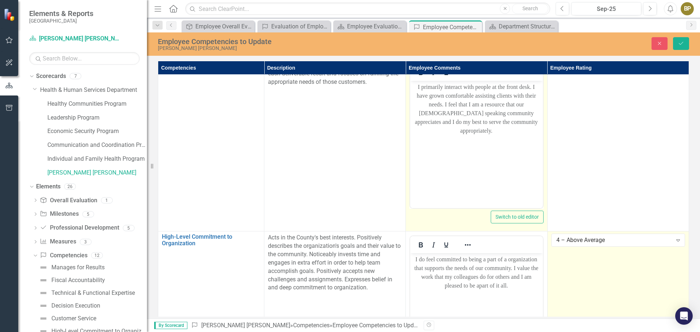
click at [524, 121] on p "I primarily interact with people at the front desk. I have grown comfortable as…" at bounding box center [476, 109] width 129 height 52
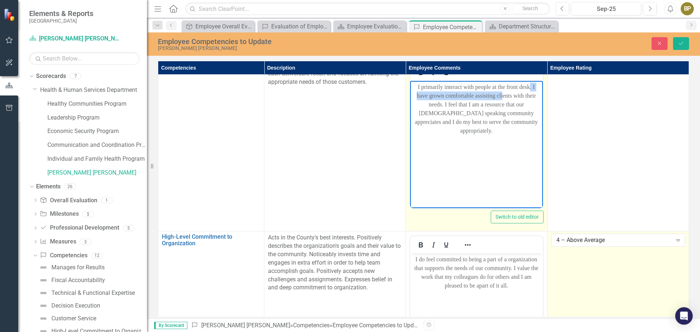
drag, startPoint x: 529, startPoint y: 86, endPoint x: 502, endPoint y: 92, distance: 27.7
click at [502, 92] on span "I primarily interact with people at the front desk. I have grown comfortable as…" at bounding box center [476, 109] width 123 height 50
click at [529, 87] on span "I primarily interact with people at the front desk. I have grown comfortable as…" at bounding box center [476, 109] width 123 height 50
drag, startPoint x: 531, startPoint y: 86, endPoint x: 413, endPoint y: 89, distance: 118.4
click at [413, 89] on p "I primarily interact with people at the front desk. I have grown comfortable as…" at bounding box center [476, 109] width 129 height 52
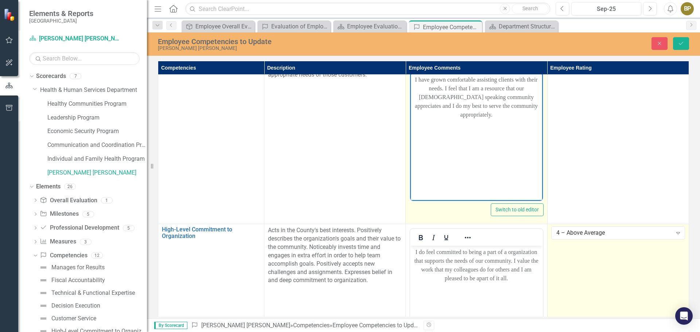
scroll to position [152, 0]
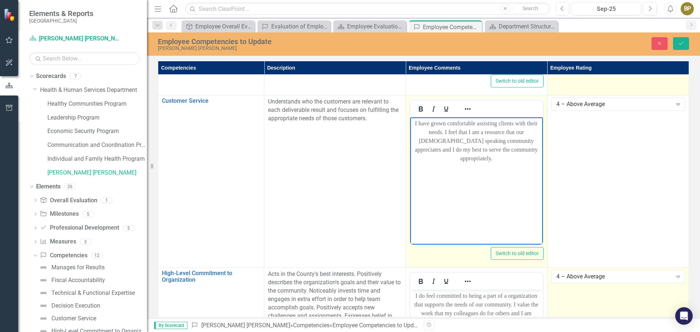
click at [519, 151] on p "I have grown comfortable assisting clients with their needs. I feel that I am a…" at bounding box center [476, 141] width 129 height 44
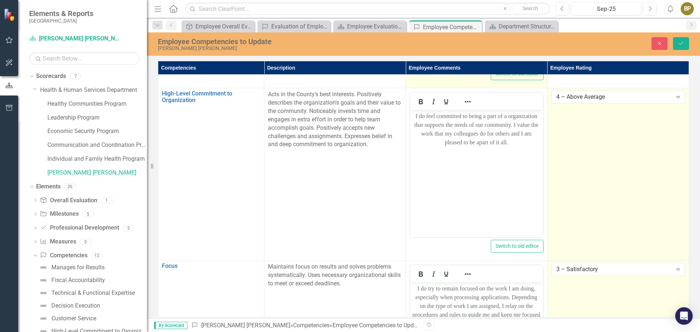
scroll to position [334, 0]
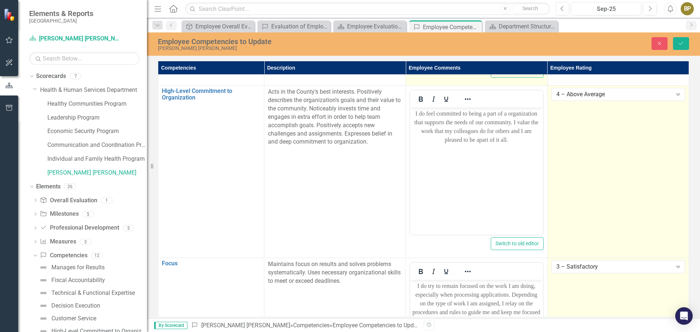
click at [515, 142] on p "I do feel committed to being a part of a organization that supports the needs o…" at bounding box center [476, 126] width 129 height 35
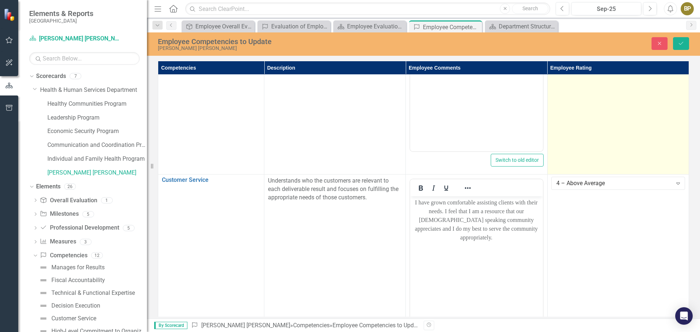
scroll to position [42, 0]
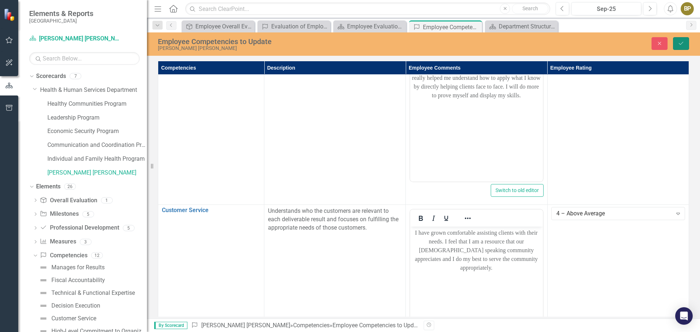
click at [676, 40] on button "Save" at bounding box center [681, 43] width 16 height 13
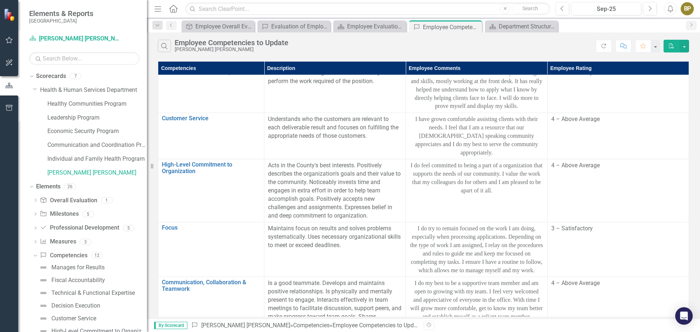
scroll to position [0, 0]
